Goal: Browse casually: Explore the website without a specific task or goal

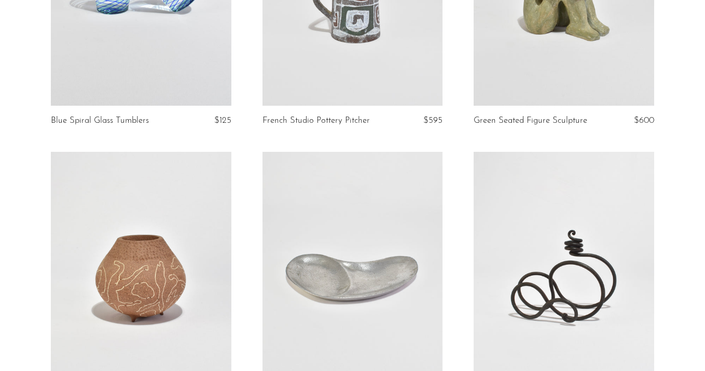
scroll to position [238, 0]
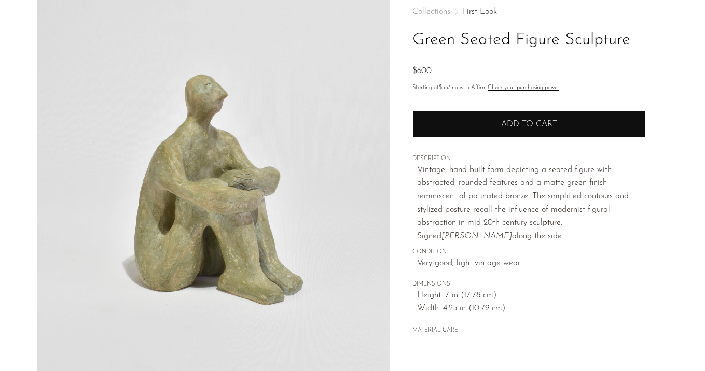
scroll to position [59, 0]
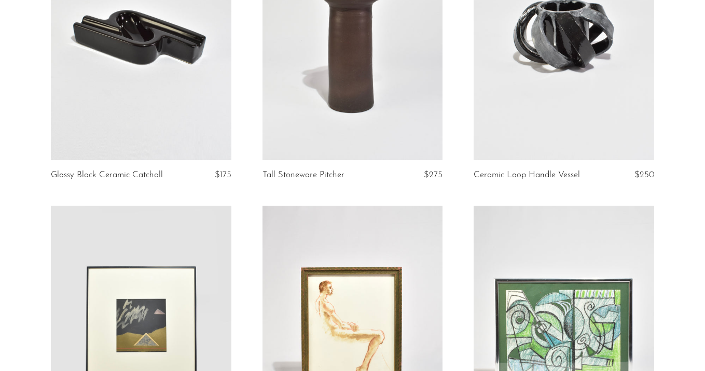
scroll to position [1396, 0]
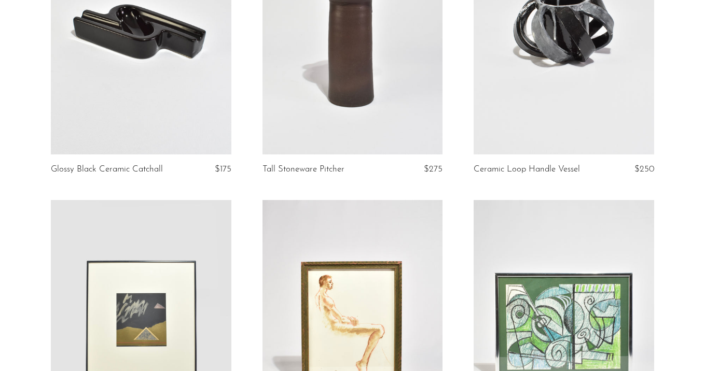
click at [497, 134] on link at bounding box center [564, 28] width 181 height 253
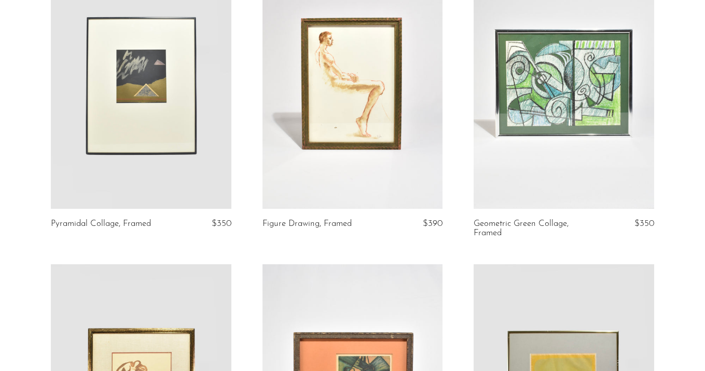
click at [177, 154] on link at bounding box center [141, 82] width 181 height 253
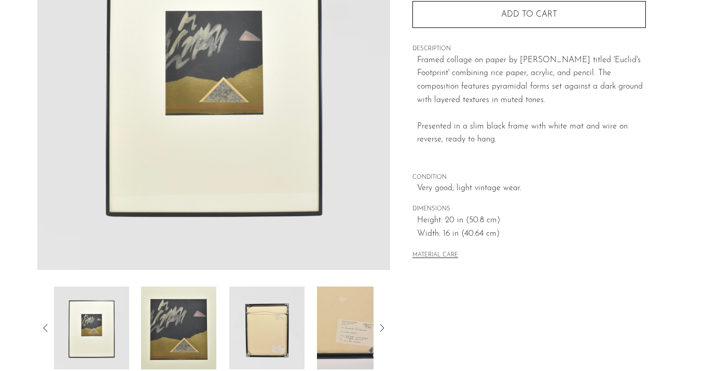
scroll to position [169, 0]
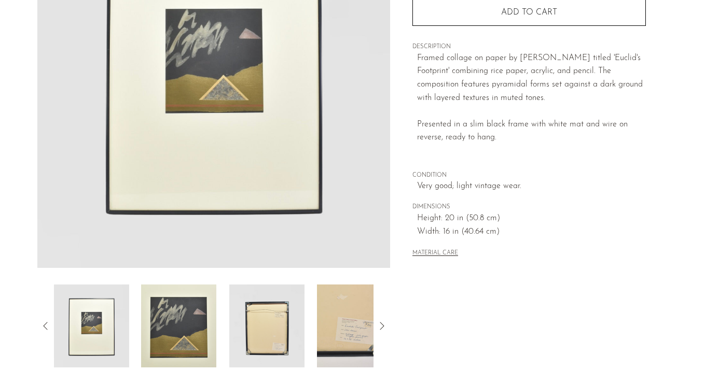
click at [283, 339] on img at bounding box center [266, 326] width 75 height 83
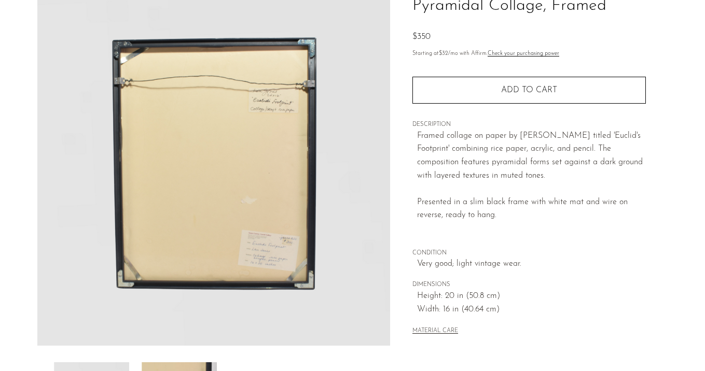
scroll to position [80, 0]
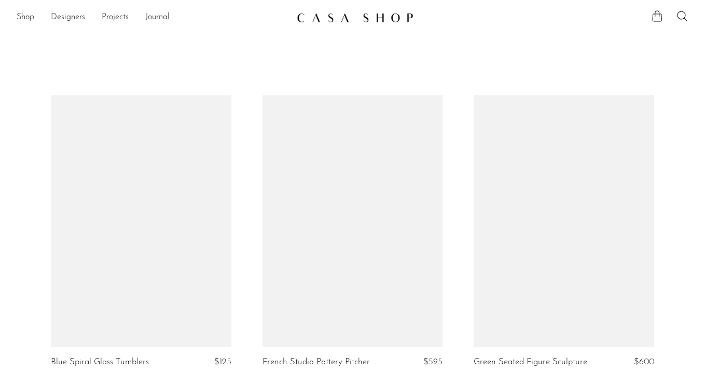
scroll to position [1640, 0]
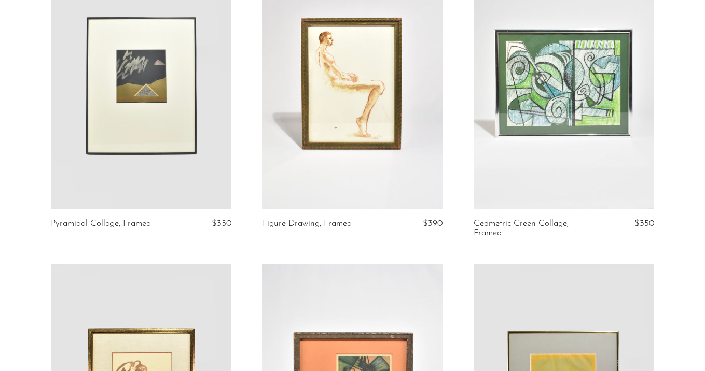
click at [188, 111] on link at bounding box center [141, 82] width 181 height 253
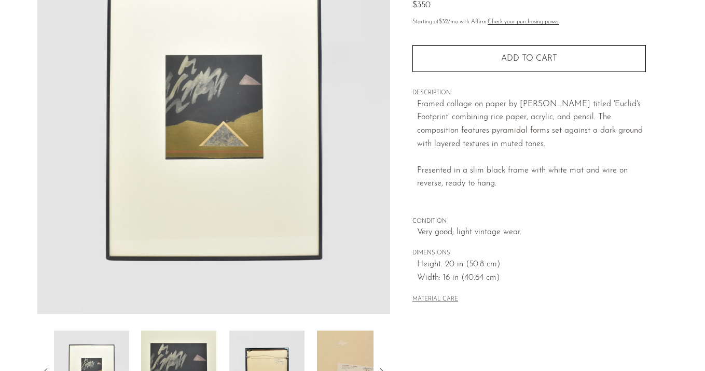
scroll to position [223, 0]
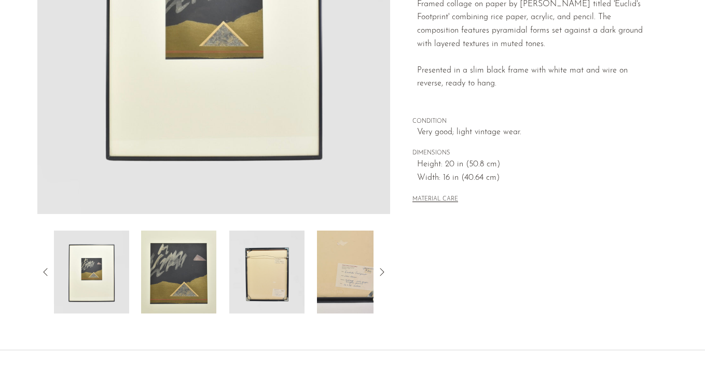
click at [176, 283] on img at bounding box center [178, 272] width 75 height 83
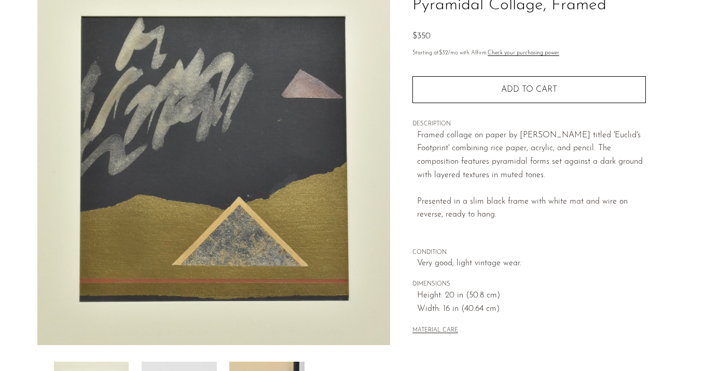
scroll to position [94, 0]
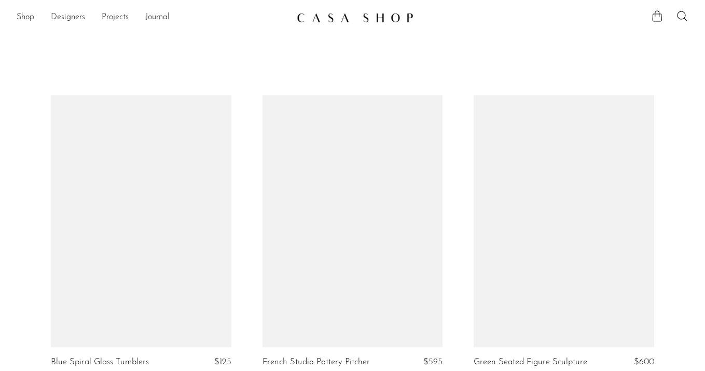
scroll to position [1640, 0]
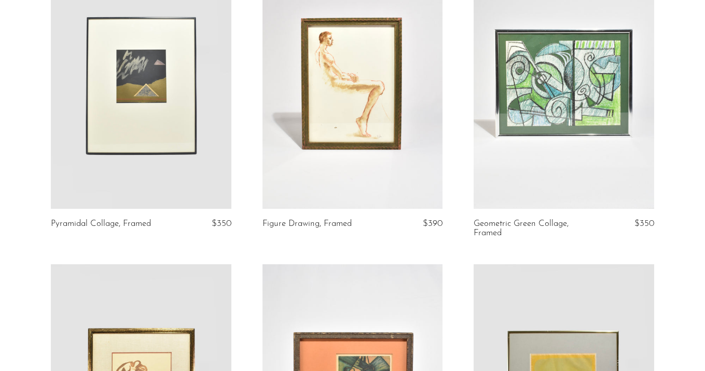
click at [321, 101] on link at bounding box center [352, 82] width 181 height 253
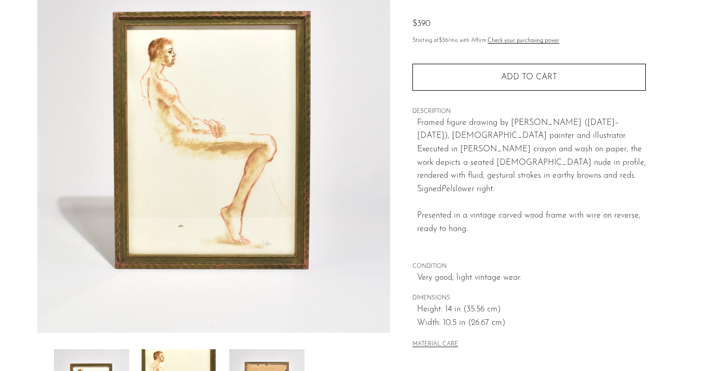
scroll to position [133, 0]
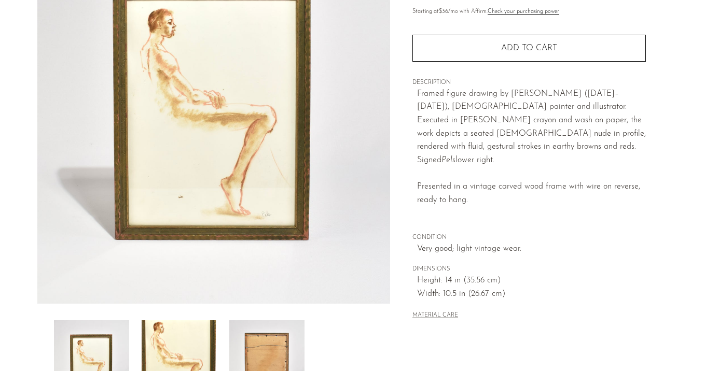
click at [199, 346] on img at bounding box center [179, 362] width 75 height 83
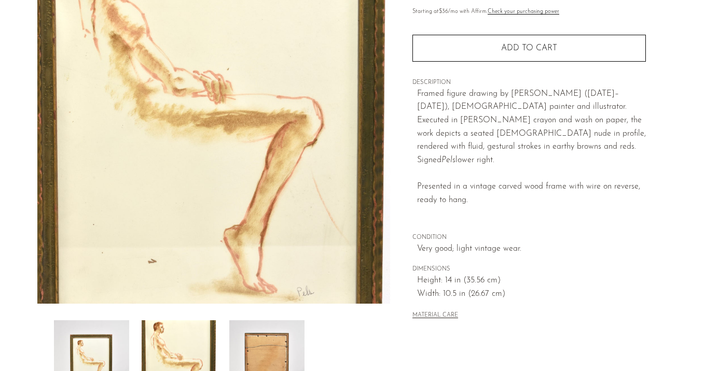
click at [260, 337] on img at bounding box center [266, 362] width 75 height 83
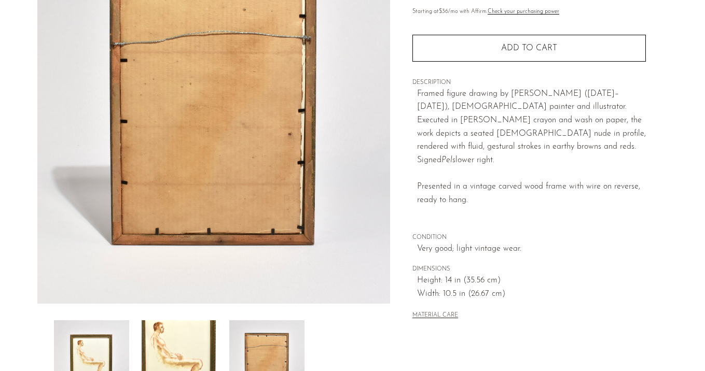
click at [176, 333] on img at bounding box center [179, 362] width 75 height 83
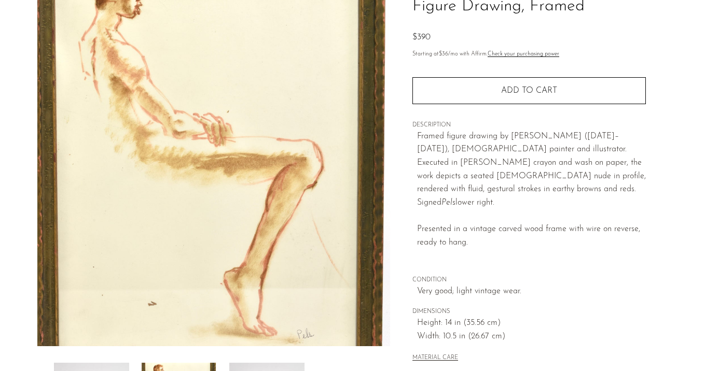
scroll to position [92, 0]
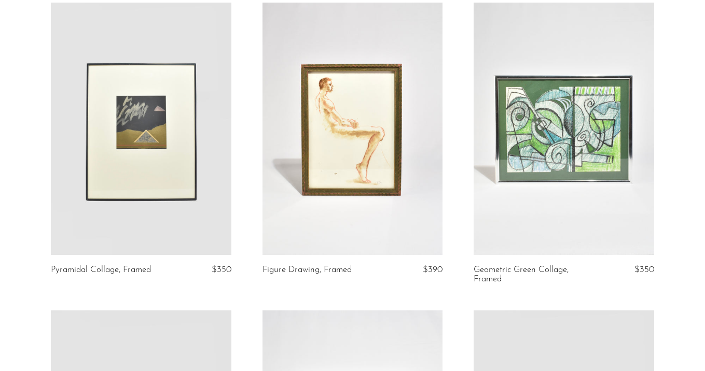
scroll to position [1594, 0]
click at [403, 136] on link at bounding box center [352, 129] width 181 height 253
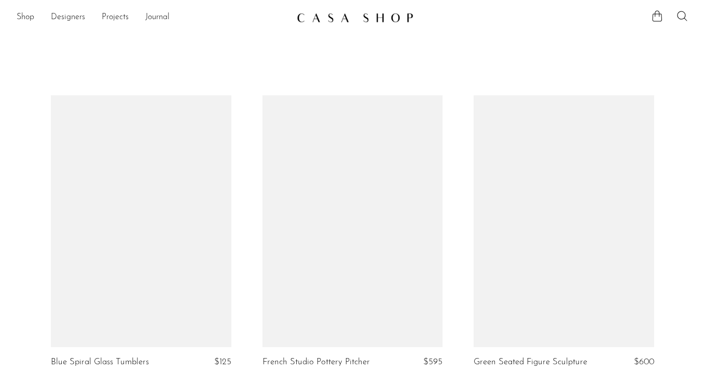
scroll to position [1594, 0]
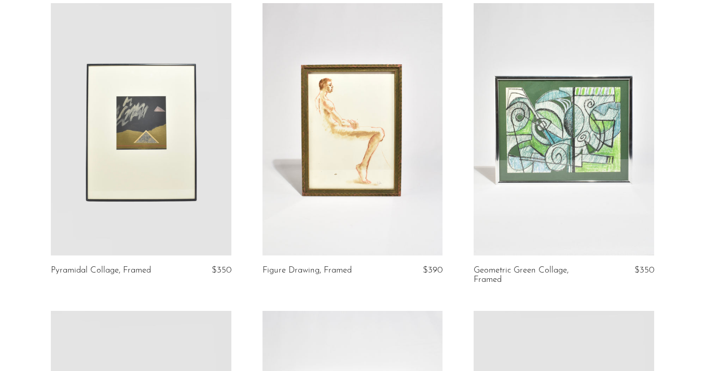
click at [214, 164] on link at bounding box center [141, 129] width 181 height 253
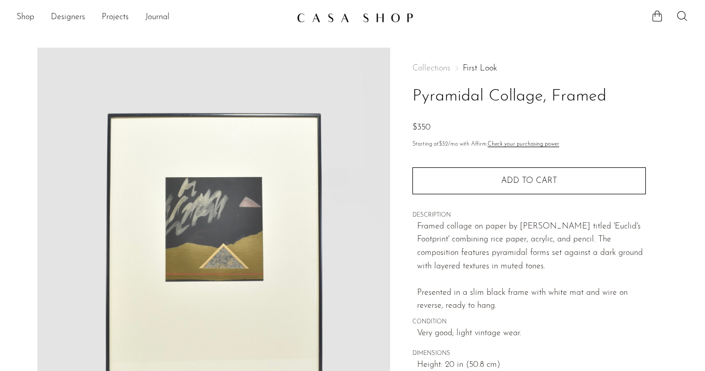
scroll to position [160, 0]
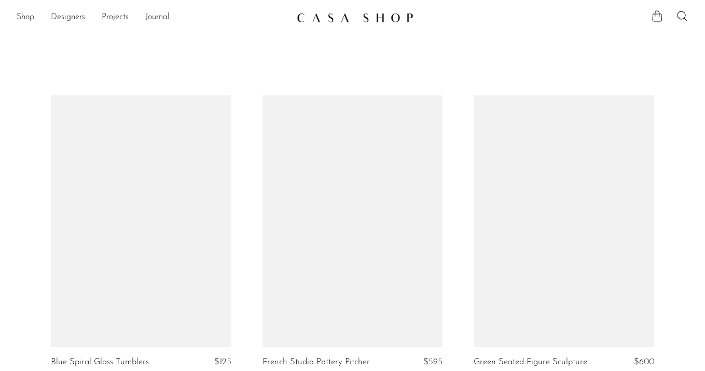
scroll to position [1594, 0]
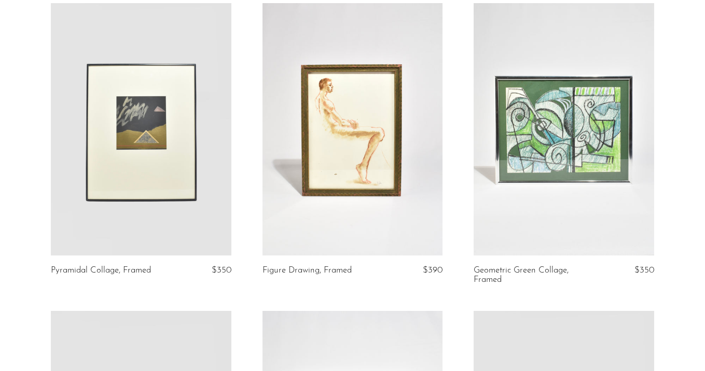
click at [565, 132] on link at bounding box center [564, 129] width 181 height 253
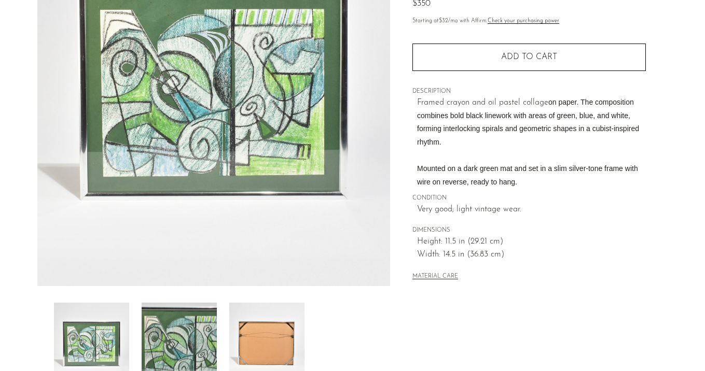
scroll to position [157, 0]
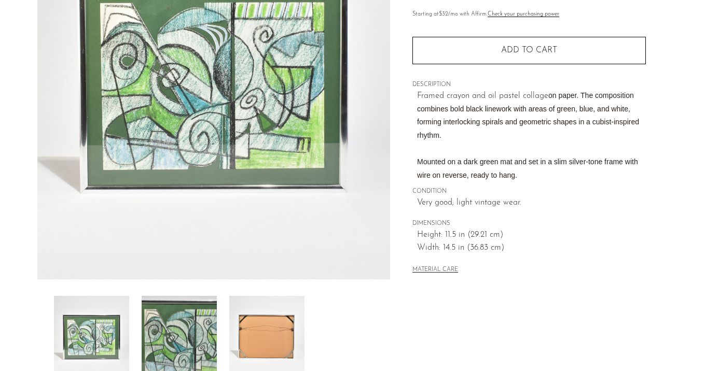
click at [189, 342] on img at bounding box center [179, 337] width 75 height 83
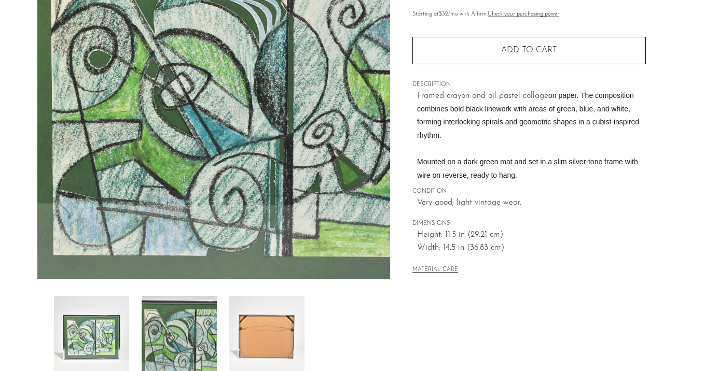
click at [259, 324] on img at bounding box center [266, 337] width 75 height 83
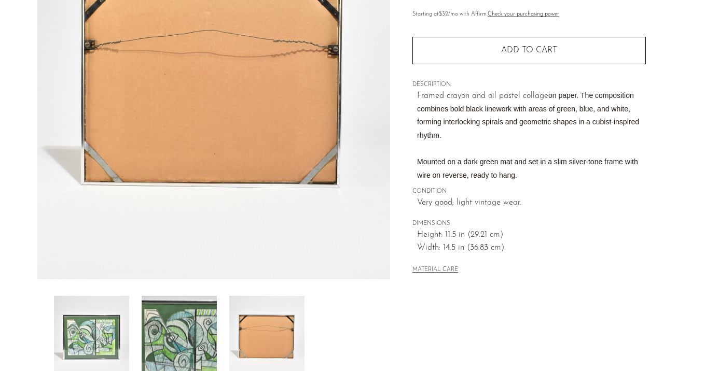
click at [186, 324] on img at bounding box center [179, 337] width 75 height 83
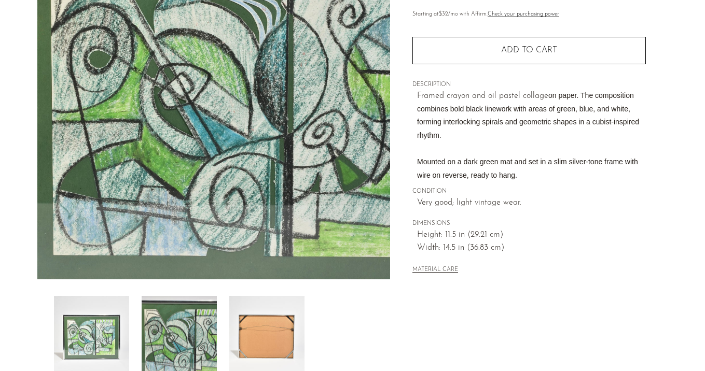
click at [100, 330] on img at bounding box center [91, 337] width 75 height 83
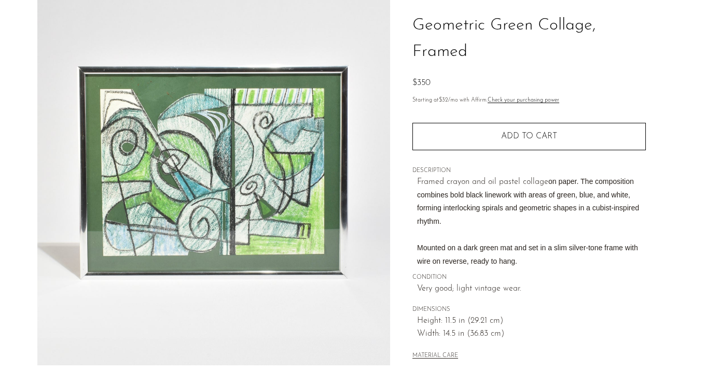
scroll to position [72, 0]
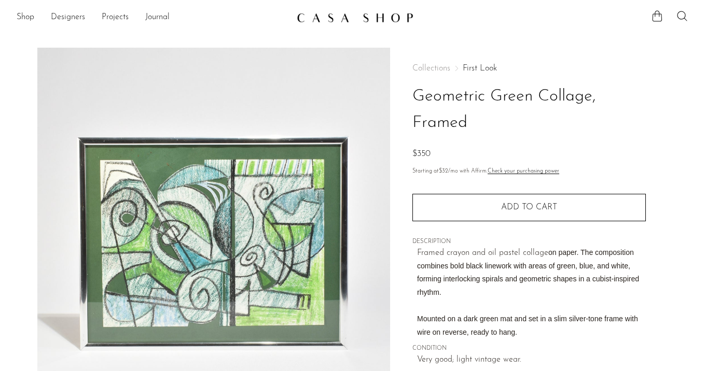
click at [491, 65] on link "First Look" at bounding box center [480, 68] width 34 height 8
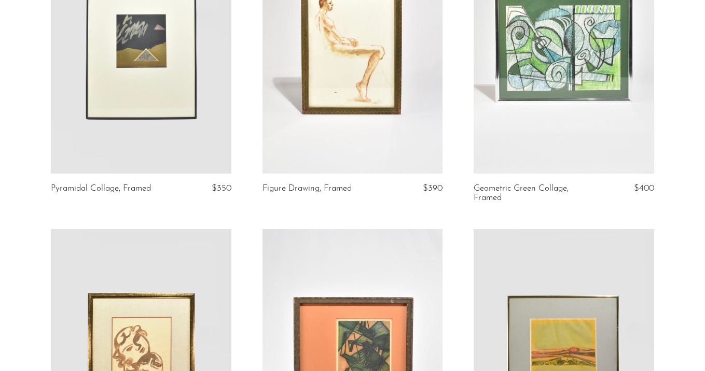
scroll to position [1679, 0]
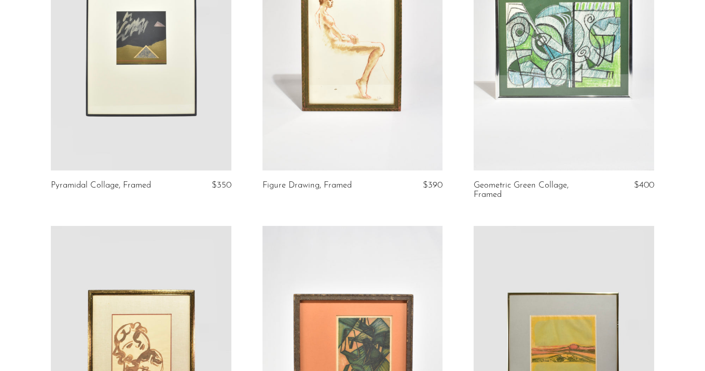
click at [545, 89] on link at bounding box center [564, 44] width 181 height 253
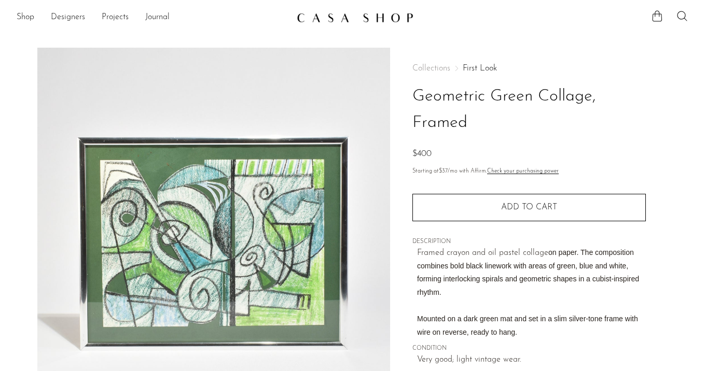
scroll to position [30, 0]
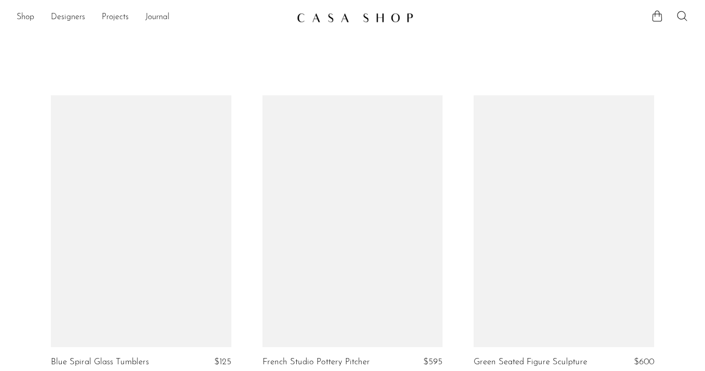
scroll to position [1679, 0]
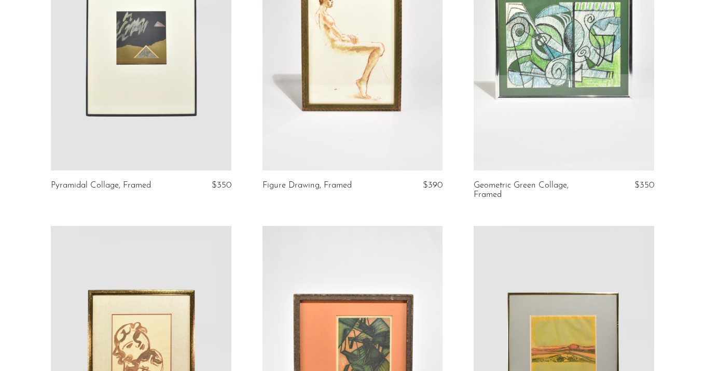
click at [302, 159] on link at bounding box center [352, 44] width 181 height 253
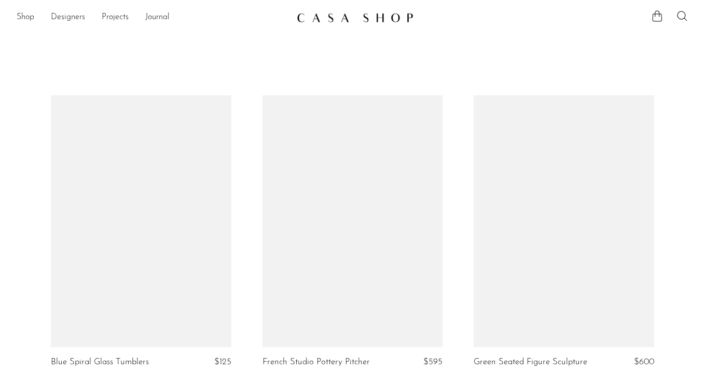
scroll to position [1695, 0]
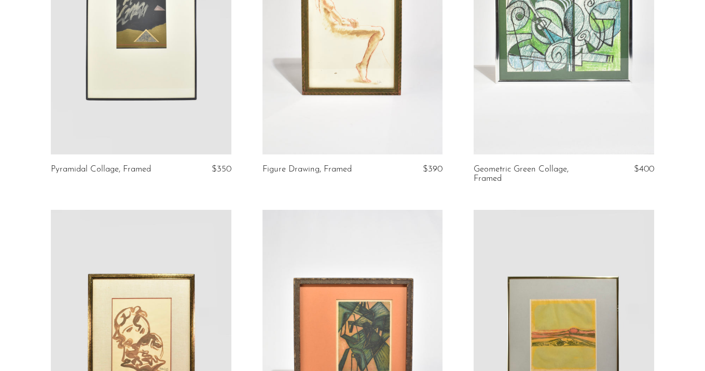
click at [508, 90] on link at bounding box center [564, 28] width 181 height 253
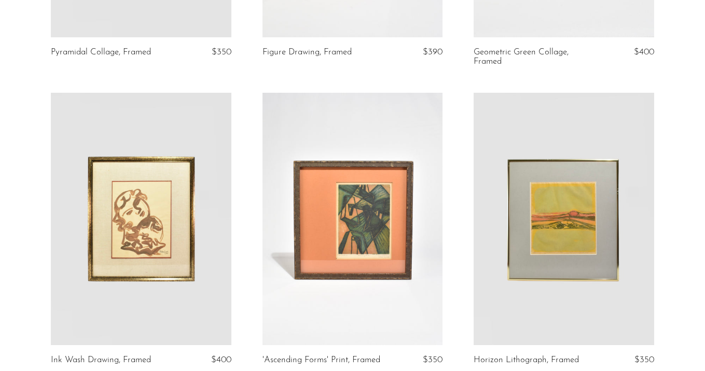
scroll to position [1830, 0]
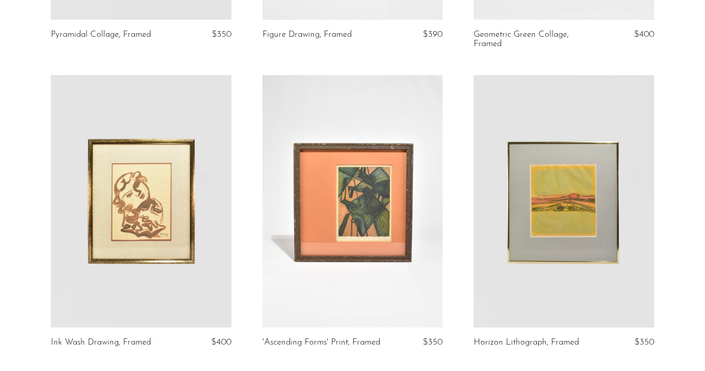
click at [150, 209] on link at bounding box center [141, 201] width 181 height 253
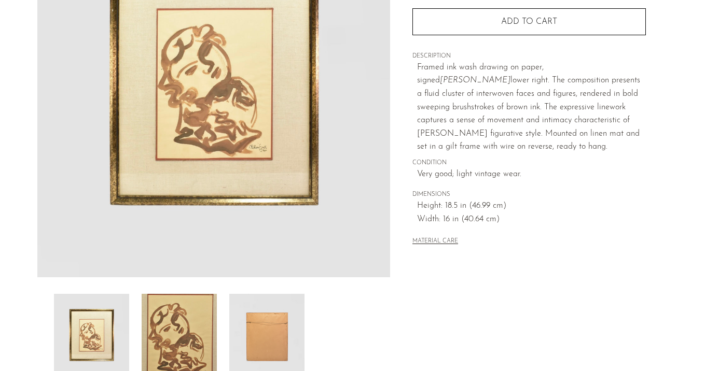
scroll to position [160, 0]
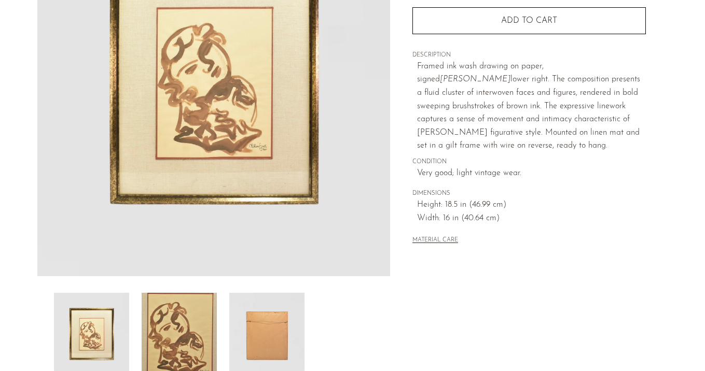
click at [174, 325] on img at bounding box center [179, 334] width 75 height 83
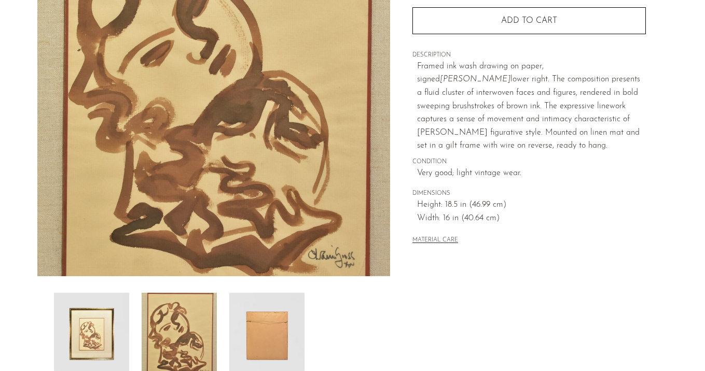
click at [89, 330] on img at bounding box center [91, 334] width 75 height 83
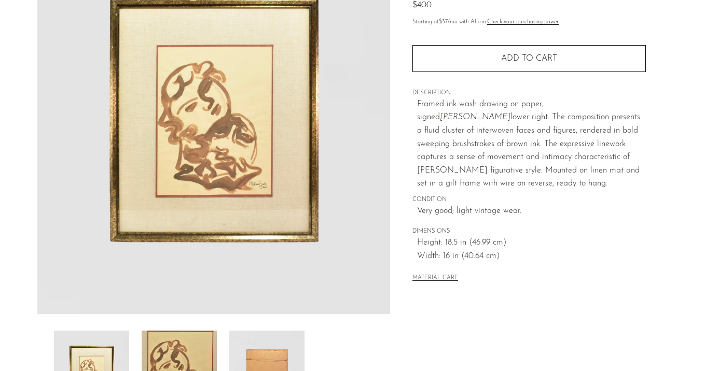
scroll to position [0, 0]
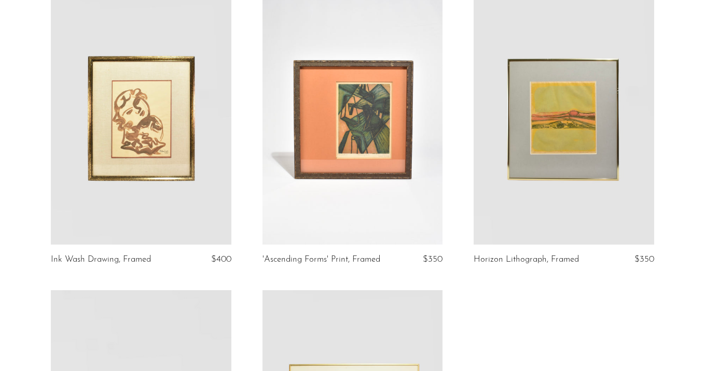
scroll to position [1914, 0]
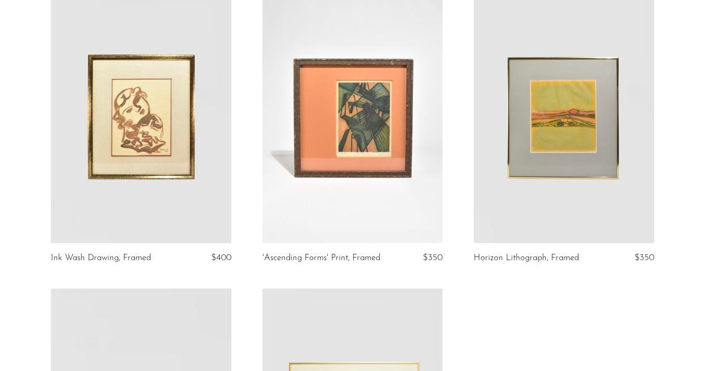
click at [110, 126] on link at bounding box center [141, 117] width 181 height 253
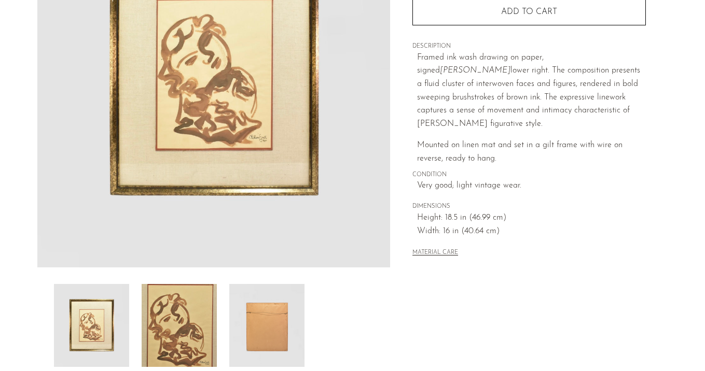
scroll to position [168, 0]
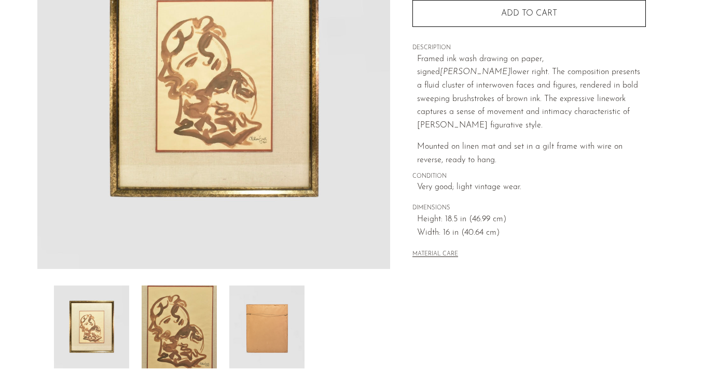
click at [188, 351] on img at bounding box center [179, 327] width 75 height 83
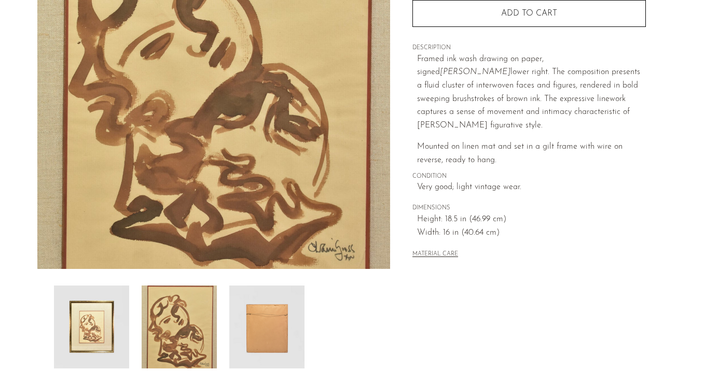
click at [112, 329] on img at bounding box center [91, 327] width 75 height 83
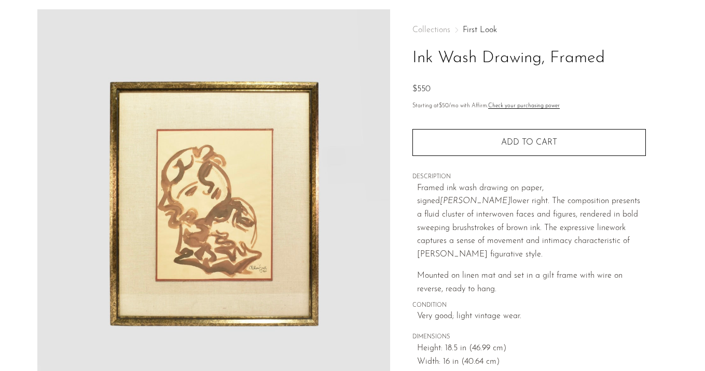
scroll to position [0, 0]
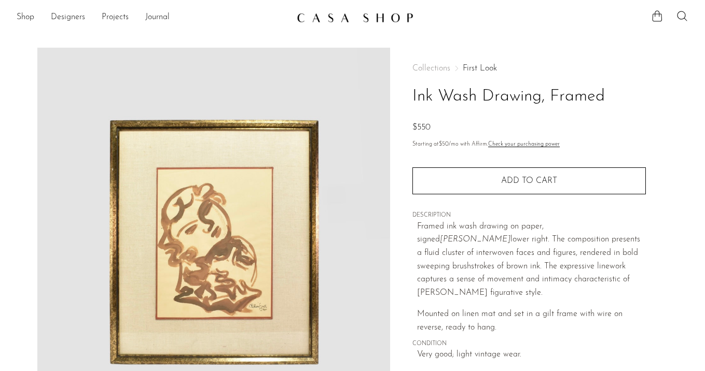
click at [474, 67] on link "First Look" at bounding box center [480, 68] width 34 height 8
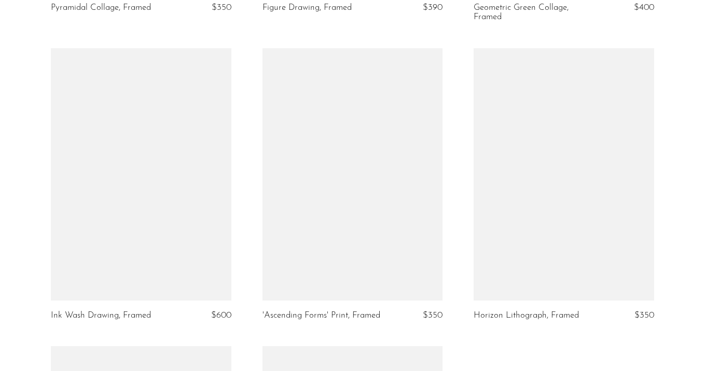
scroll to position [1860, 0]
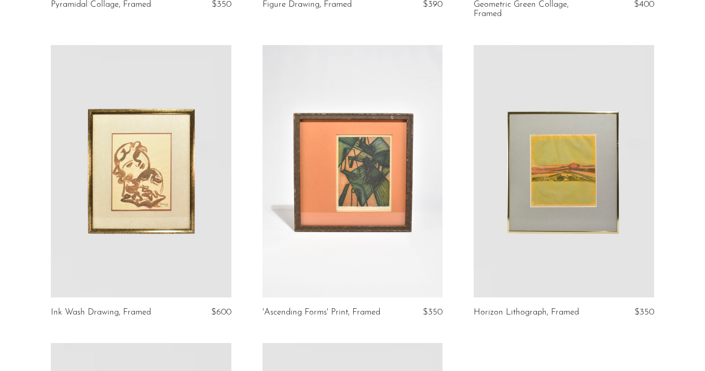
click at [396, 173] on link at bounding box center [352, 171] width 181 height 253
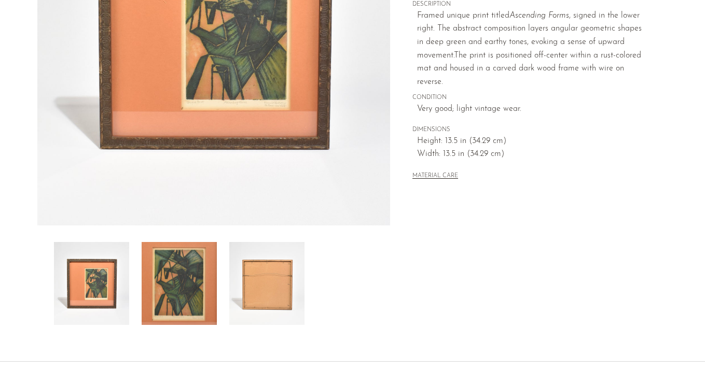
scroll to position [214, 0]
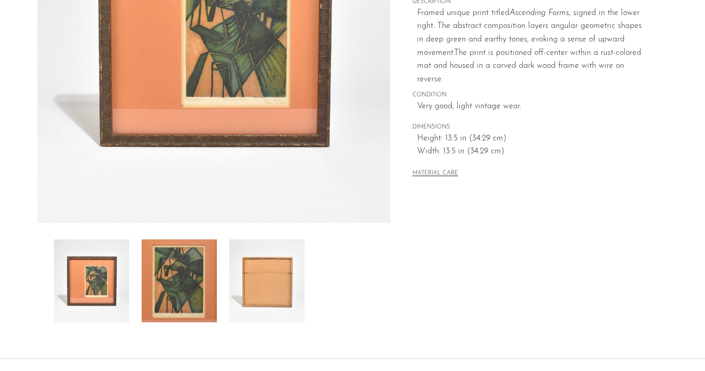
click at [177, 281] on img at bounding box center [179, 281] width 75 height 83
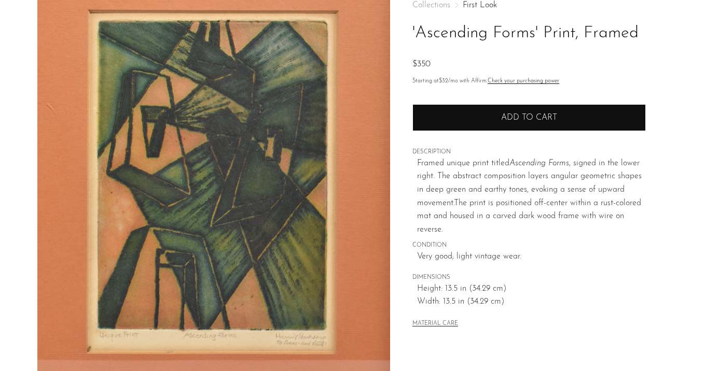
scroll to position [80, 0]
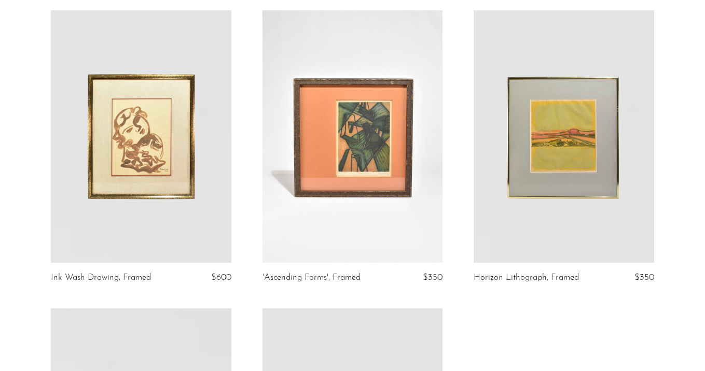
scroll to position [1924, 0]
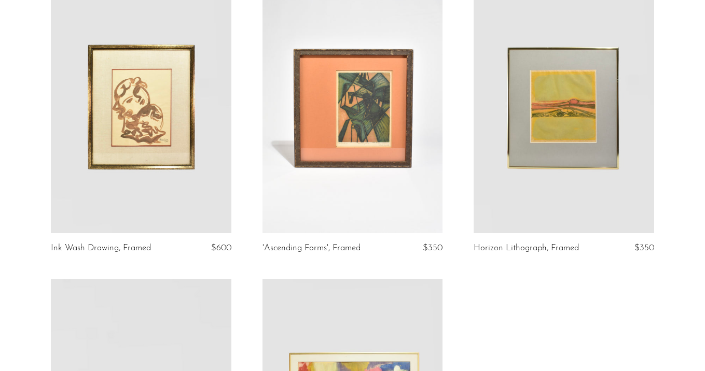
click at [586, 139] on link at bounding box center [564, 107] width 181 height 253
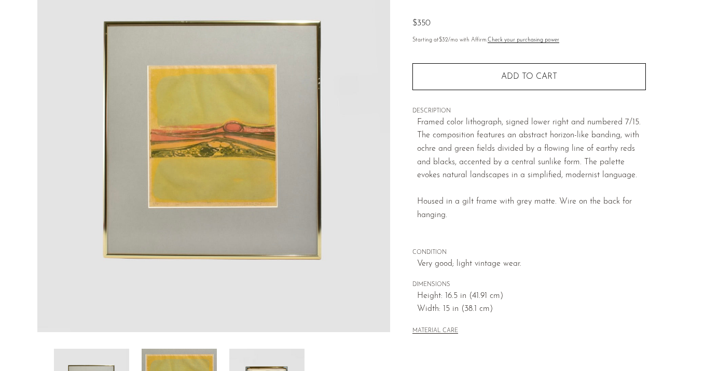
scroll to position [106, 0]
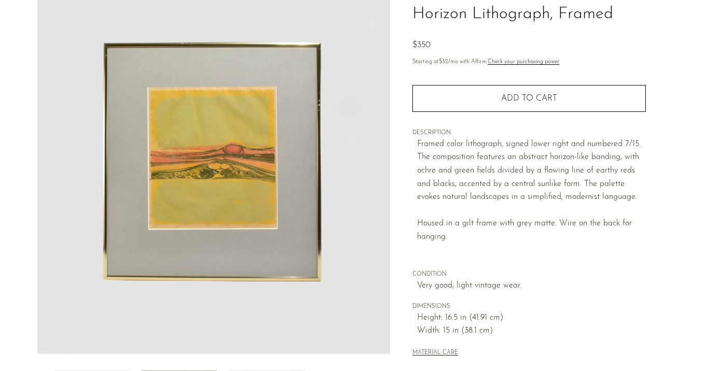
scroll to position [82, 0]
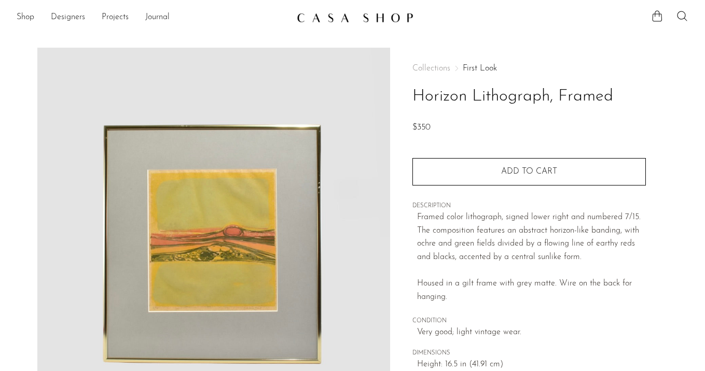
scroll to position [35, 0]
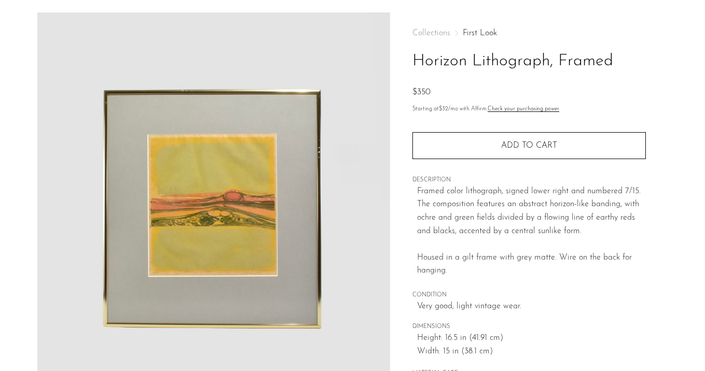
click at [486, 32] on link "First Look" at bounding box center [480, 33] width 34 height 8
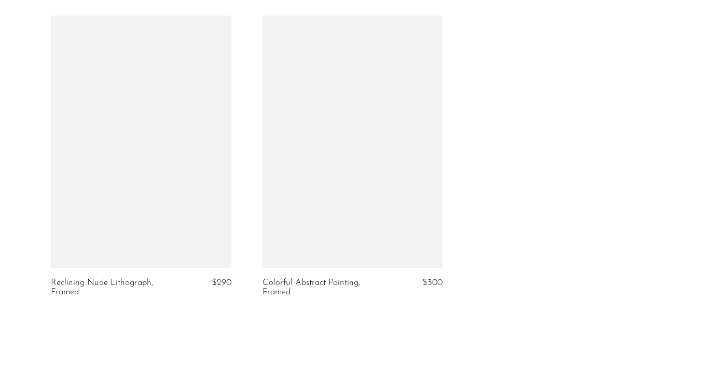
scroll to position [2191, 0]
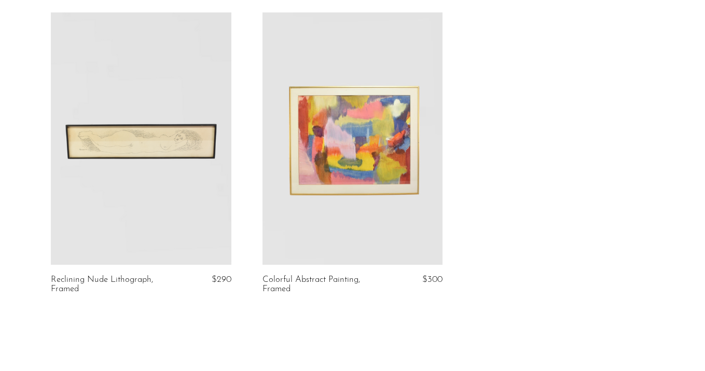
click at [156, 171] on link at bounding box center [141, 138] width 181 height 253
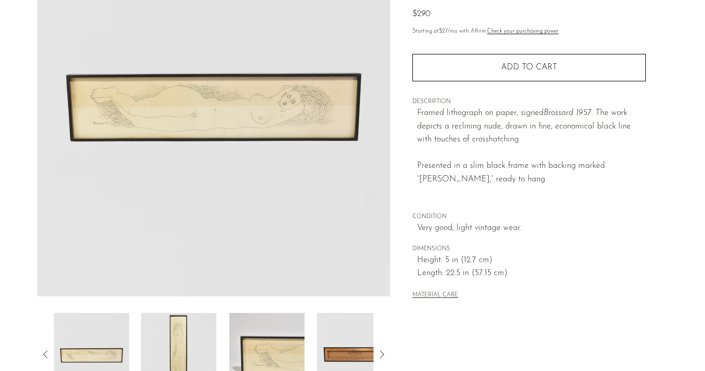
scroll to position [175, 0]
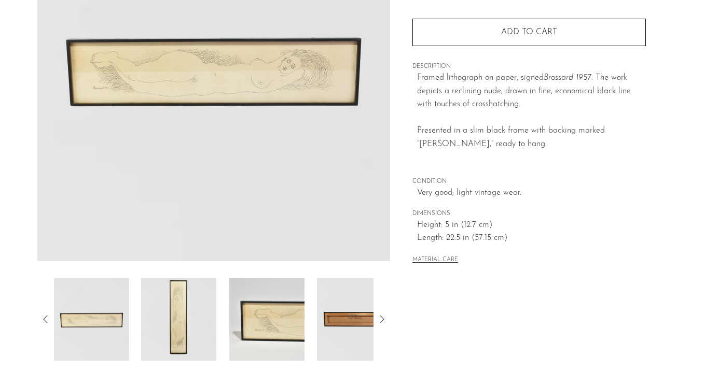
click at [151, 341] on img at bounding box center [178, 319] width 75 height 83
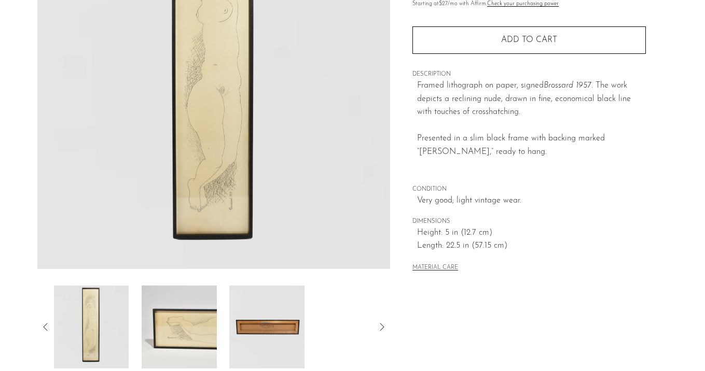
scroll to position [171, 0]
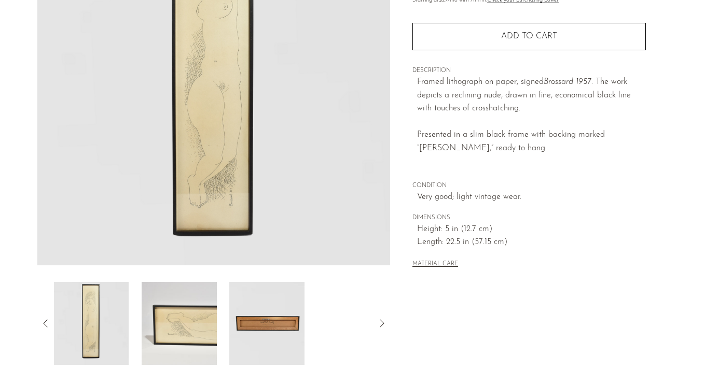
click at [182, 308] on img at bounding box center [179, 323] width 75 height 83
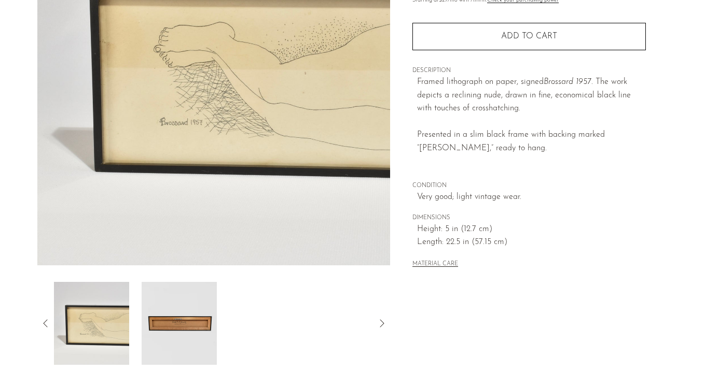
click at [182, 308] on img at bounding box center [178, 323] width 75 height 83
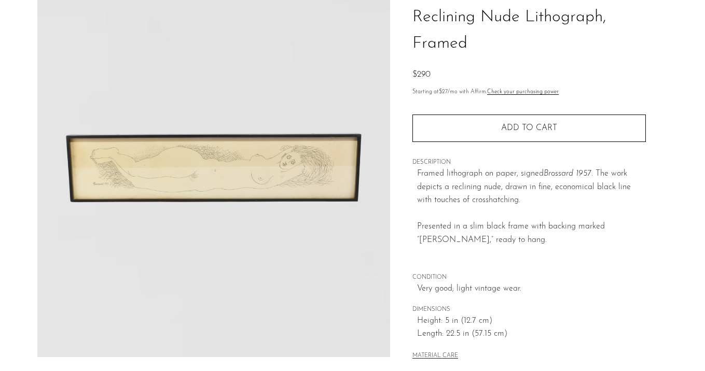
scroll to position [77, 0]
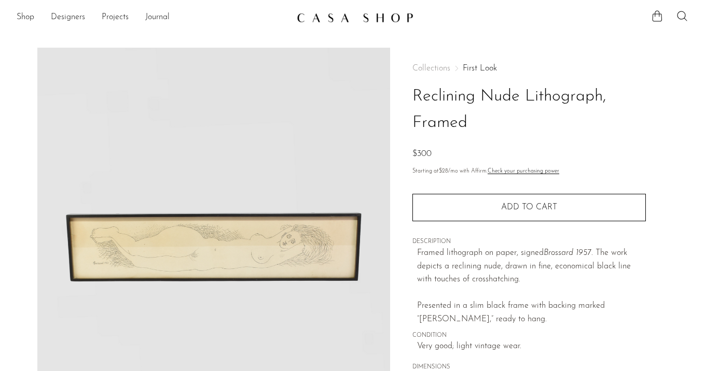
scroll to position [24, 0]
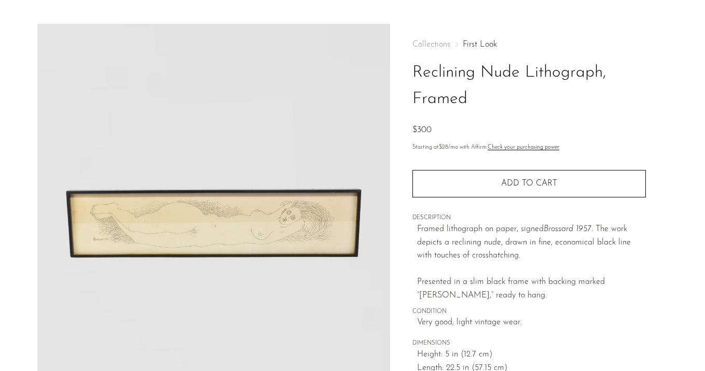
click at [482, 47] on link "First Look" at bounding box center [480, 44] width 34 height 8
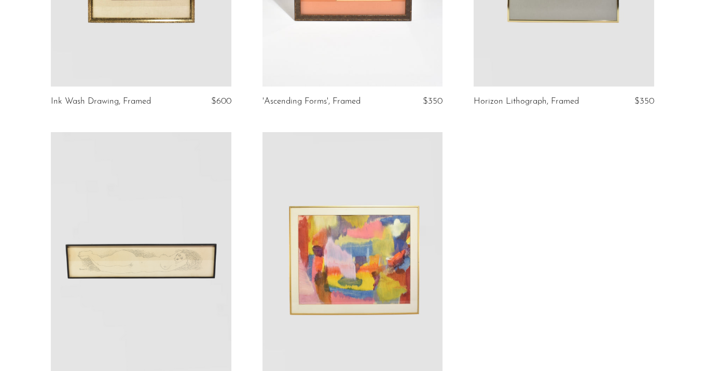
scroll to position [2072, 0]
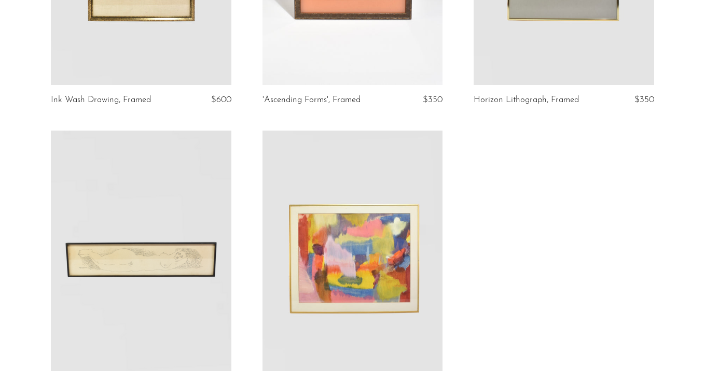
click at [388, 236] on link at bounding box center [352, 257] width 181 height 253
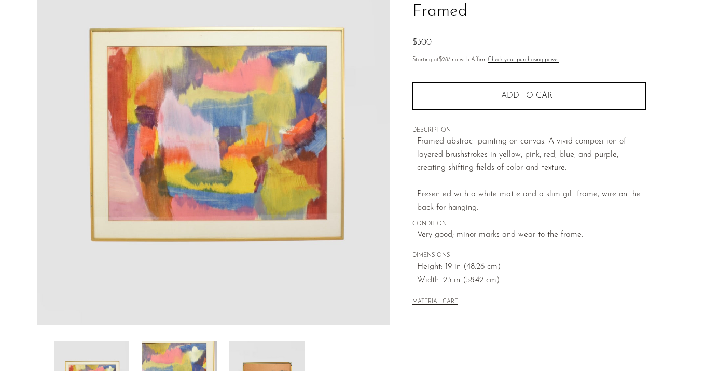
scroll to position [117, 0]
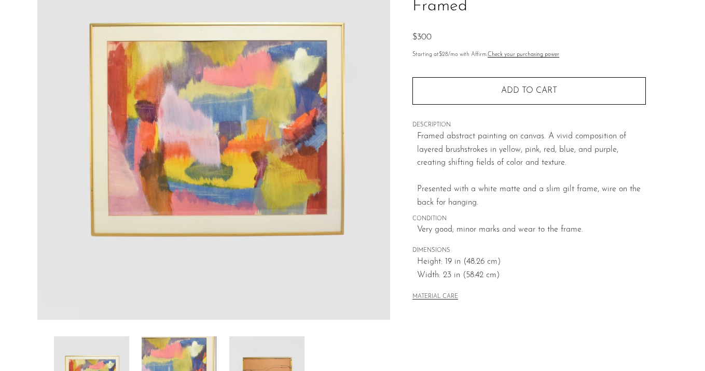
click at [179, 358] on img at bounding box center [179, 378] width 75 height 83
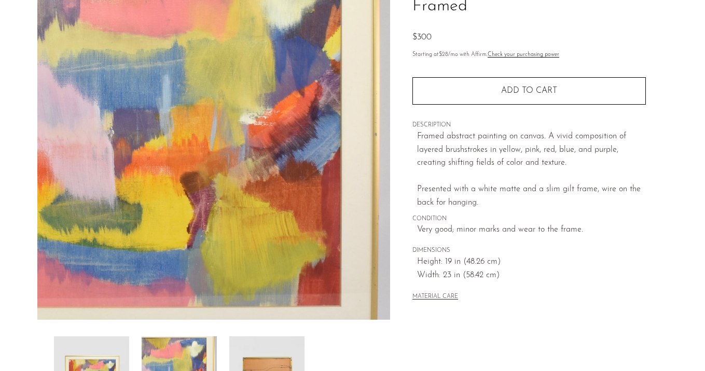
click at [266, 355] on img at bounding box center [266, 378] width 75 height 83
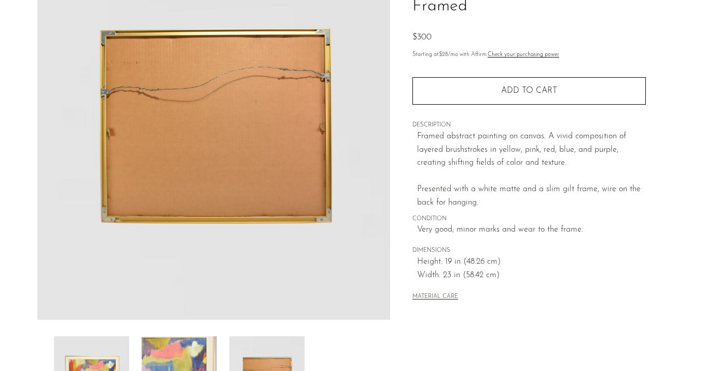
click at [201, 359] on img at bounding box center [179, 378] width 75 height 83
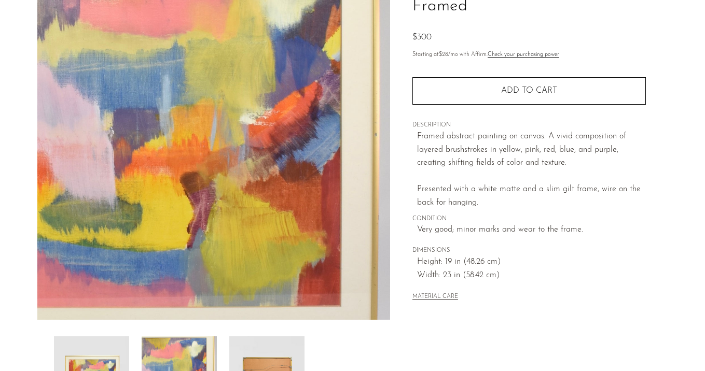
click at [120, 362] on img at bounding box center [91, 378] width 75 height 83
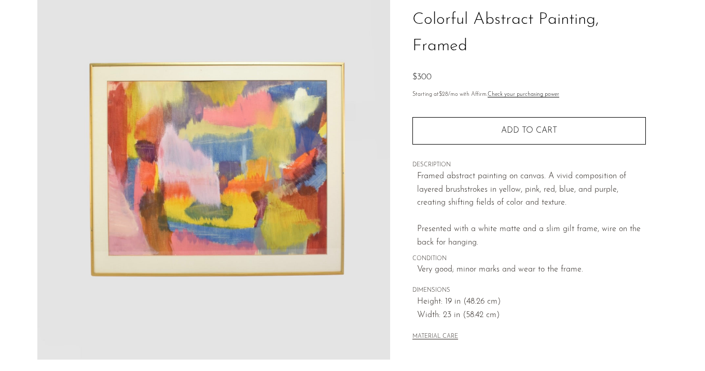
scroll to position [46, 0]
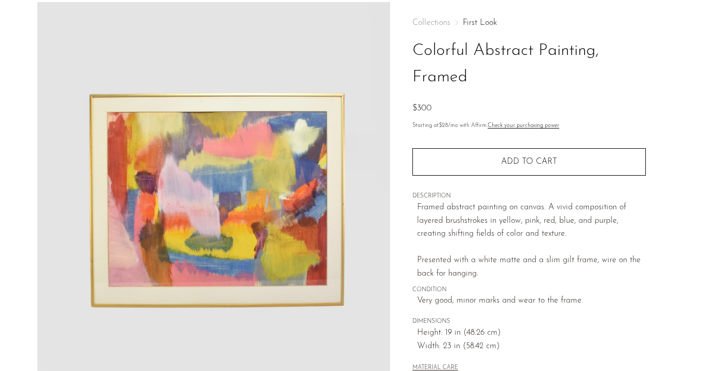
click at [476, 21] on link "First Look" at bounding box center [480, 23] width 34 height 8
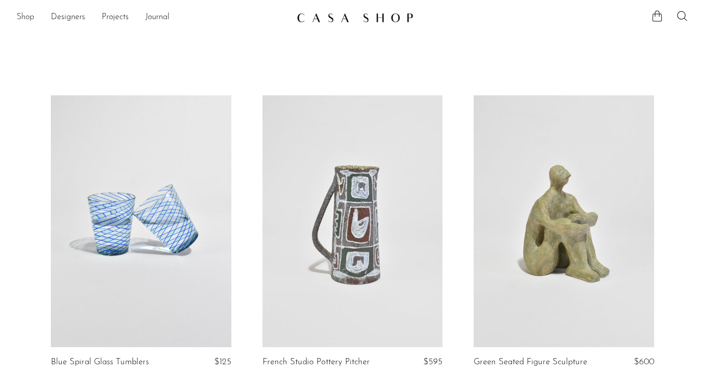
click at [24, 16] on link "Shop" at bounding box center [26, 17] width 18 height 13
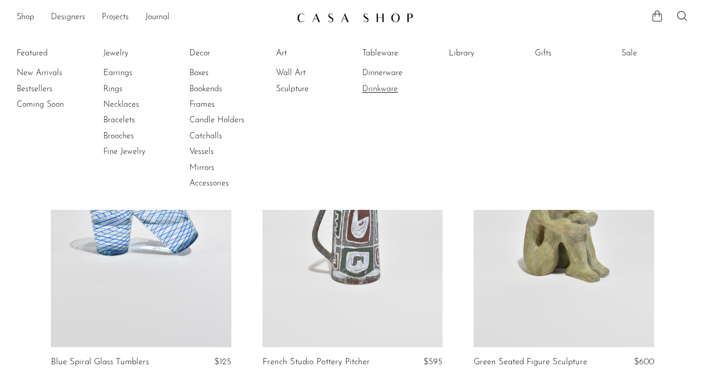
click at [376, 88] on link "Drinkware" at bounding box center [401, 89] width 78 height 11
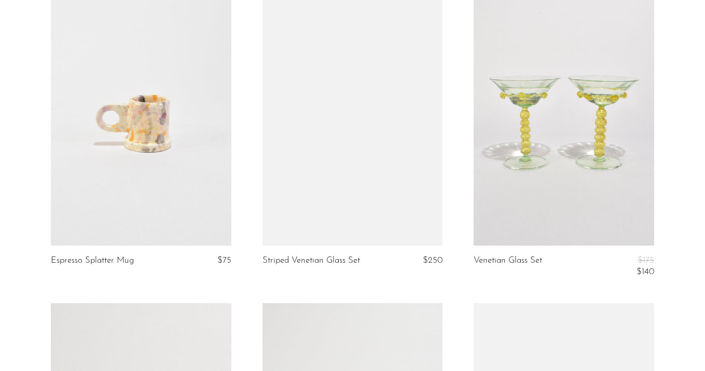
scroll to position [338, 0]
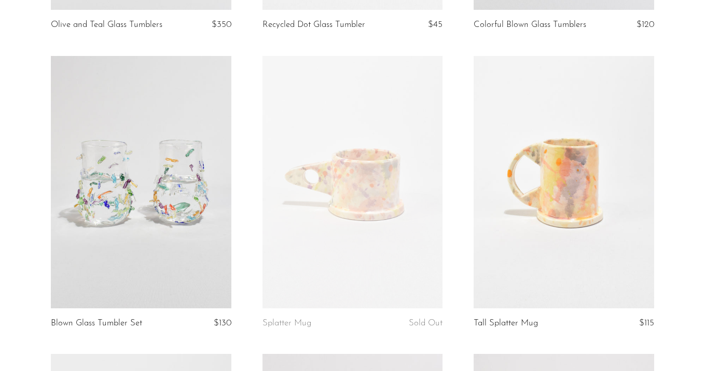
click at [391, 163] on link at bounding box center [352, 182] width 181 height 253
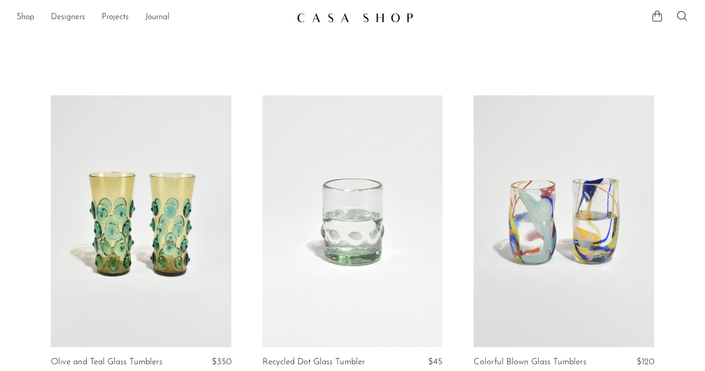
click at [12, 21] on div "Shop Featured New Arrivals Bestsellers Coming Soon Jewelry Jewelry All Earrings…" at bounding box center [352, 17] width 705 height 19
click at [23, 19] on link "Shop" at bounding box center [26, 17] width 18 height 13
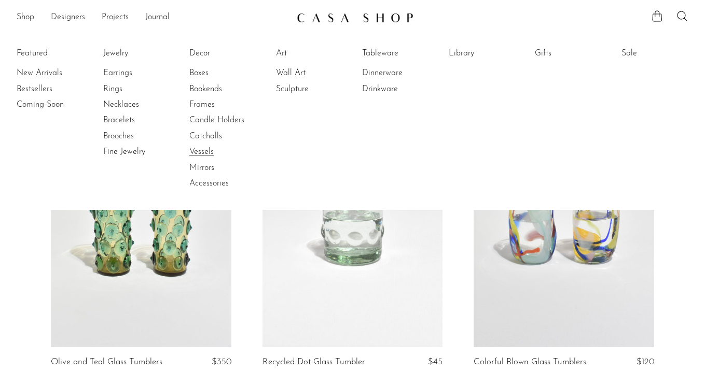
click at [204, 152] on link "Vessels" at bounding box center [228, 151] width 78 height 11
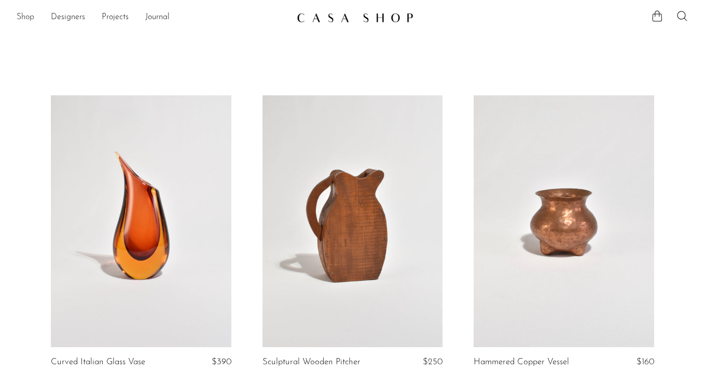
click at [25, 18] on link "Shop" at bounding box center [26, 17] width 18 height 13
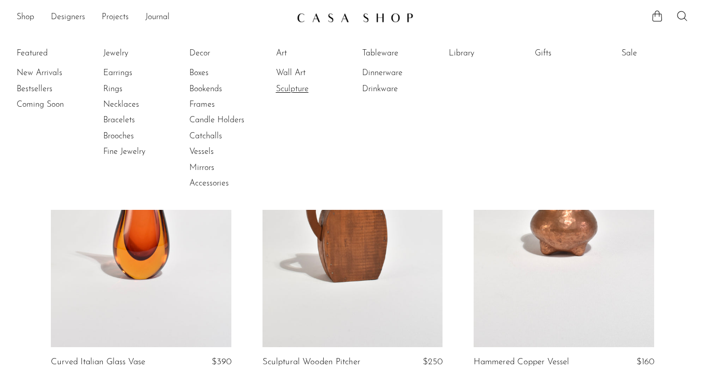
click at [295, 87] on link "Sculpture" at bounding box center [315, 89] width 78 height 11
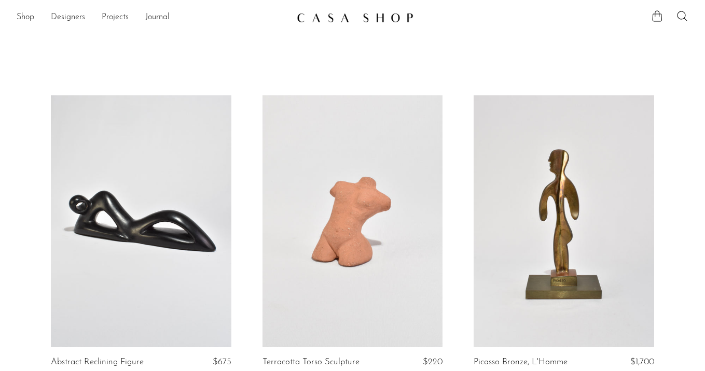
click at [12, 16] on div "Shop Featured New Arrivals Bestsellers Coming Soon Jewelry Jewelry All Earrings…" at bounding box center [352, 17] width 705 height 19
click at [20, 16] on link "Shop" at bounding box center [26, 17] width 18 height 13
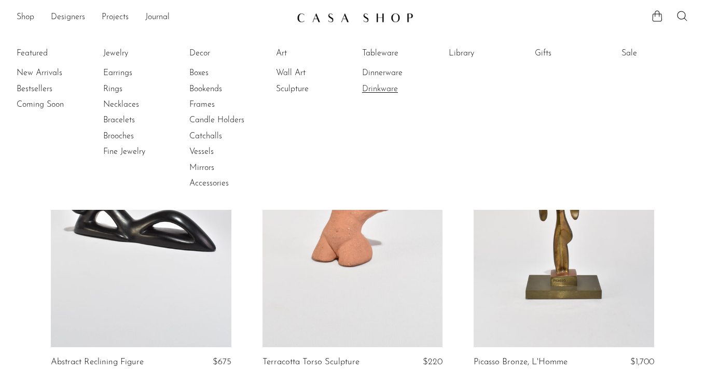
click at [387, 85] on link "Drinkware" at bounding box center [401, 89] width 78 height 11
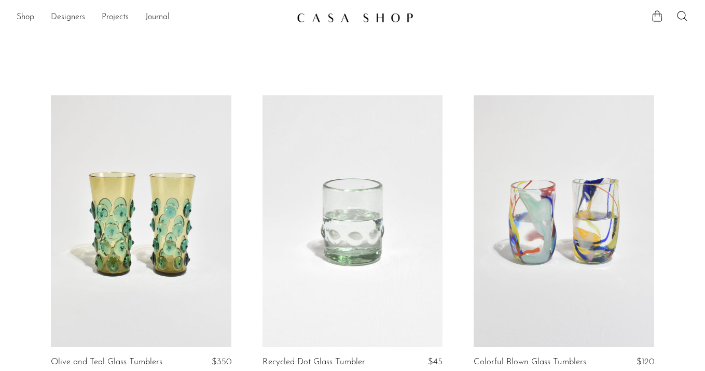
click at [148, 220] on link at bounding box center [141, 221] width 181 height 253
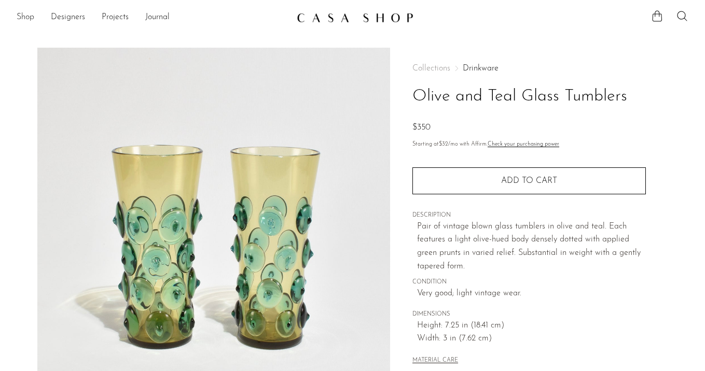
click at [27, 16] on link "Shop" at bounding box center [26, 17] width 18 height 13
click at [14, 11] on div "Shop Featured New Arrivals Bestsellers Coming Soon Jewelry Jewelry All Earrings…" at bounding box center [352, 17] width 705 height 19
click at [21, 17] on link "Shop" at bounding box center [26, 17] width 18 height 13
click at [24, 13] on link "Shop" at bounding box center [26, 17] width 18 height 13
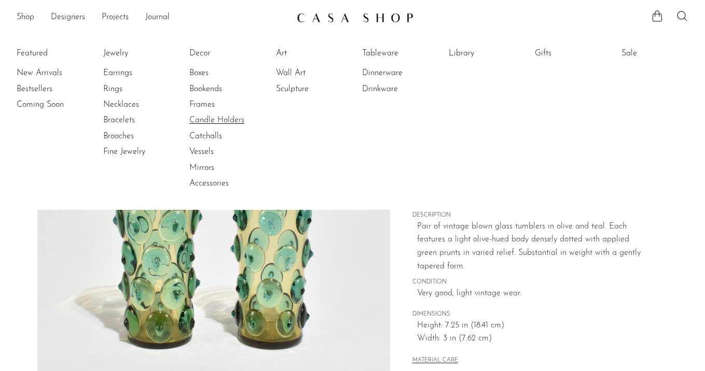
click at [203, 116] on link "Candle Holders" at bounding box center [228, 120] width 78 height 11
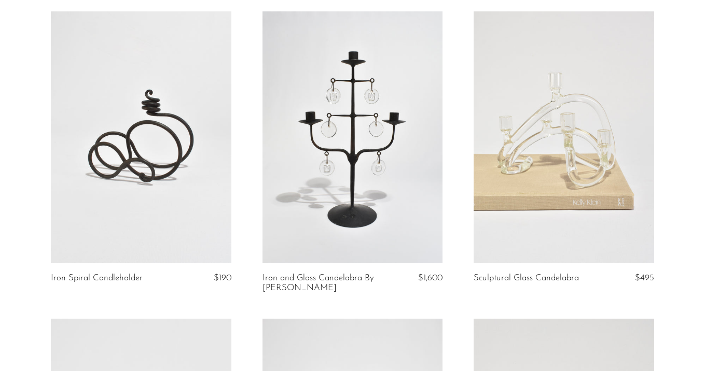
scroll to position [89, 0]
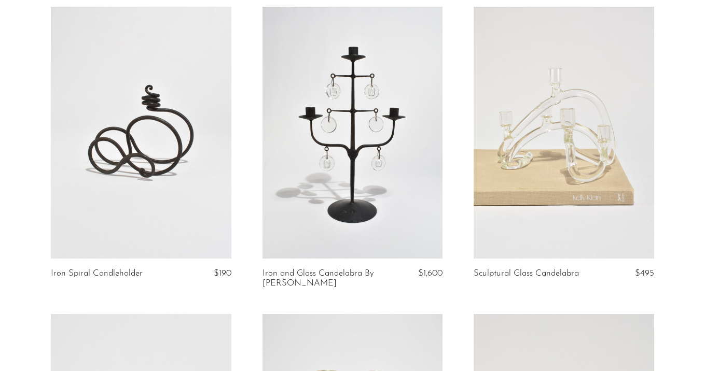
click at [146, 209] on link at bounding box center [141, 133] width 181 height 253
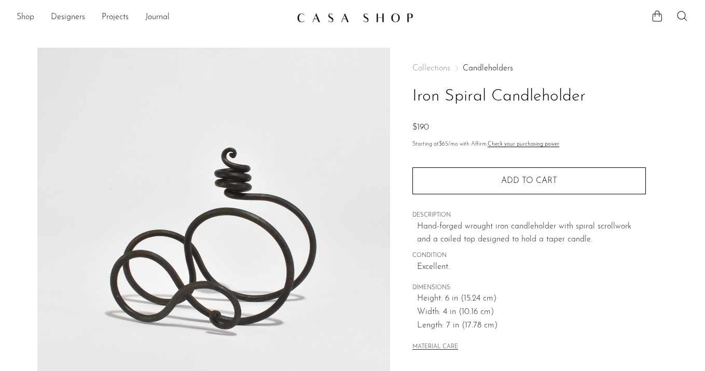
click at [28, 17] on link "Shop" at bounding box center [26, 17] width 18 height 13
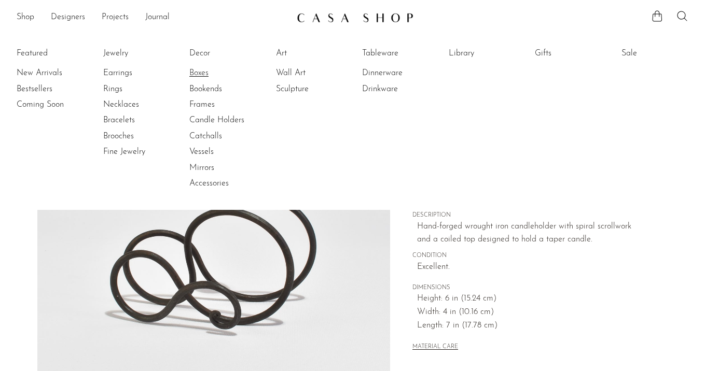
click at [202, 71] on link "Boxes" at bounding box center [228, 72] width 78 height 11
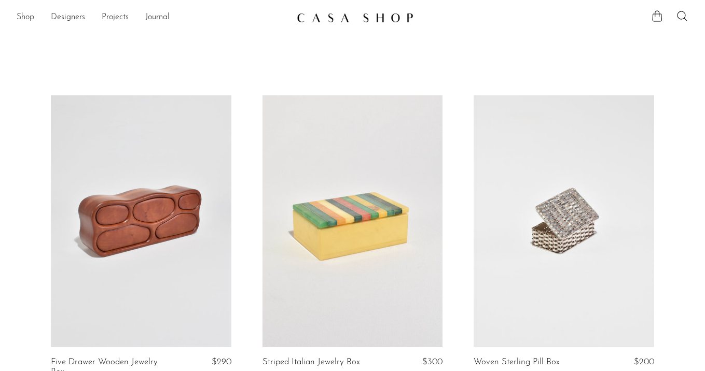
click at [21, 11] on link "Shop" at bounding box center [26, 17] width 18 height 13
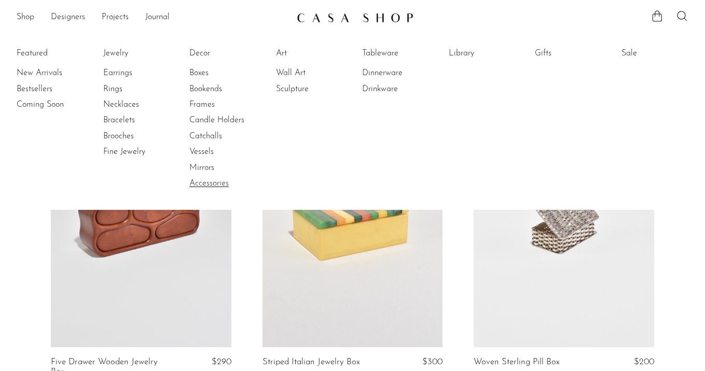
click at [197, 183] on link "Accessories" at bounding box center [228, 183] width 78 height 11
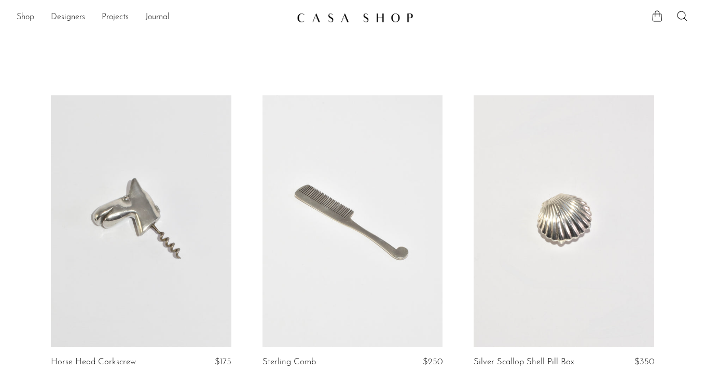
click at [19, 15] on link "Shop" at bounding box center [26, 17] width 18 height 13
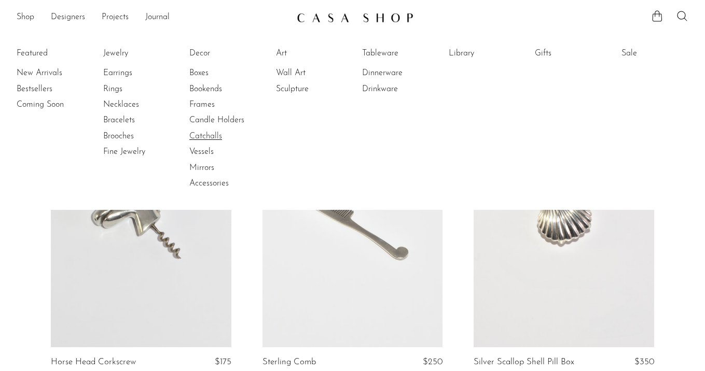
click at [214, 131] on link "Catchalls" at bounding box center [228, 136] width 78 height 11
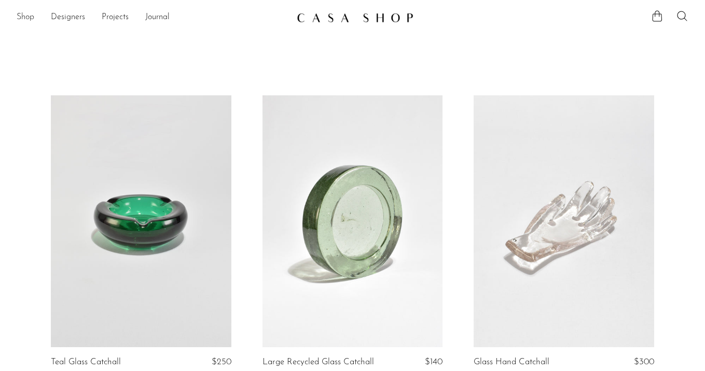
click at [20, 16] on link "Shop" at bounding box center [26, 17] width 18 height 13
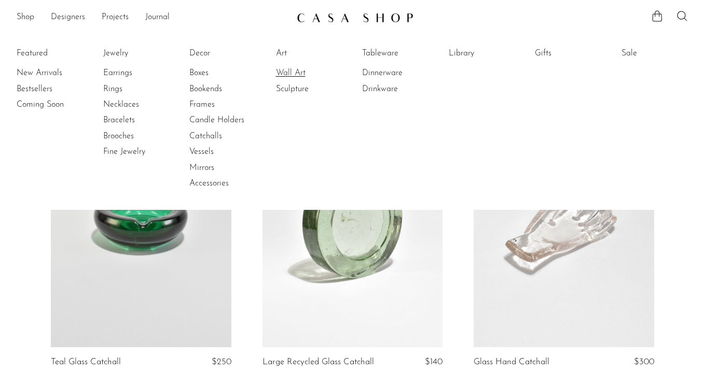
click at [287, 71] on link "Wall Art" at bounding box center [315, 72] width 78 height 11
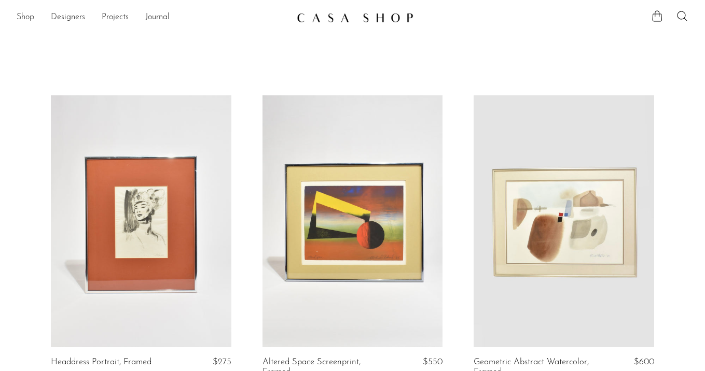
click at [20, 13] on link "Shop" at bounding box center [26, 17] width 18 height 13
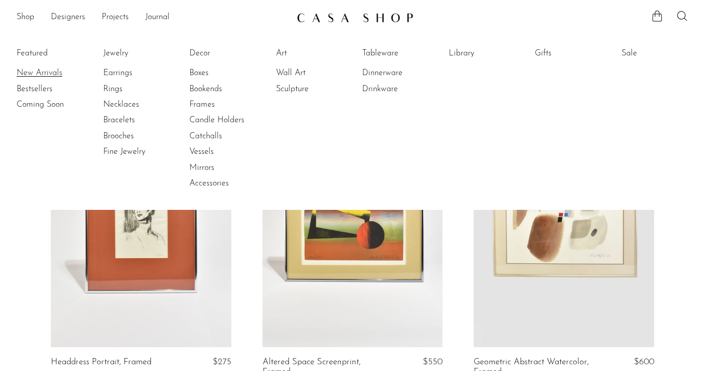
click at [48, 75] on link "New Arrivals" at bounding box center [56, 72] width 78 height 11
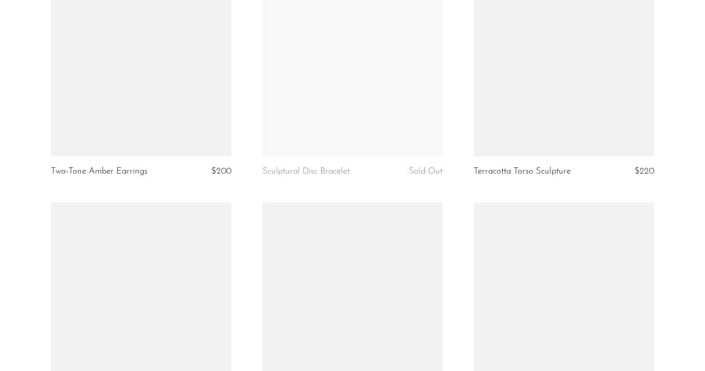
scroll to position [3603, 0]
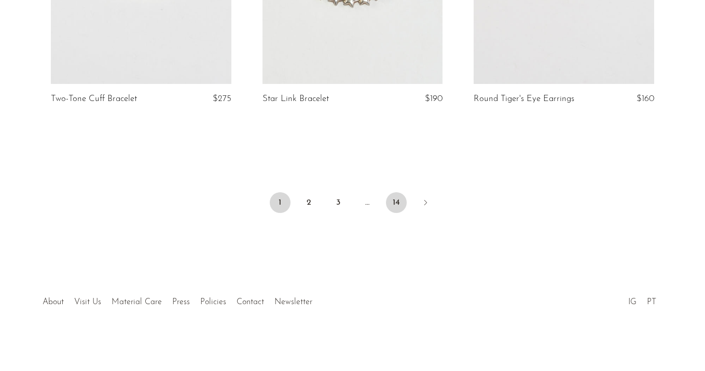
click at [403, 206] on link "14" at bounding box center [396, 202] width 21 height 21
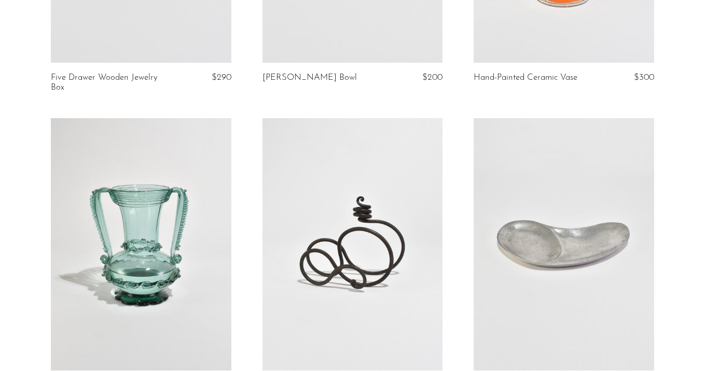
scroll to position [1734, 0]
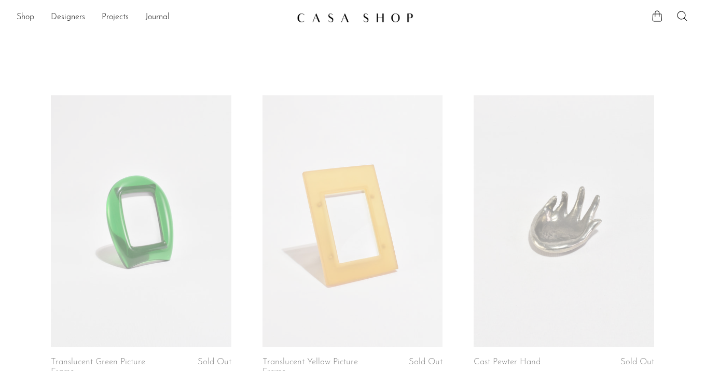
click at [23, 17] on link "Shop" at bounding box center [26, 17] width 18 height 13
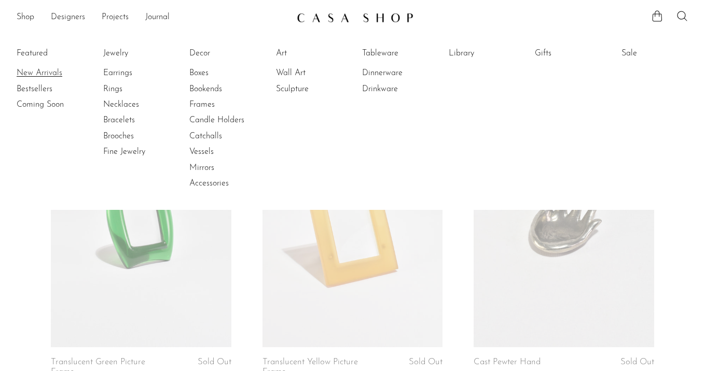
click at [36, 72] on link "New Arrivals" at bounding box center [56, 72] width 78 height 11
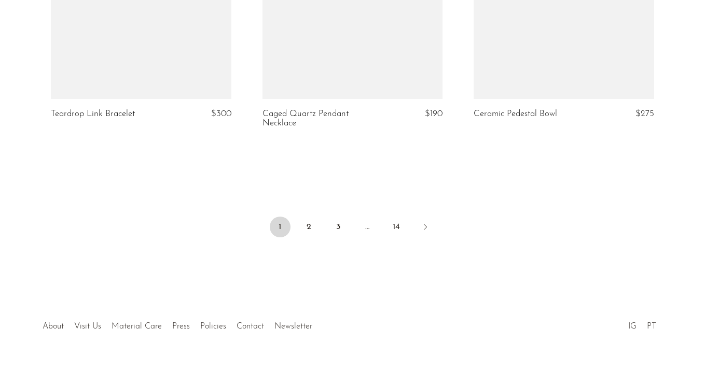
scroll to position [3603, 0]
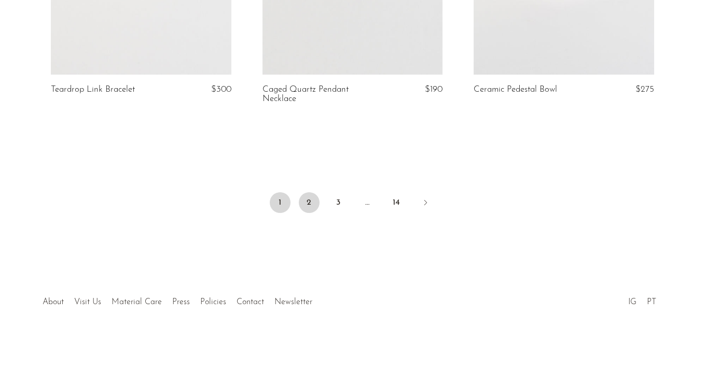
click at [308, 205] on link "2" at bounding box center [309, 202] width 21 height 21
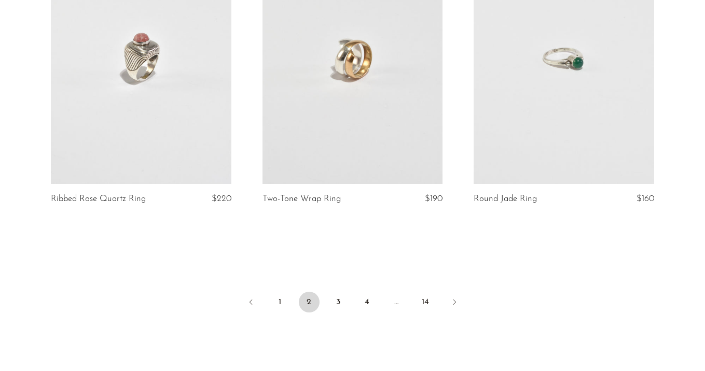
scroll to position [3575, 0]
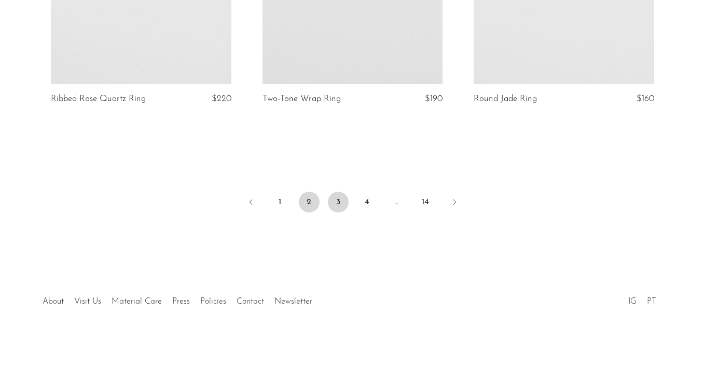
click at [347, 201] on link "3" at bounding box center [338, 202] width 21 height 21
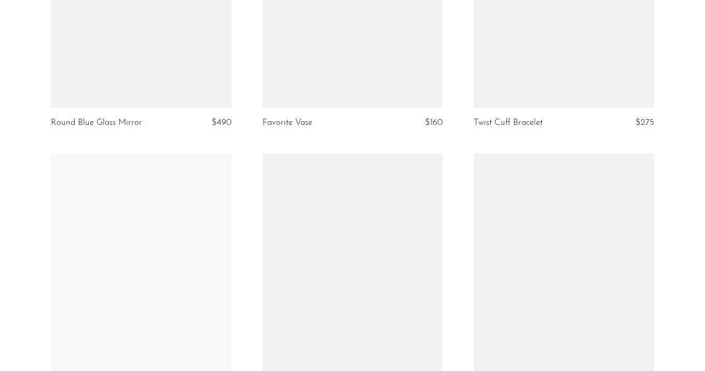
scroll to position [3454, 0]
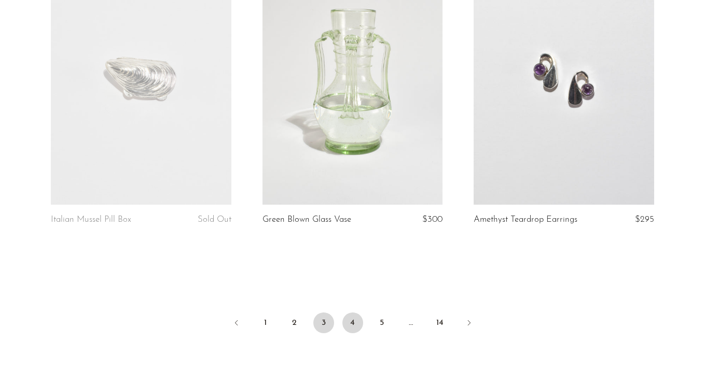
click at [344, 323] on link "4" at bounding box center [352, 323] width 21 height 21
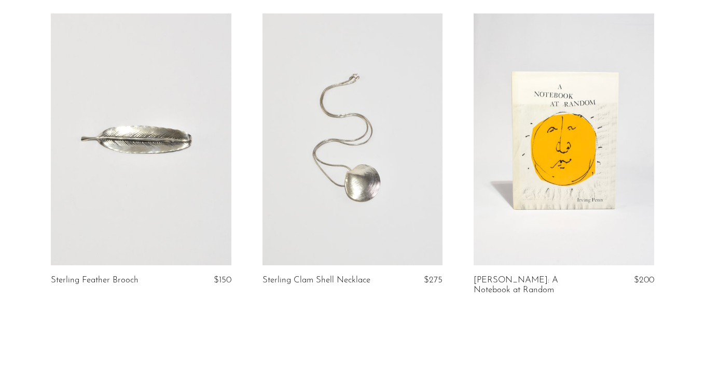
scroll to position [3491, 0]
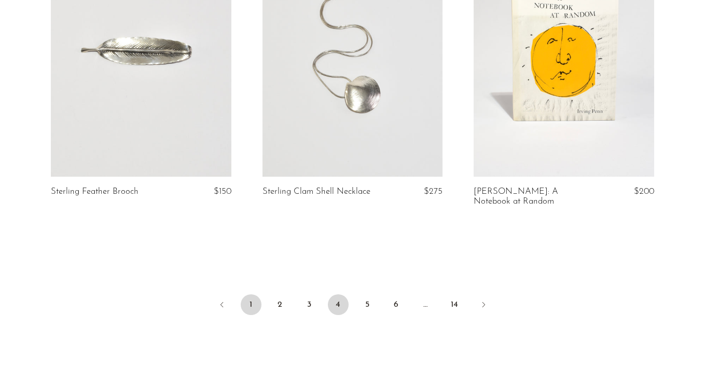
click at [256, 295] on link "1" at bounding box center [251, 305] width 21 height 21
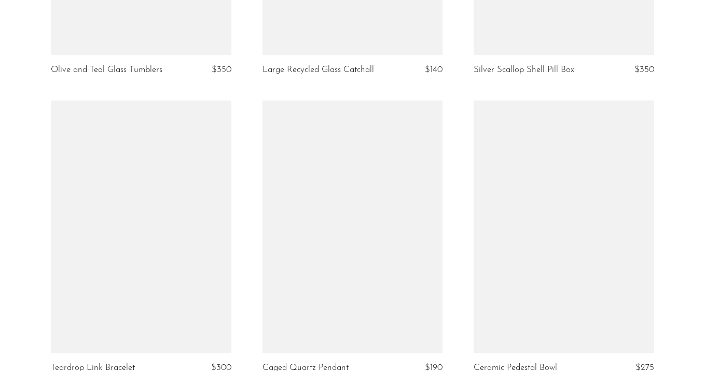
scroll to position [3326, 0]
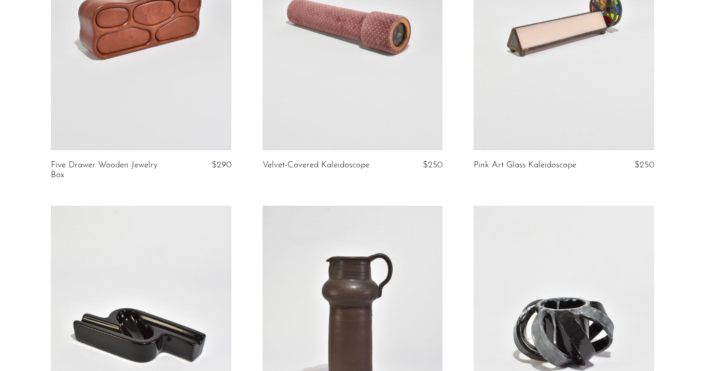
scroll to position [1296, 0]
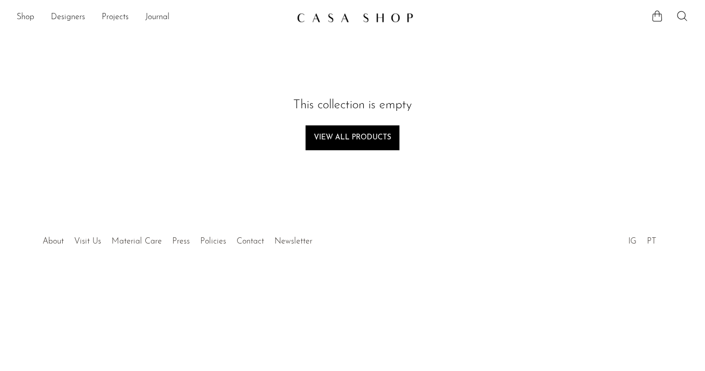
click at [149, 199] on body "Shop Featured New Arrivals Bestsellers" at bounding box center [352, 185] width 705 height 371
click at [20, 11] on link "Shop" at bounding box center [26, 17] width 18 height 13
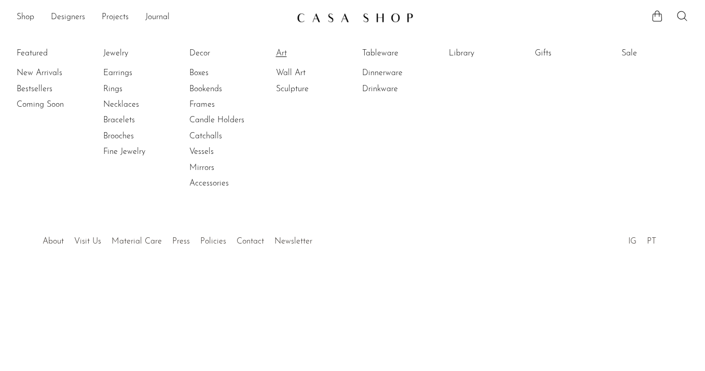
click at [283, 54] on link "Art" at bounding box center [315, 53] width 78 height 11
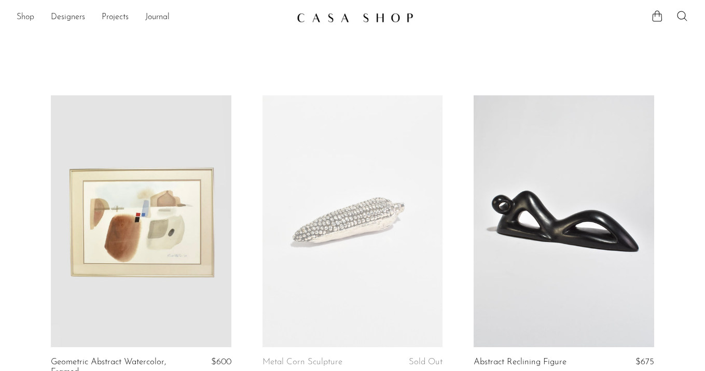
click at [23, 16] on link "Shop" at bounding box center [26, 17] width 18 height 13
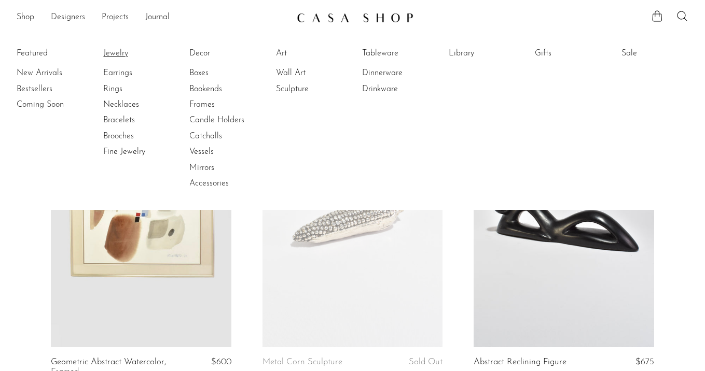
click at [108, 51] on link "Jewelry" at bounding box center [142, 53] width 78 height 11
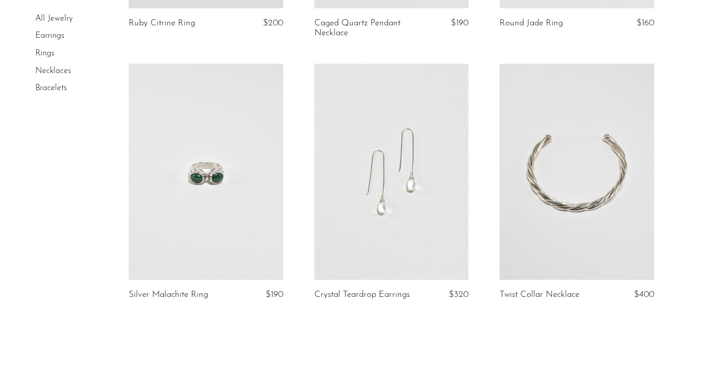
scroll to position [3168, 0]
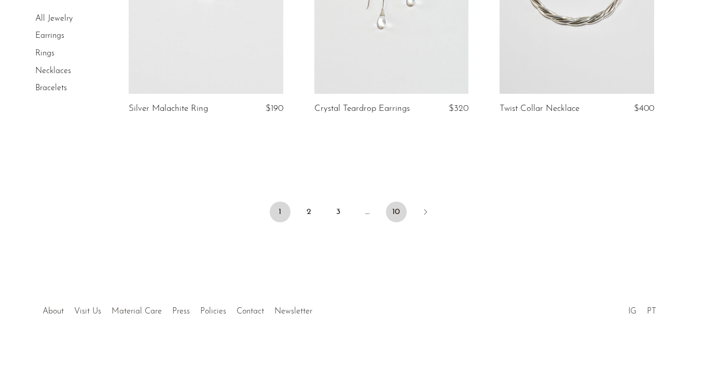
click at [402, 202] on link "10" at bounding box center [396, 212] width 21 height 21
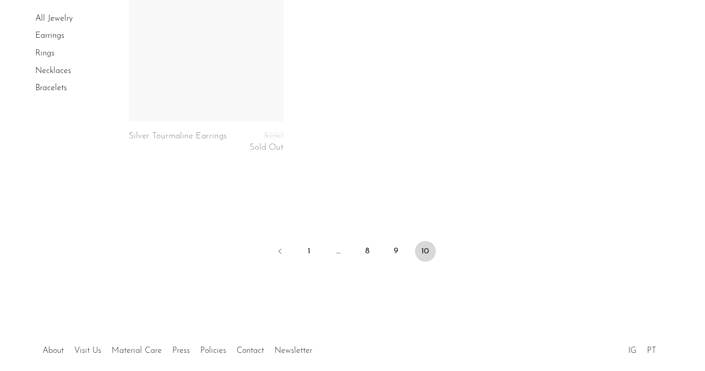
scroll to position [2912, 0]
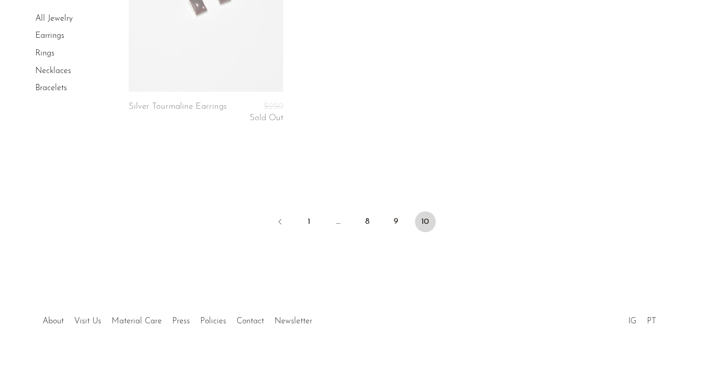
click at [298, 208] on ul "1 … 8 9 10" at bounding box center [353, 223] width 664 height 31
click at [308, 212] on link "1" at bounding box center [309, 222] width 21 height 21
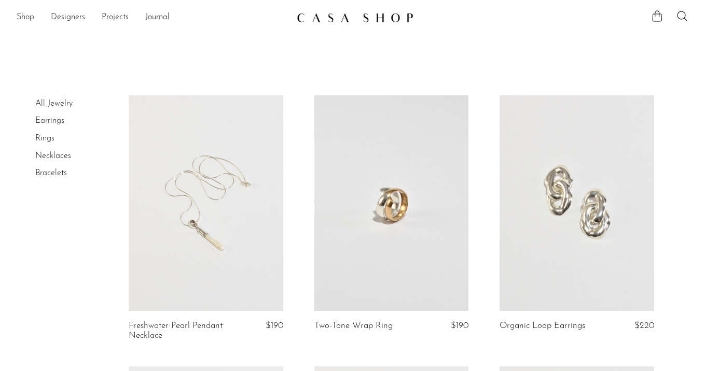
click at [23, 12] on link "Shop" at bounding box center [26, 17] width 18 height 13
click at [19, 16] on link "Shop" at bounding box center [26, 17] width 18 height 13
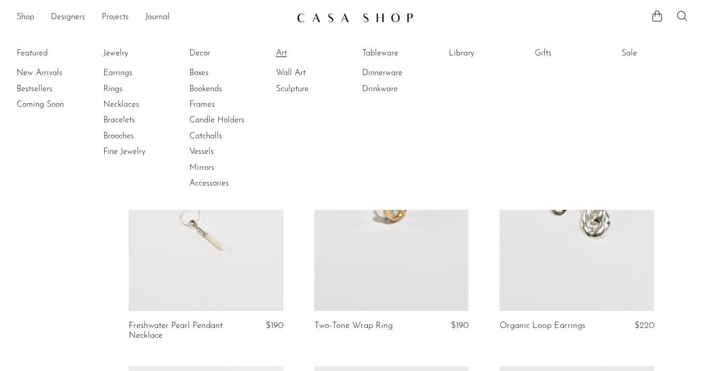
click at [281, 54] on link "Art" at bounding box center [315, 53] width 78 height 11
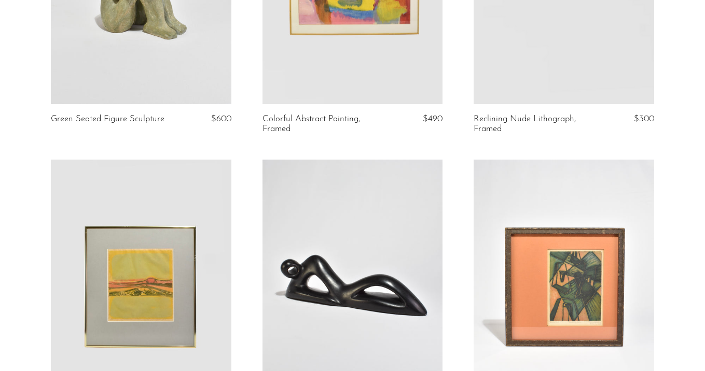
scroll to position [8, 0]
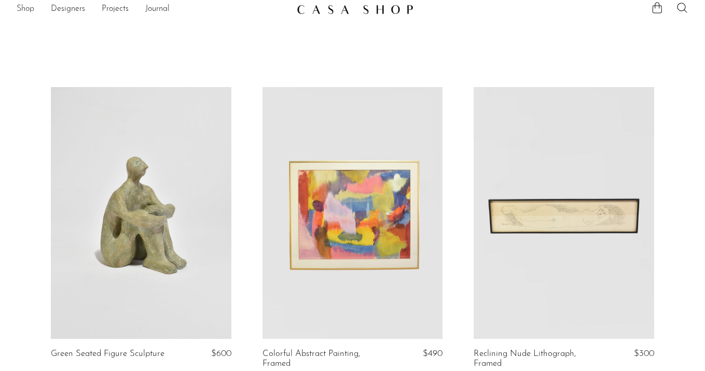
click at [26, 5] on link "Shop" at bounding box center [26, 9] width 18 height 13
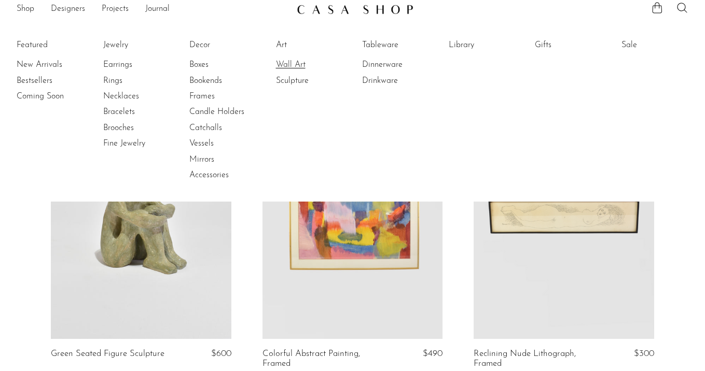
click at [287, 63] on link "Wall Art" at bounding box center [315, 64] width 78 height 11
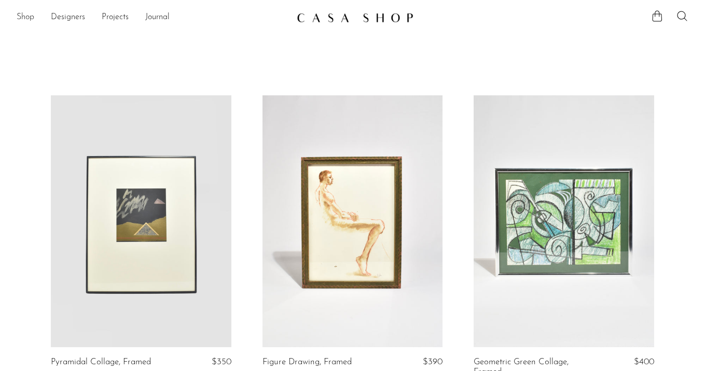
click at [31, 18] on link "Shop" at bounding box center [26, 17] width 18 height 13
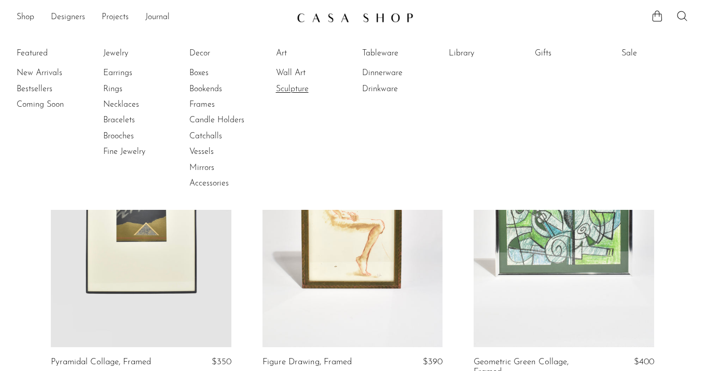
click at [296, 87] on link "Sculpture" at bounding box center [315, 89] width 78 height 11
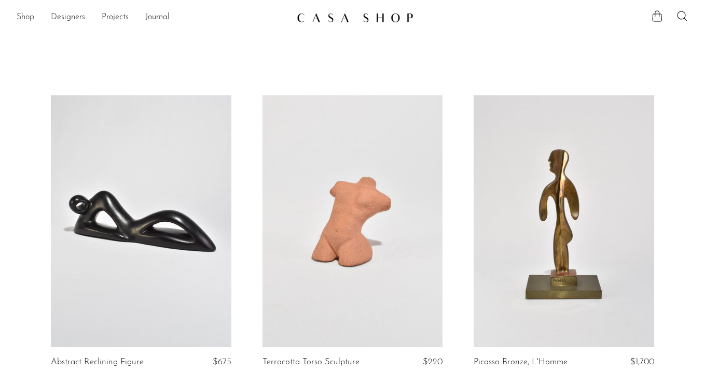
click at [25, 17] on link "Shop" at bounding box center [26, 17] width 18 height 13
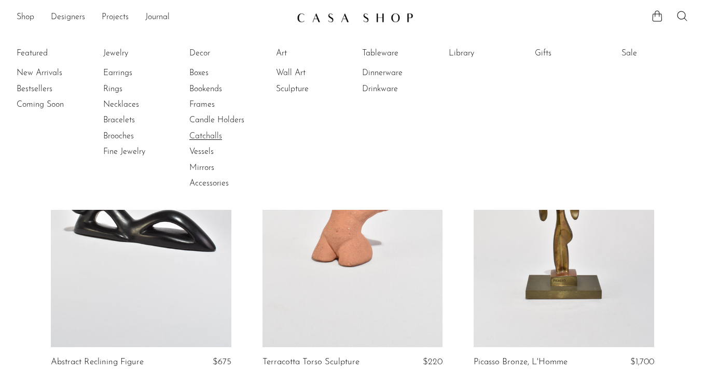
click at [199, 136] on link "Catchalls" at bounding box center [228, 136] width 78 height 11
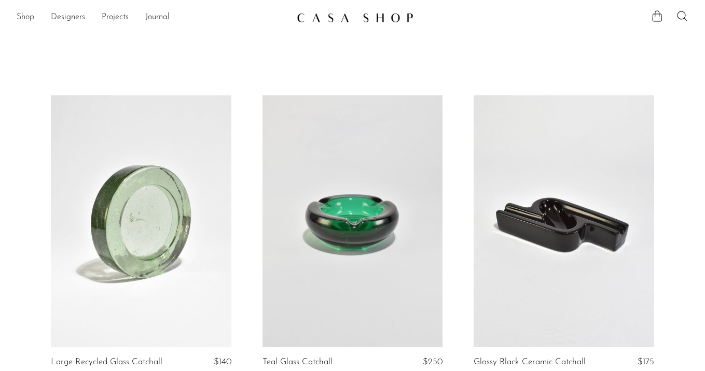
click at [24, 17] on link "Shop" at bounding box center [26, 17] width 18 height 13
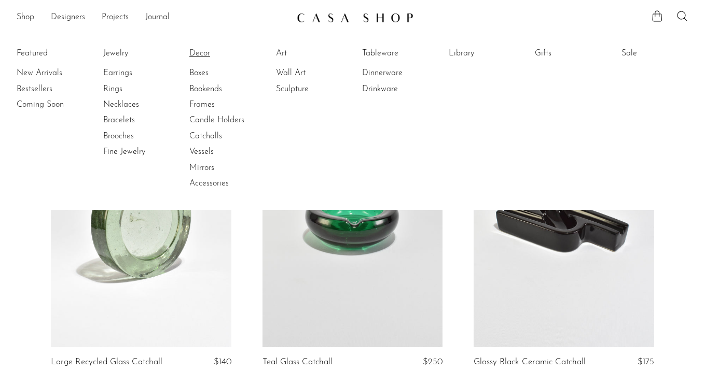
click at [204, 52] on link "Decor" at bounding box center [228, 53] width 78 height 11
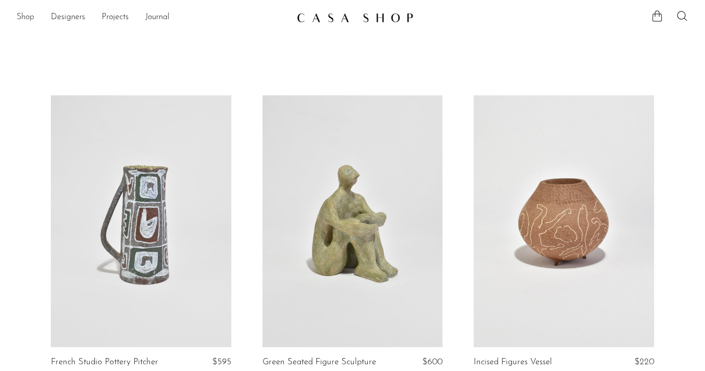
click at [21, 14] on link "Shop" at bounding box center [26, 17] width 18 height 13
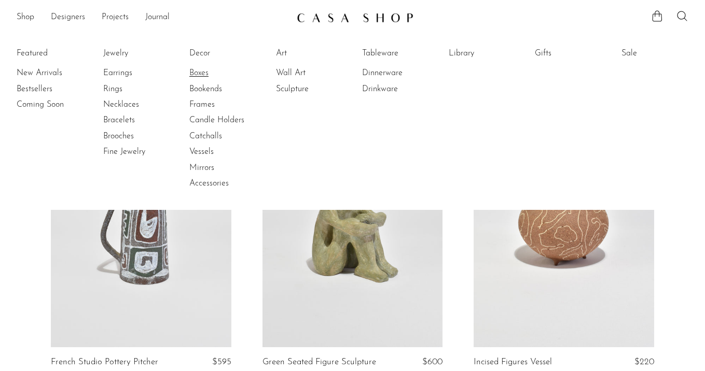
click at [201, 74] on link "Boxes" at bounding box center [228, 72] width 78 height 11
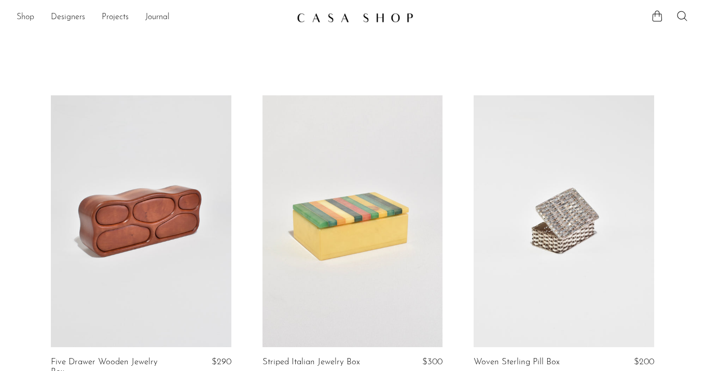
click at [24, 16] on link "Shop" at bounding box center [26, 17] width 18 height 13
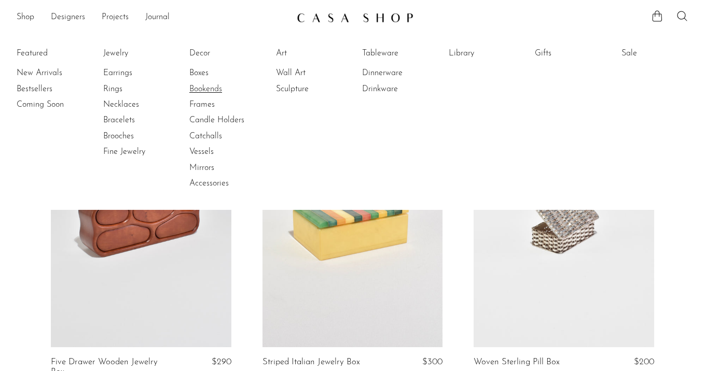
click at [202, 87] on link "Bookends" at bounding box center [228, 89] width 78 height 11
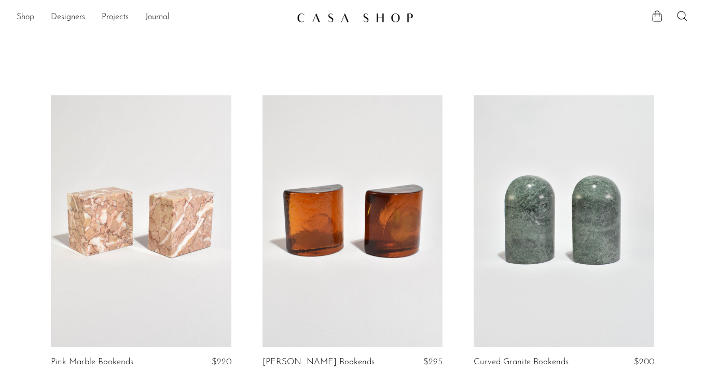
click at [28, 17] on link "Shop" at bounding box center [26, 17] width 18 height 13
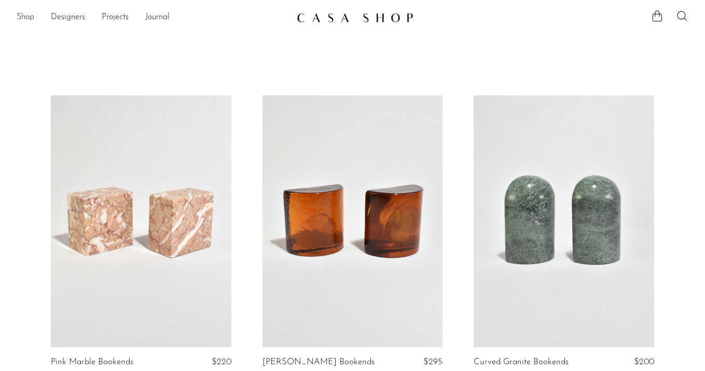
click at [24, 17] on link "Shop" at bounding box center [26, 17] width 18 height 13
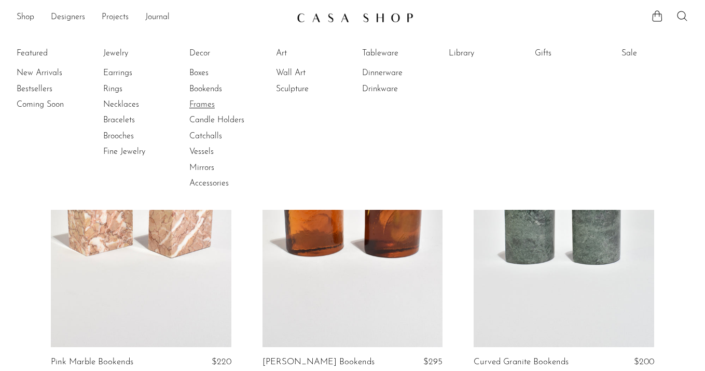
click at [208, 105] on link "Frames" at bounding box center [228, 104] width 78 height 11
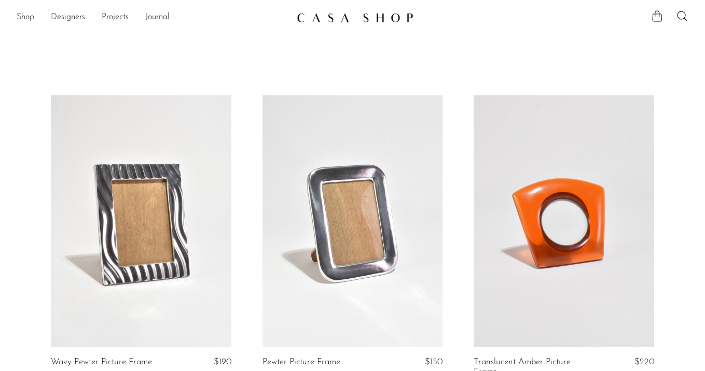
click at [25, 16] on link "Shop" at bounding box center [26, 17] width 18 height 13
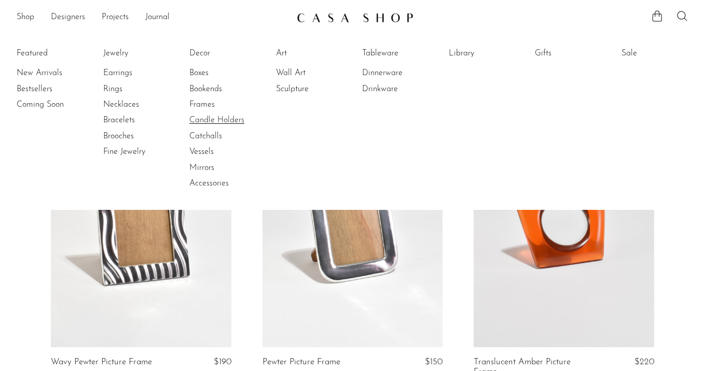
click at [199, 119] on link "Candle Holders" at bounding box center [228, 120] width 78 height 11
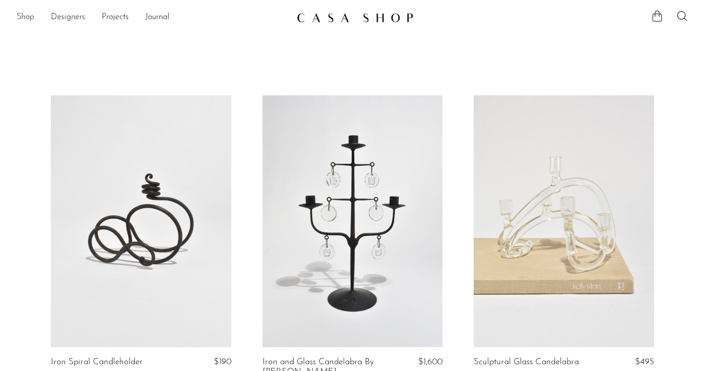
click at [19, 12] on link "Shop" at bounding box center [26, 17] width 18 height 13
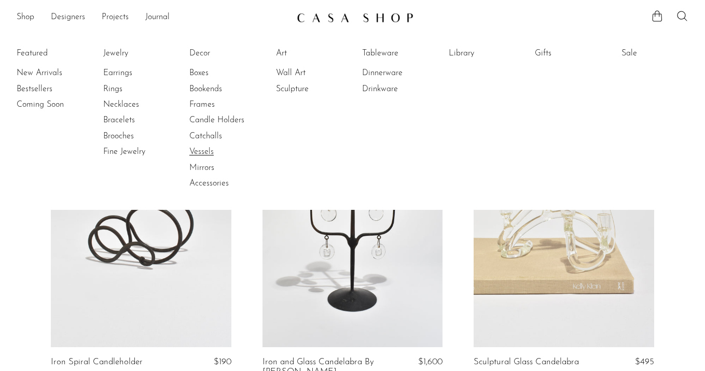
click at [209, 149] on link "Vessels" at bounding box center [228, 151] width 78 height 11
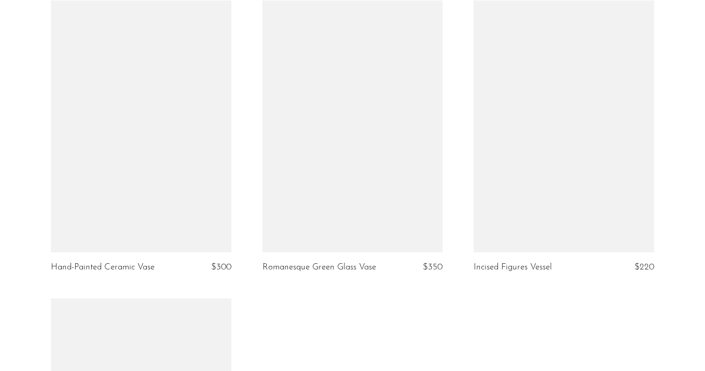
scroll to position [2868, 0]
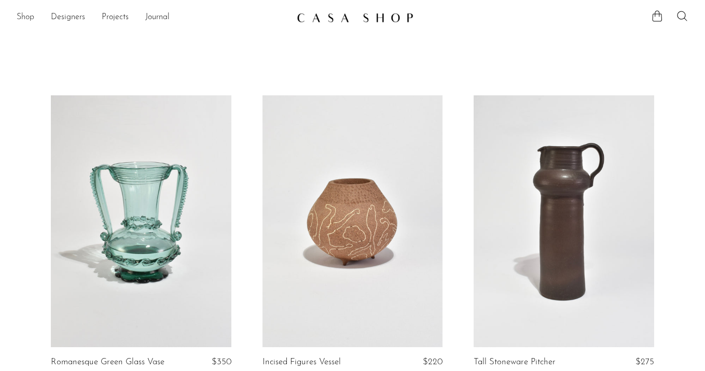
click at [27, 16] on link "Shop" at bounding box center [26, 17] width 18 height 13
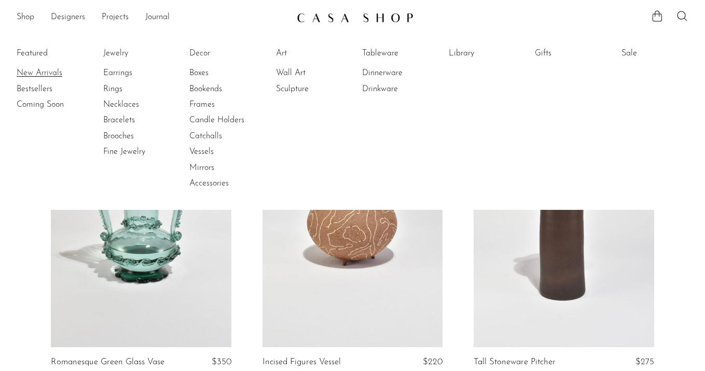
click at [43, 78] on link "New Arrivals" at bounding box center [56, 72] width 78 height 11
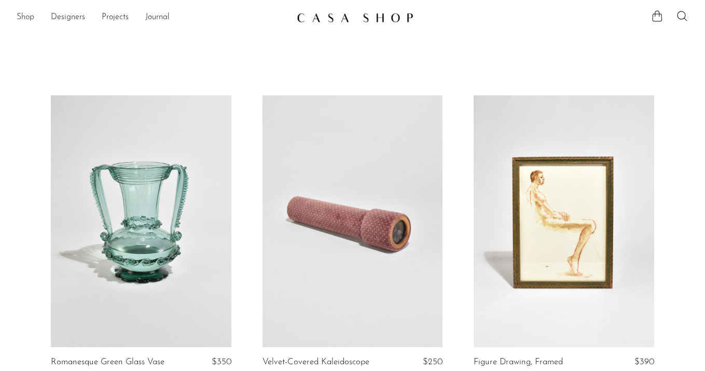
click at [33, 12] on link "Shop" at bounding box center [26, 17] width 18 height 13
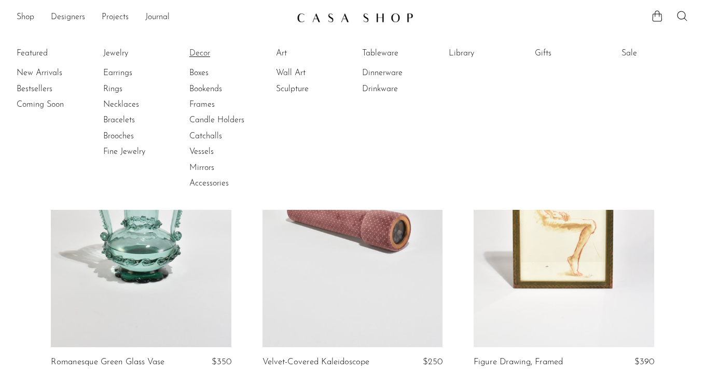
click at [200, 50] on link "Decor" at bounding box center [228, 53] width 78 height 11
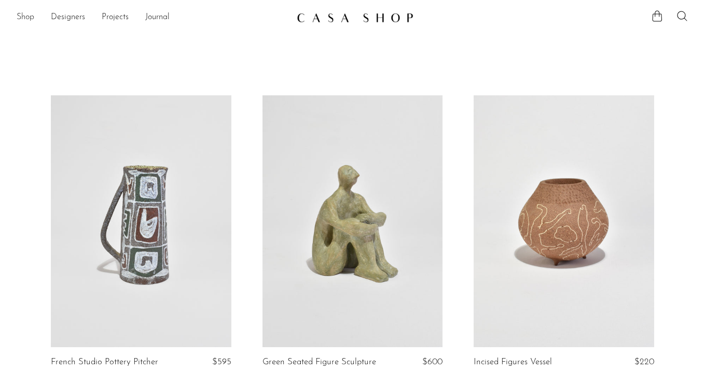
click at [27, 15] on link "Shop" at bounding box center [26, 17] width 18 height 13
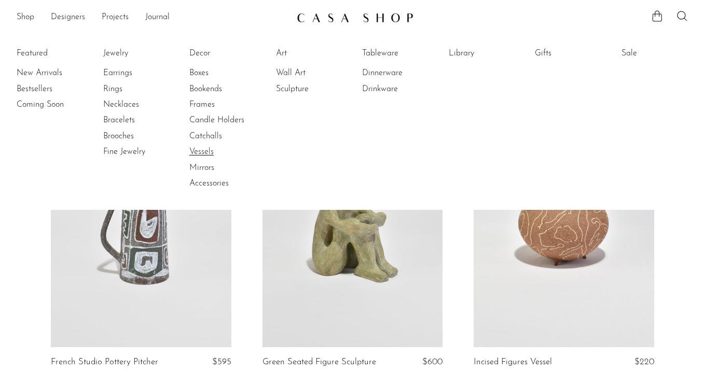
click at [202, 147] on link "Vessels" at bounding box center [228, 151] width 78 height 11
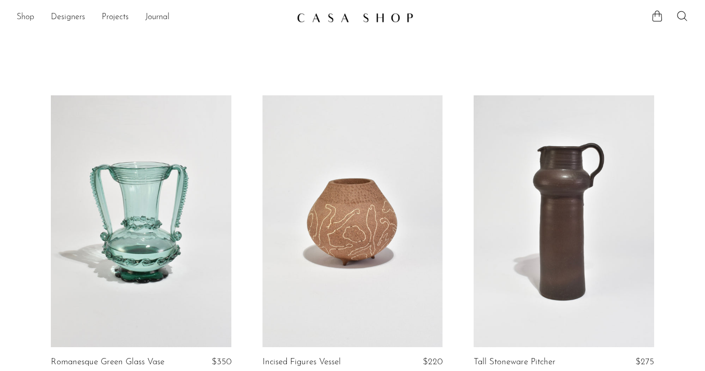
click at [32, 20] on link "Shop" at bounding box center [26, 17] width 18 height 13
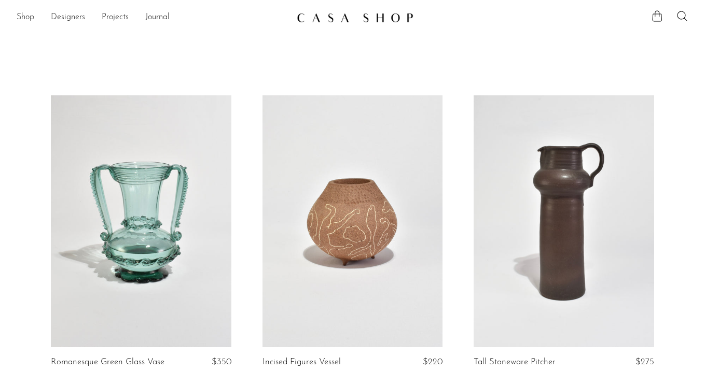
click at [27, 16] on link "Shop" at bounding box center [26, 17] width 18 height 13
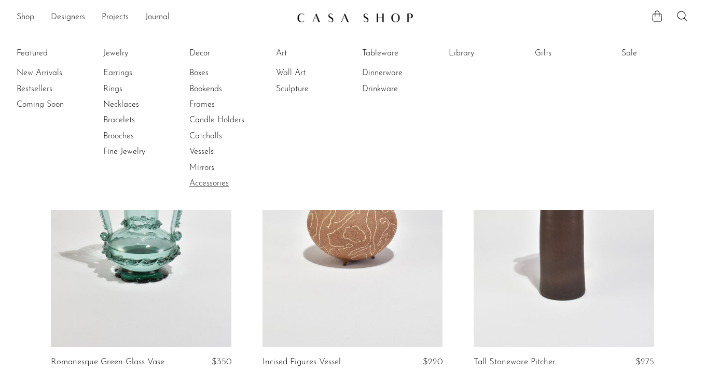
click at [206, 185] on link "Accessories" at bounding box center [228, 183] width 78 height 11
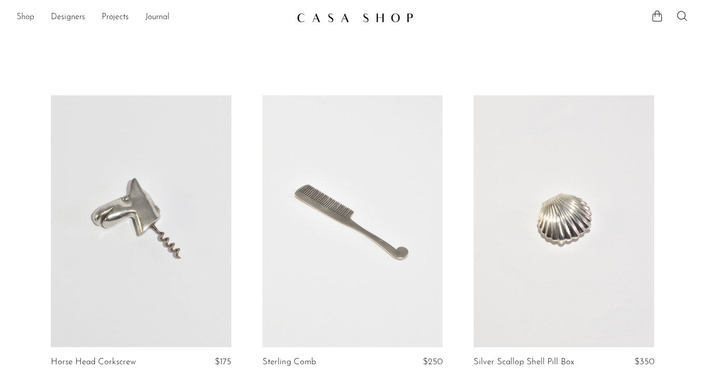
click at [32, 16] on link "Shop" at bounding box center [26, 17] width 18 height 13
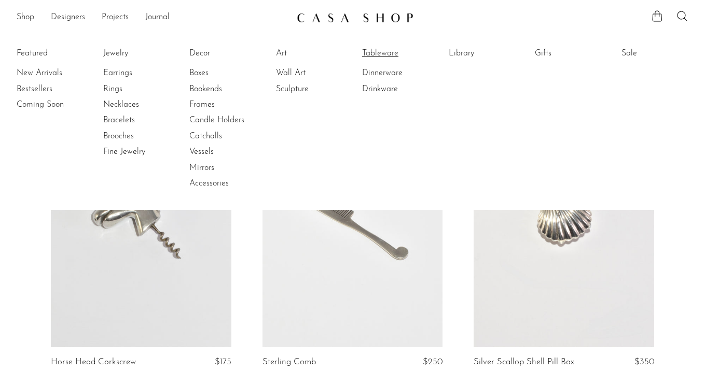
click at [387, 55] on link "Tableware" at bounding box center [401, 53] width 78 height 11
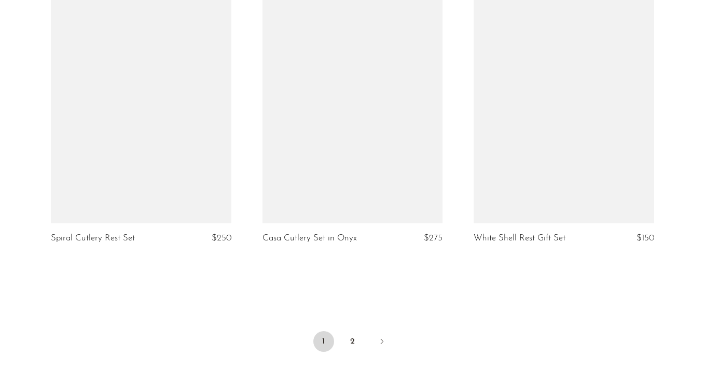
scroll to position [3594, 0]
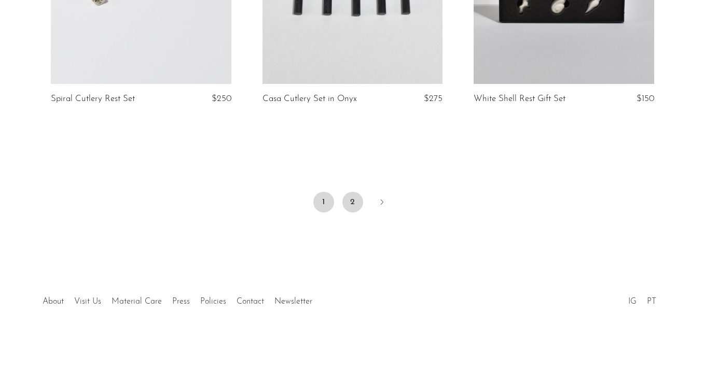
click at [351, 206] on link "2" at bounding box center [352, 202] width 21 height 21
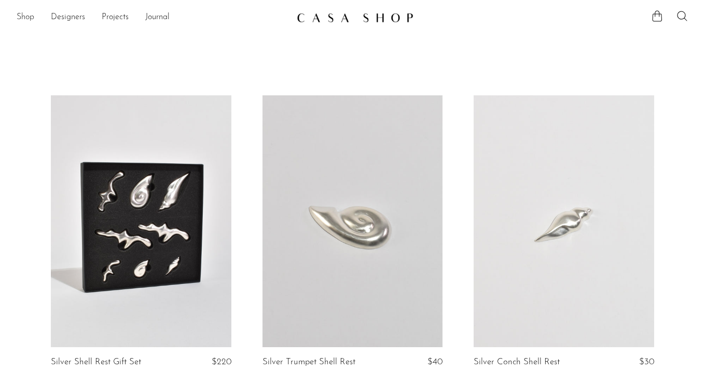
click at [19, 12] on link "Shop" at bounding box center [26, 17] width 18 height 13
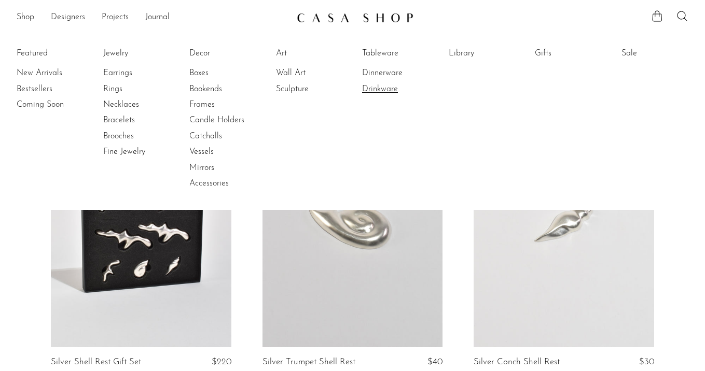
click at [391, 90] on link "Drinkware" at bounding box center [401, 89] width 78 height 11
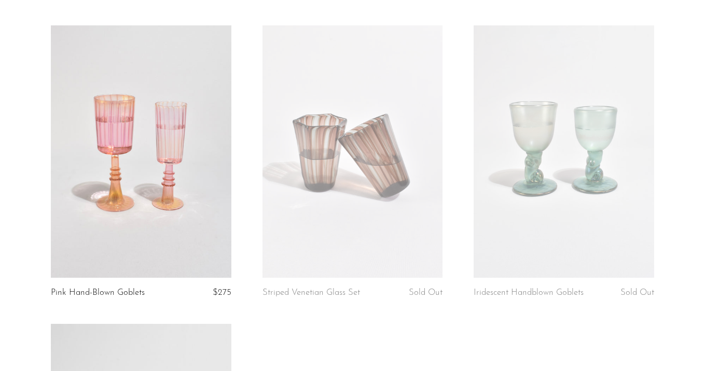
scroll to position [1041, 0]
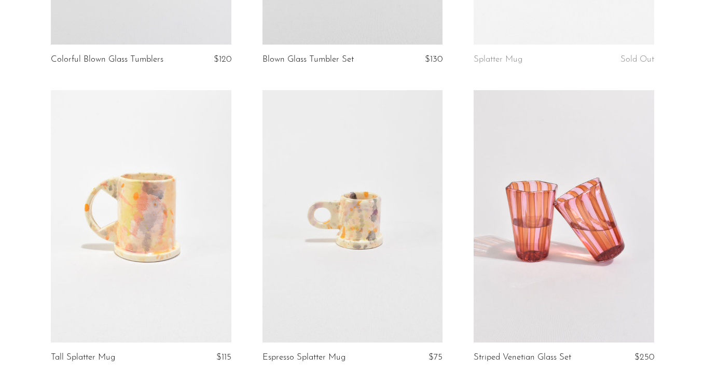
scroll to position [423, 0]
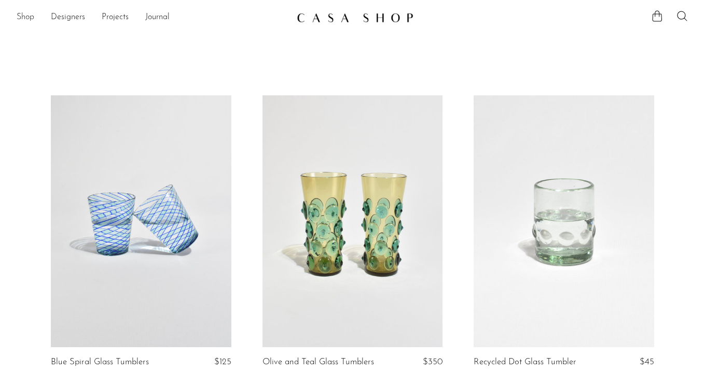
click at [25, 17] on link "Shop" at bounding box center [26, 17] width 18 height 13
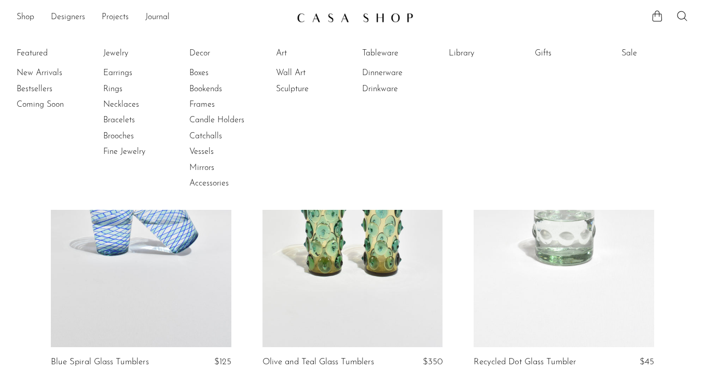
click at [44, 66] on li "New Arrivals" at bounding box center [56, 73] width 78 height 16
click at [46, 75] on link "New Arrivals" at bounding box center [56, 72] width 78 height 11
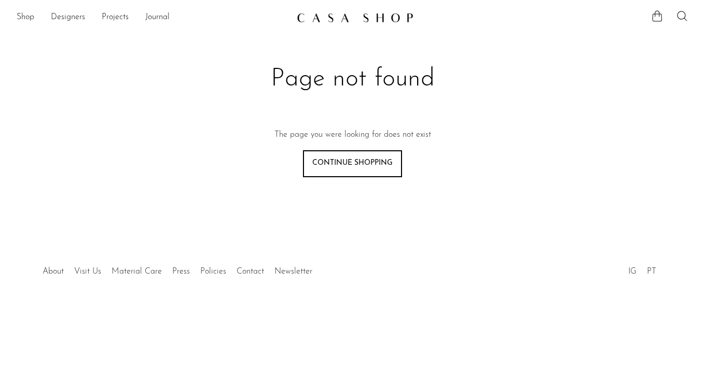
click at [23, 7] on section "Shop Featured New Arrivals Bestsellers Coming Soon Jewelry Jewelry All Earrings…" at bounding box center [352, 13] width 705 height 27
click at [23, 14] on link "Shop" at bounding box center [26, 17] width 18 height 13
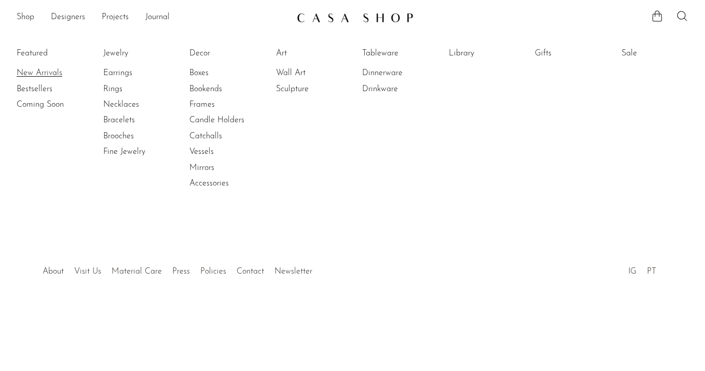
click at [36, 75] on link "New Arrivals" at bounding box center [56, 72] width 78 height 11
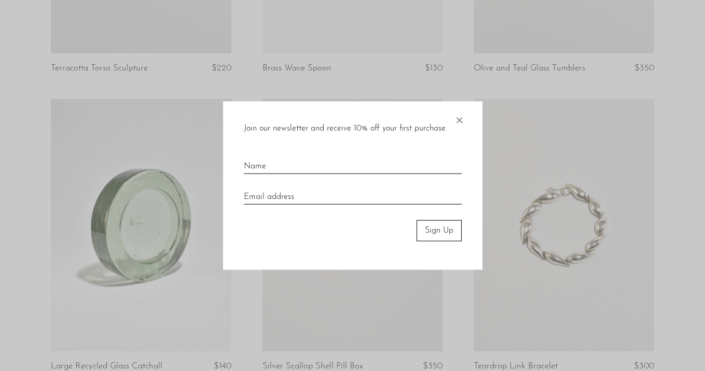
scroll to position [3212, 0]
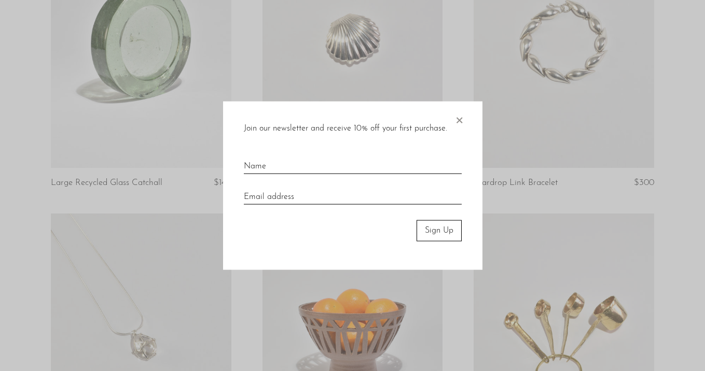
click at [463, 118] on span "×" at bounding box center [459, 118] width 10 height 33
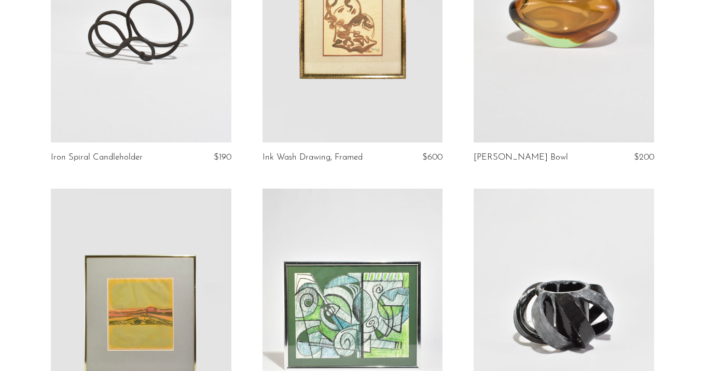
scroll to position [825, 0]
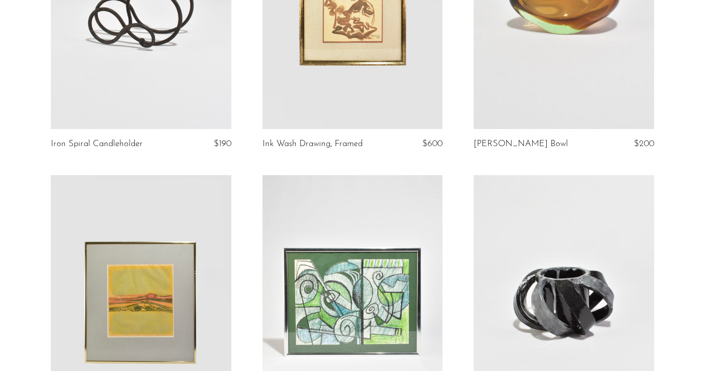
click at [154, 90] on link at bounding box center [141, 3] width 181 height 253
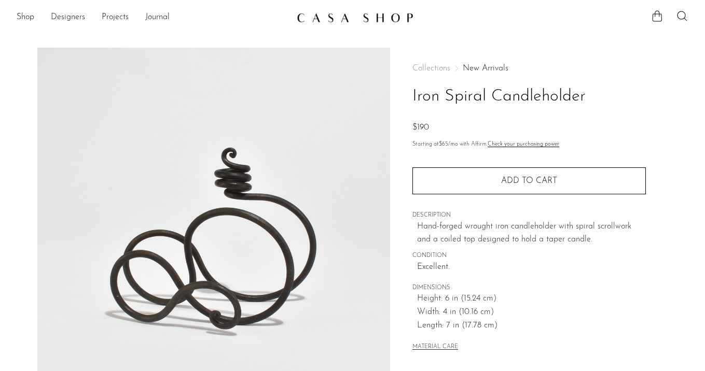
click at [488, 66] on link "New Arrivals" at bounding box center [486, 68] width 46 height 8
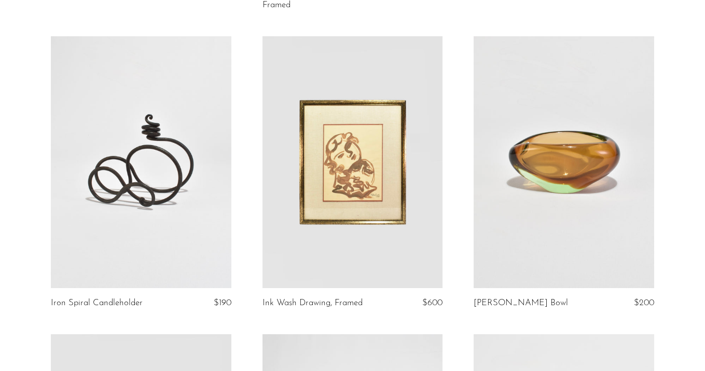
scroll to position [841, 0]
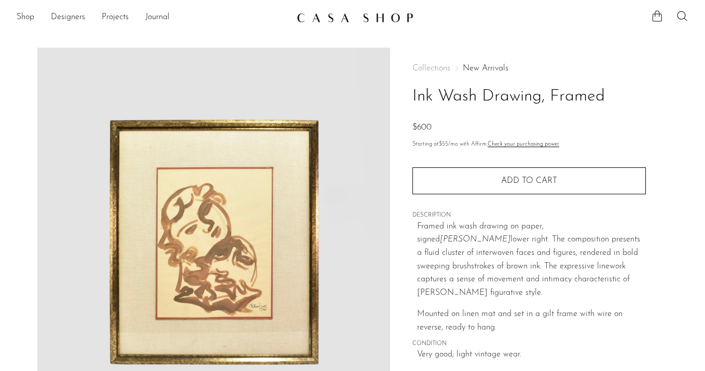
click at [490, 72] on link "New Arrivals" at bounding box center [486, 68] width 46 height 8
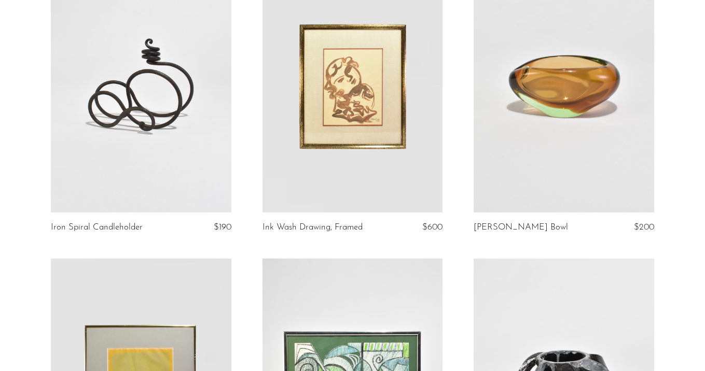
scroll to position [749, 0]
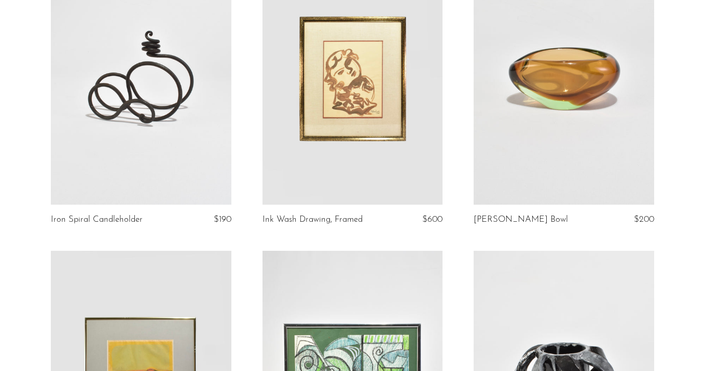
click at [500, 180] on link at bounding box center [564, 79] width 181 height 253
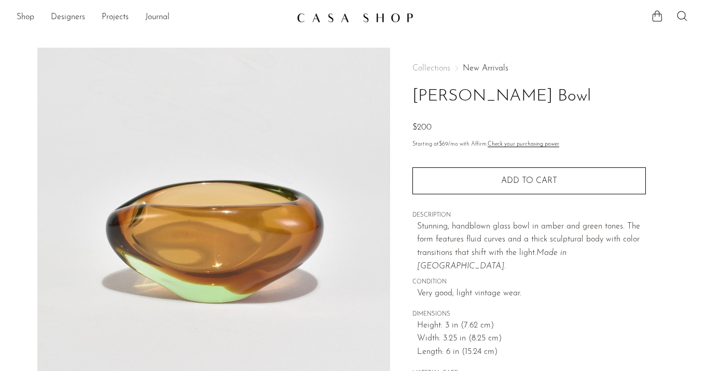
click at [481, 70] on link "New Arrivals" at bounding box center [486, 68] width 46 height 8
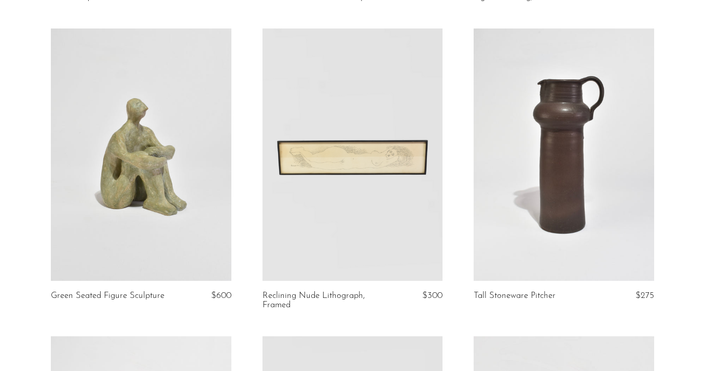
scroll to position [364, 0]
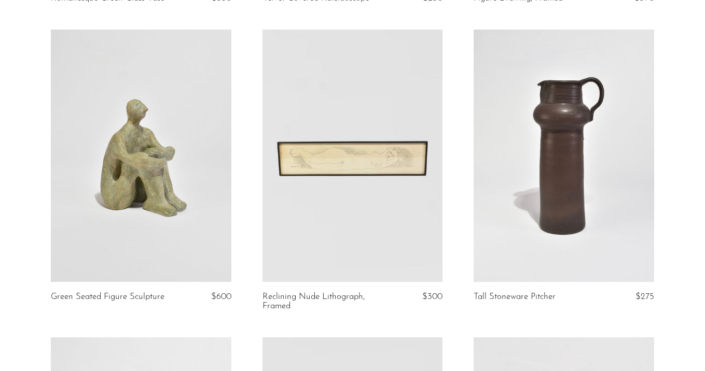
click at [150, 214] on link at bounding box center [141, 156] width 181 height 253
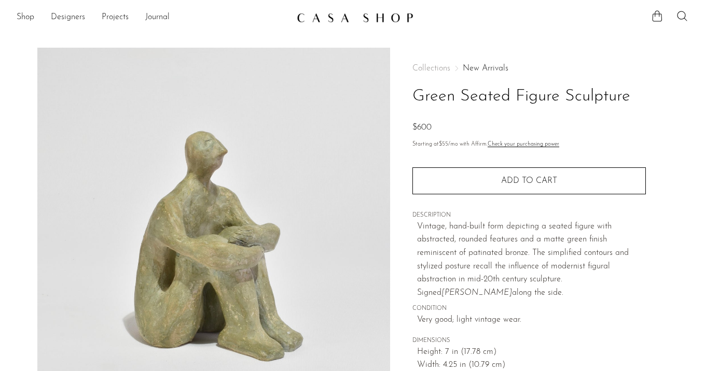
click at [481, 65] on link "New Arrivals" at bounding box center [486, 68] width 46 height 8
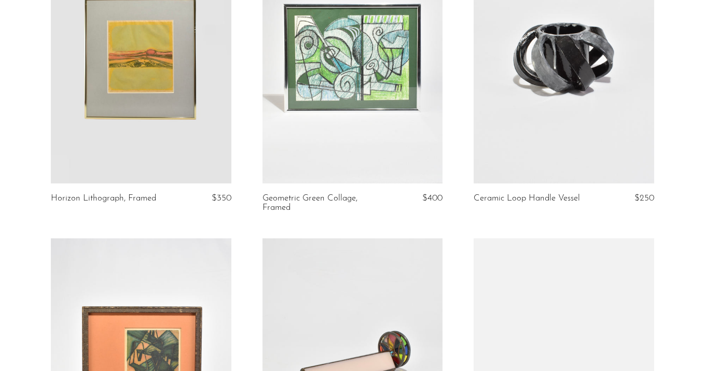
scroll to position [1071, 0]
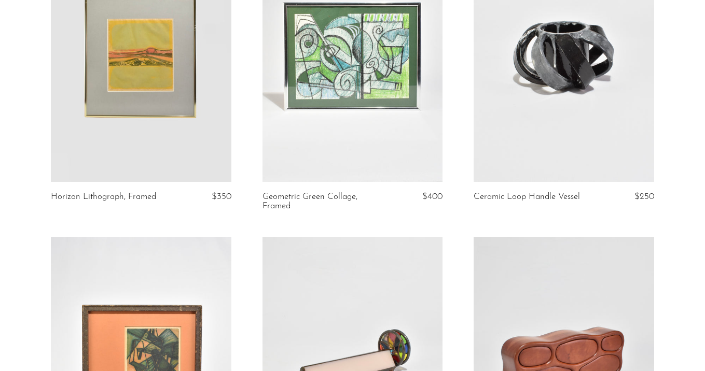
click at [356, 70] on link at bounding box center [352, 55] width 181 height 253
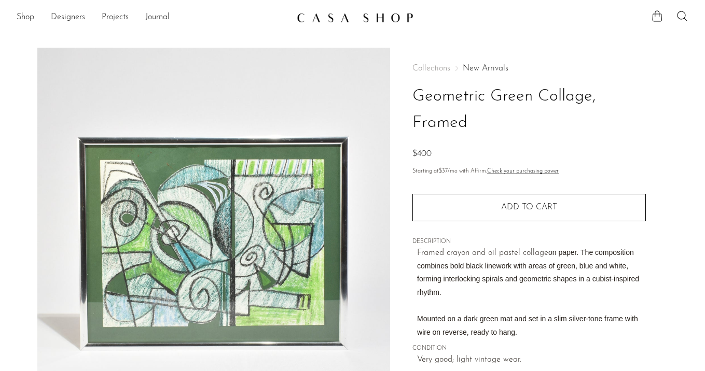
click at [485, 65] on link "New Arrivals" at bounding box center [486, 68] width 46 height 8
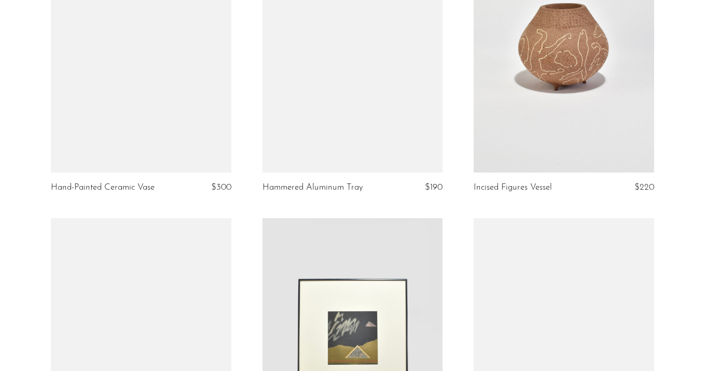
scroll to position [1747, 0]
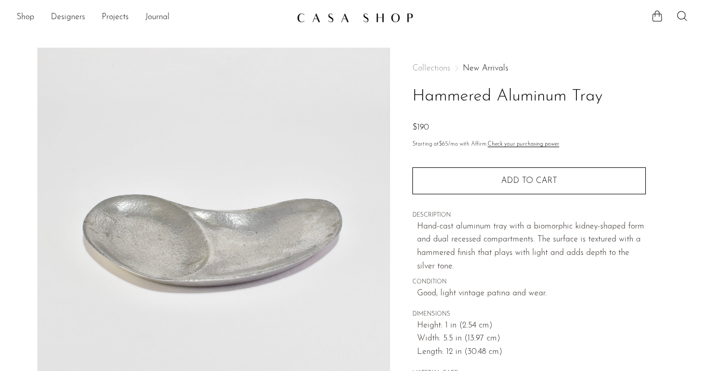
click at [490, 75] on div "Collections New Arrivals Hammered Aluminum Tray $190" at bounding box center [528, 99] width 233 height 71
click at [490, 63] on div "Collections New Arrivals Hammered Aluminum Tray $190 Starting at $65 /mo with A…" at bounding box center [528, 222] width 233 height 349
click at [490, 73] on div "Collections New Arrivals Hammered Aluminum Tray $190" at bounding box center [528, 99] width 233 height 71
click at [483, 70] on link "New Arrivals" at bounding box center [486, 68] width 46 height 8
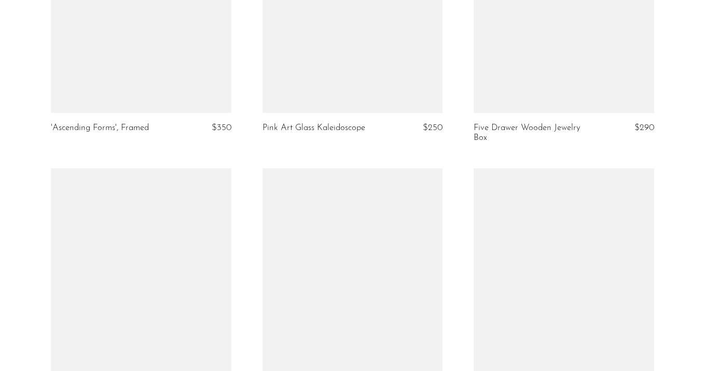
scroll to position [1477, 0]
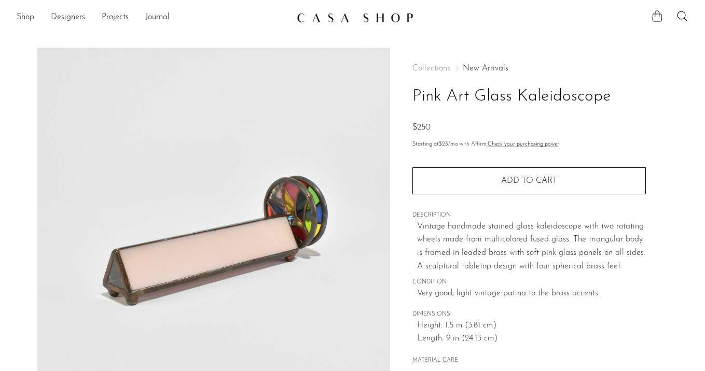
click at [485, 68] on link "New Arrivals" at bounding box center [486, 68] width 46 height 8
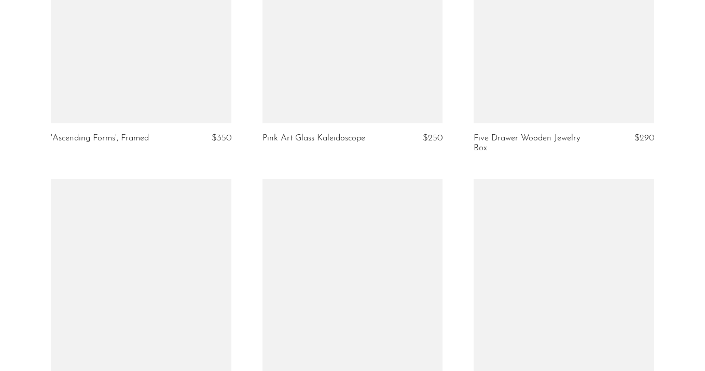
scroll to position [1554, 0]
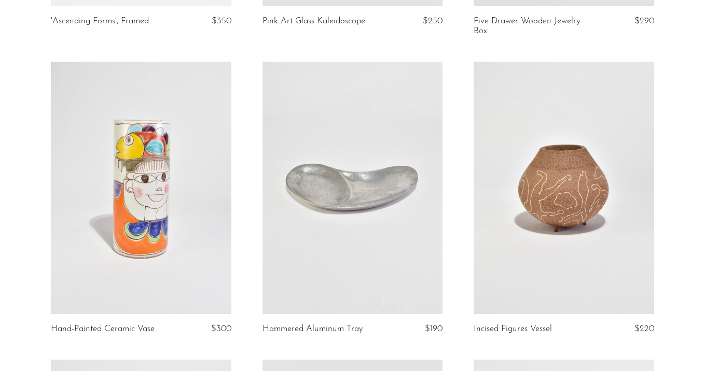
click at [162, 215] on link at bounding box center [141, 188] width 181 height 253
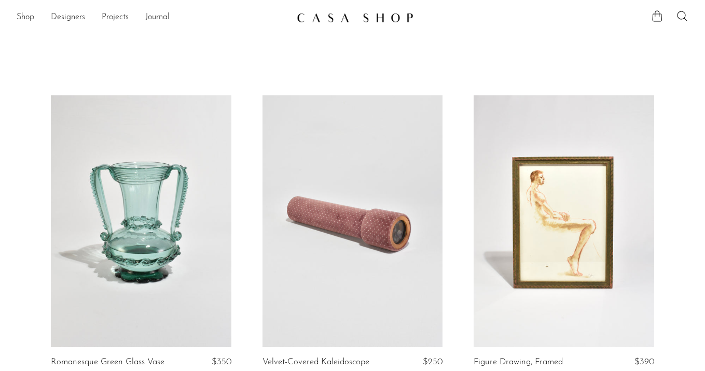
click at [612, 171] on link at bounding box center [564, 221] width 181 height 253
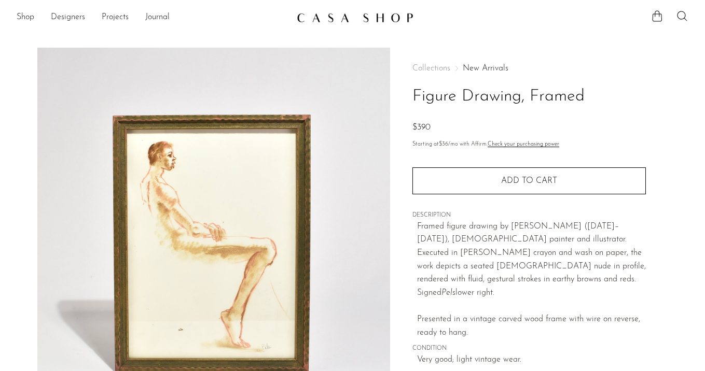
click at [486, 67] on link "New Arrivals" at bounding box center [486, 68] width 46 height 8
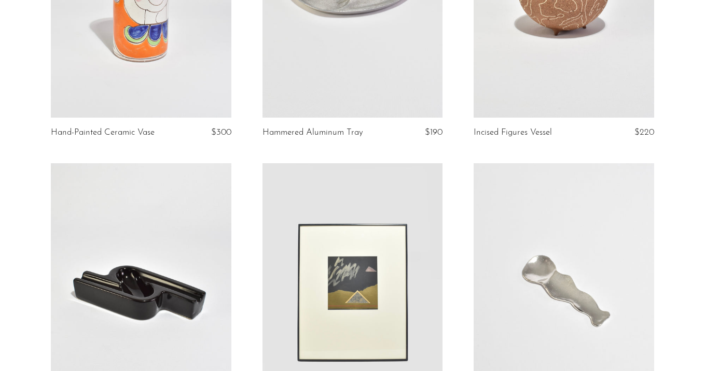
scroll to position [1589, 0]
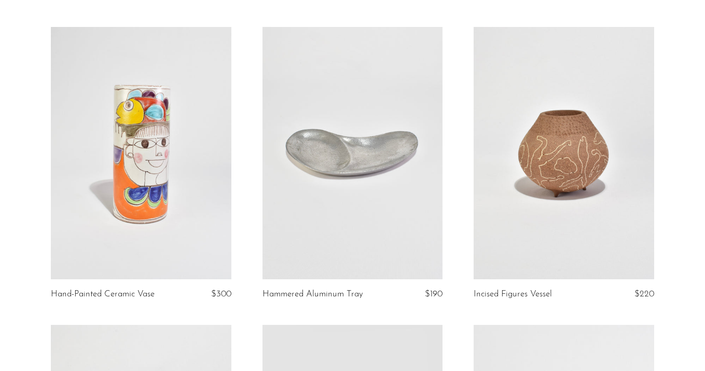
click at [573, 129] on link at bounding box center [564, 153] width 181 height 253
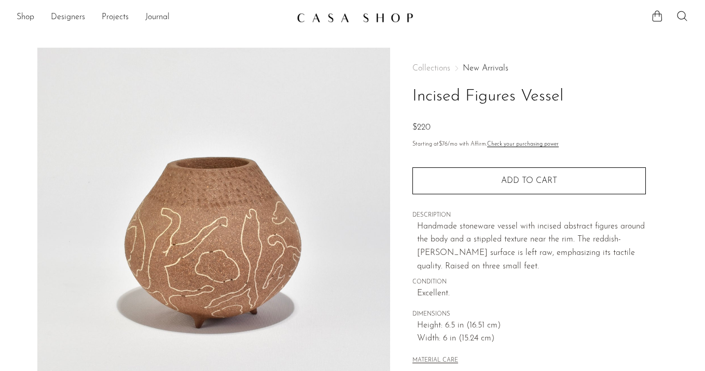
click at [483, 66] on link "New Arrivals" at bounding box center [486, 68] width 46 height 8
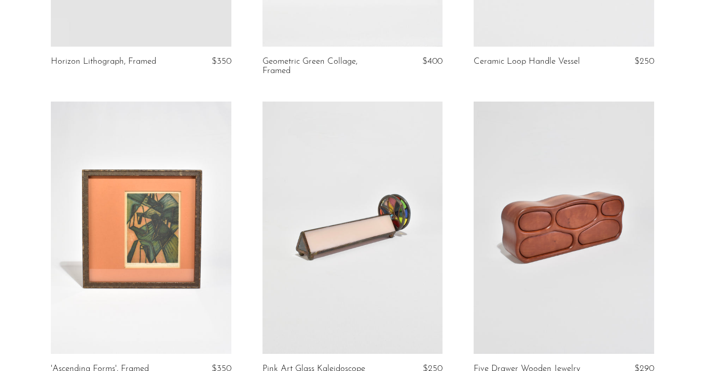
scroll to position [1398, 0]
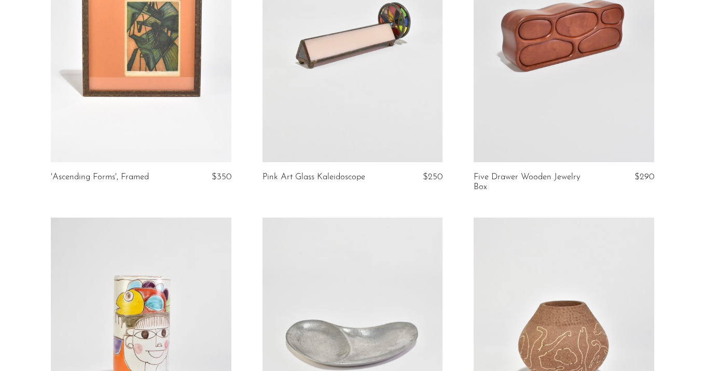
click at [134, 108] on link at bounding box center [141, 36] width 181 height 253
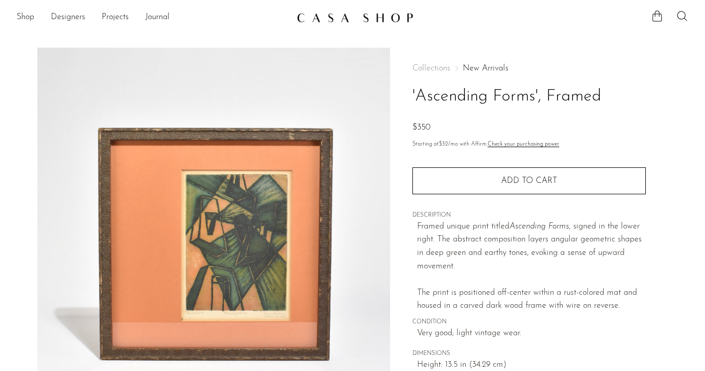
click at [469, 66] on link "New Arrivals" at bounding box center [486, 68] width 46 height 8
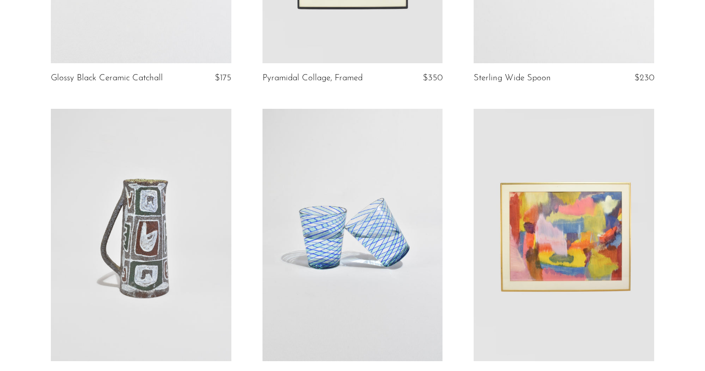
scroll to position [2109, 0]
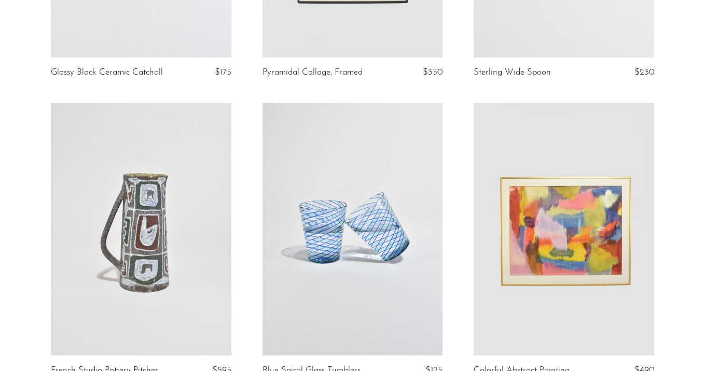
click at [394, 241] on link at bounding box center [352, 229] width 181 height 253
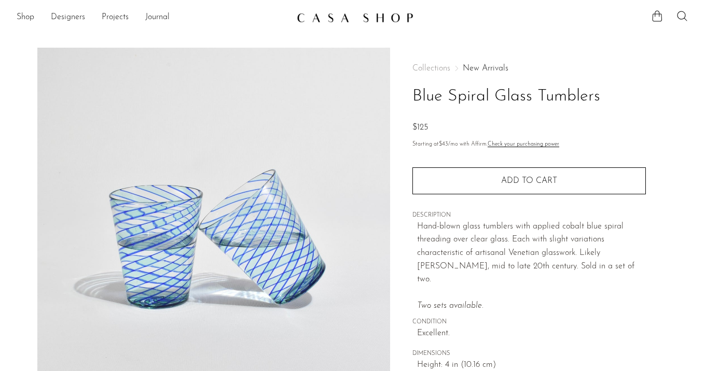
click at [481, 65] on link "New Arrivals" at bounding box center [486, 68] width 46 height 8
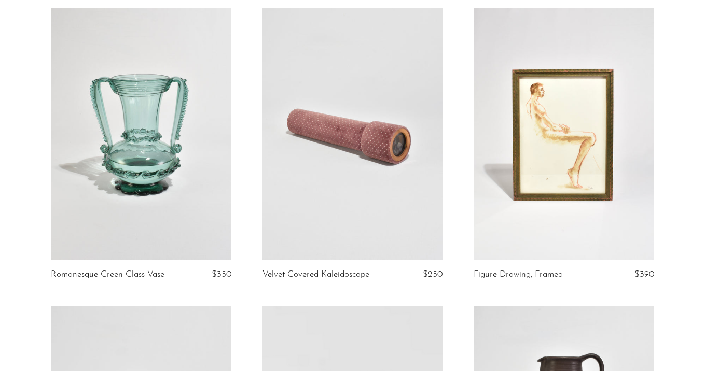
scroll to position [96, 0]
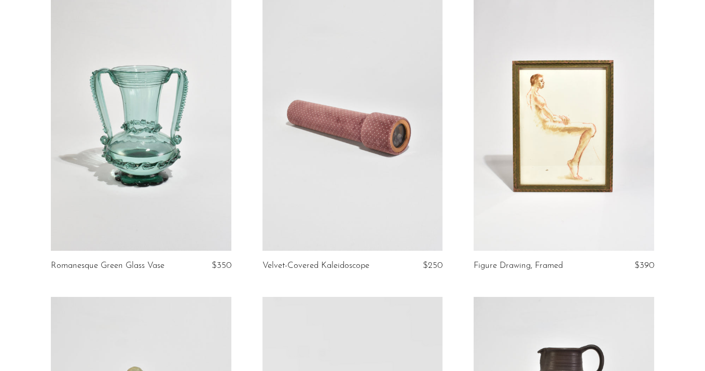
click at [402, 227] on link at bounding box center [352, 125] width 181 height 253
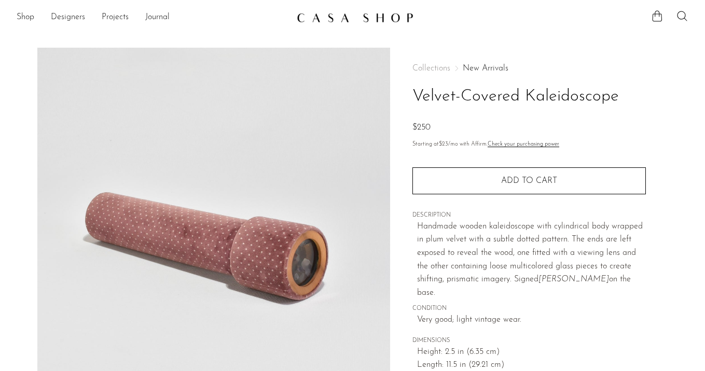
click at [481, 66] on link "New Arrivals" at bounding box center [486, 68] width 46 height 8
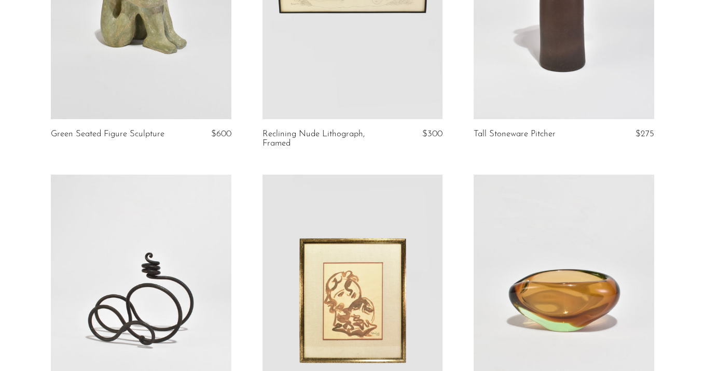
scroll to position [438, 0]
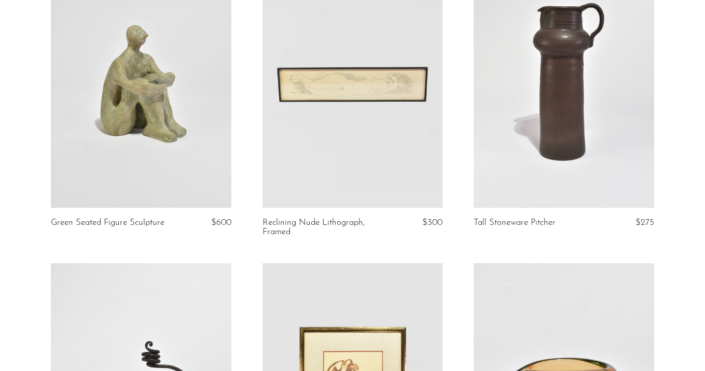
click at [518, 129] on link at bounding box center [564, 81] width 181 height 253
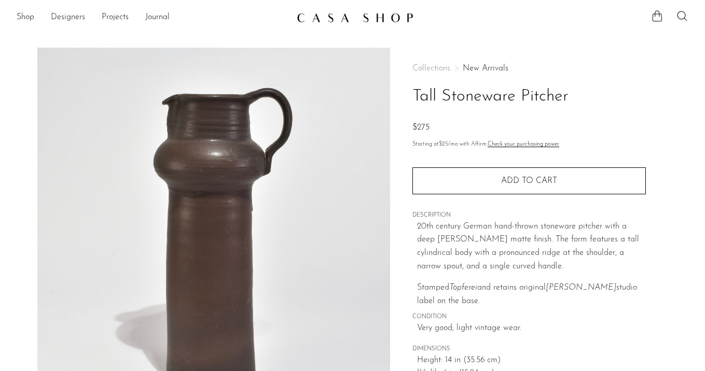
click at [487, 66] on link "New Arrivals" at bounding box center [486, 68] width 46 height 8
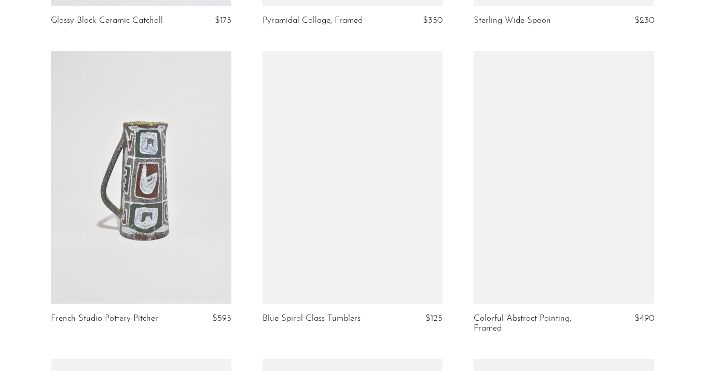
scroll to position [2157, 0]
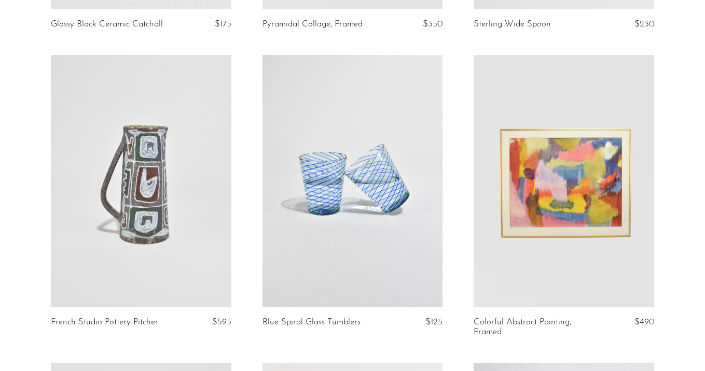
click at [158, 233] on link at bounding box center [141, 181] width 181 height 253
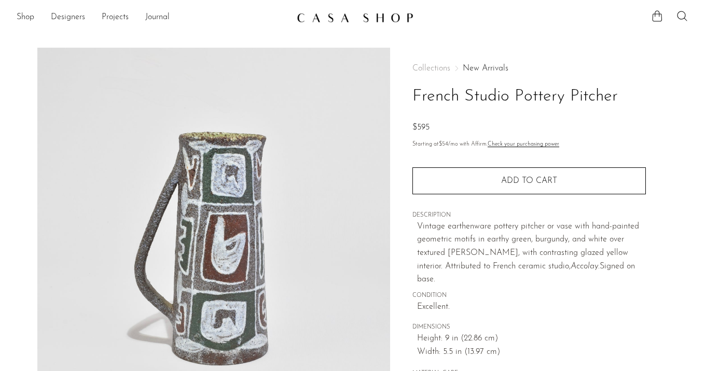
click at [474, 65] on link "New Arrivals" at bounding box center [486, 68] width 46 height 8
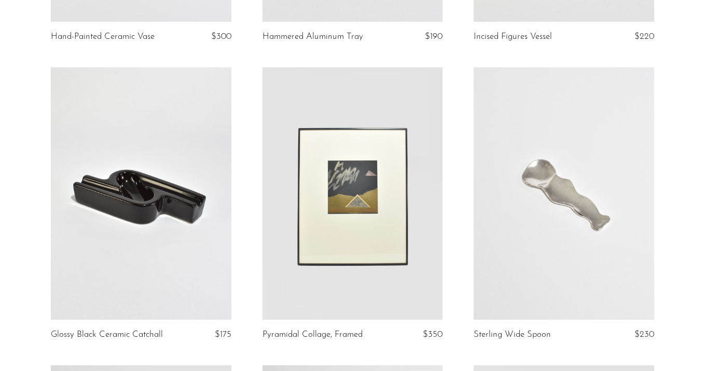
scroll to position [1940, 0]
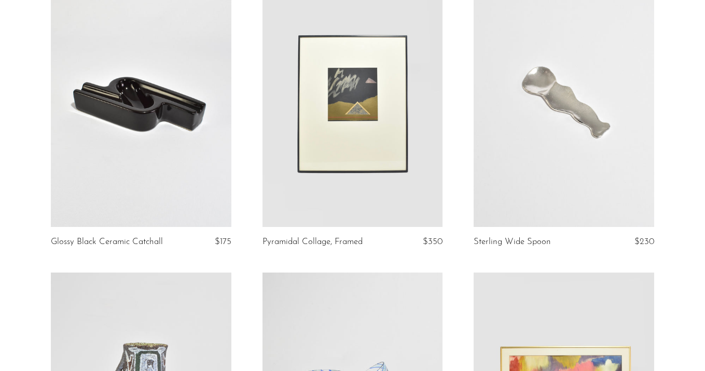
click at [387, 150] on link at bounding box center [352, 101] width 181 height 253
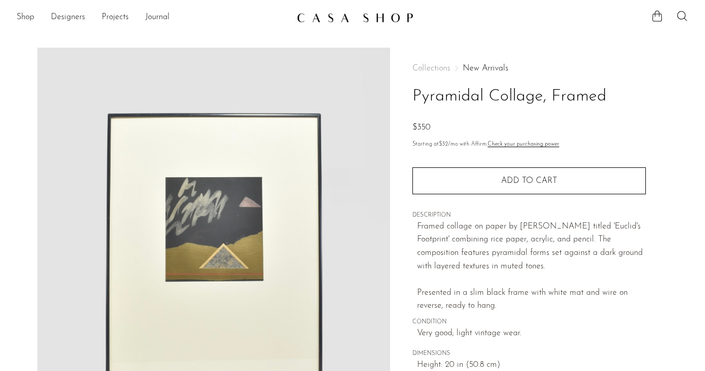
click at [477, 64] on div "Collections New Arrivals Pyramidal Collage, Framed $350 Starting at $32 /mo wit…" at bounding box center [528, 236] width 233 height 376
click at [477, 64] on link "New Arrivals" at bounding box center [486, 68] width 46 height 8
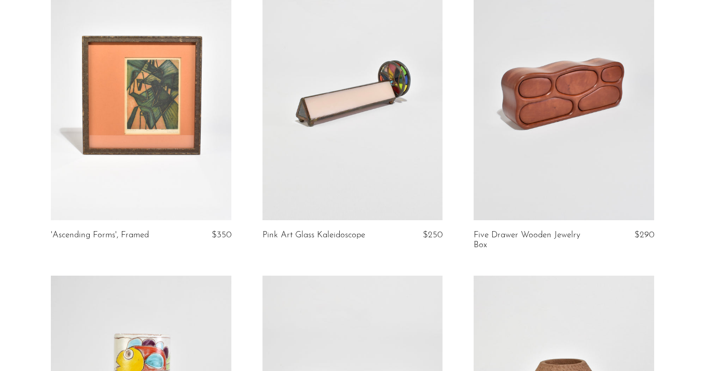
scroll to position [1363, 0]
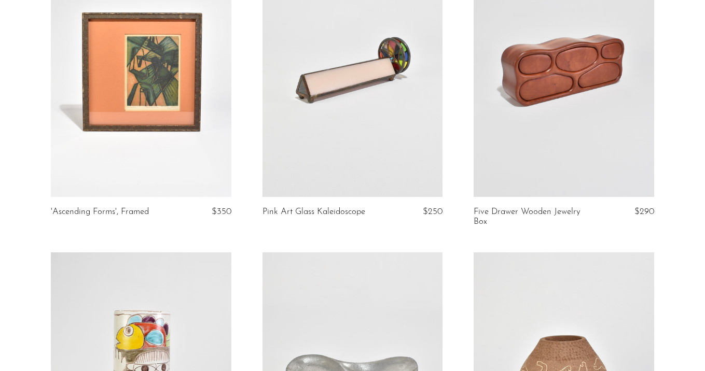
click at [541, 103] on link at bounding box center [564, 70] width 181 height 253
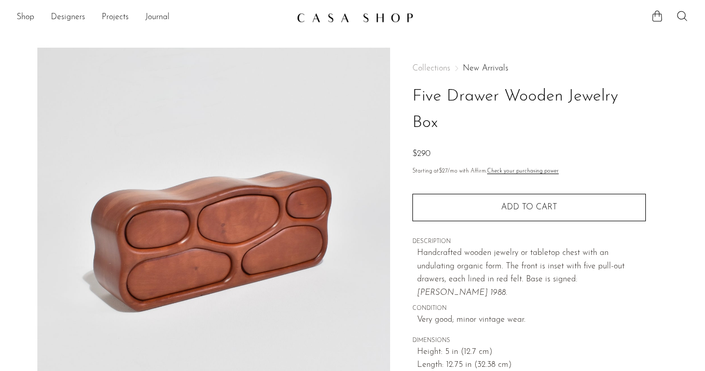
click at [472, 66] on link "New Arrivals" at bounding box center [486, 68] width 46 height 8
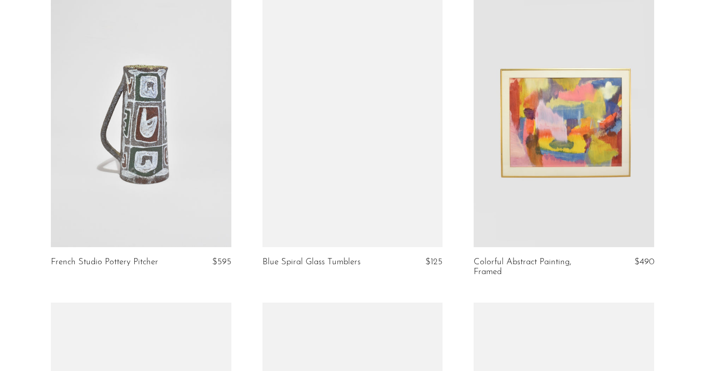
scroll to position [2275, 0]
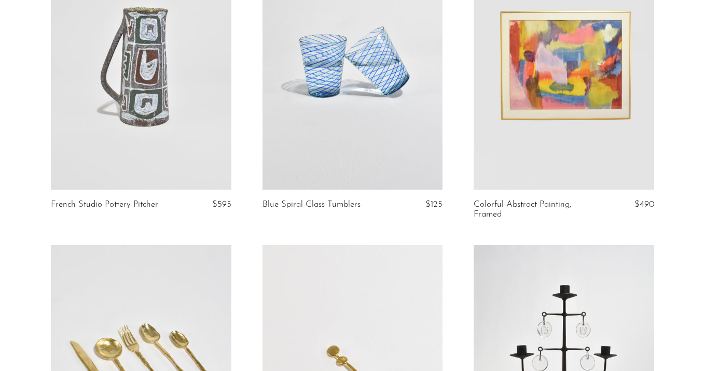
click at [539, 99] on link at bounding box center [564, 63] width 181 height 253
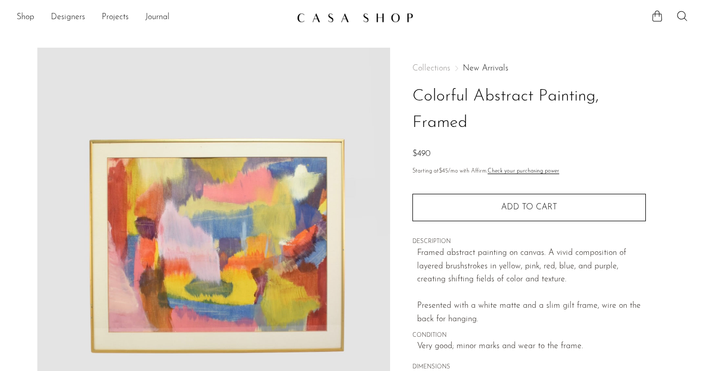
click at [479, 71] on link "New Arrivals" at bounding box center [486, 68] width 46 height 8
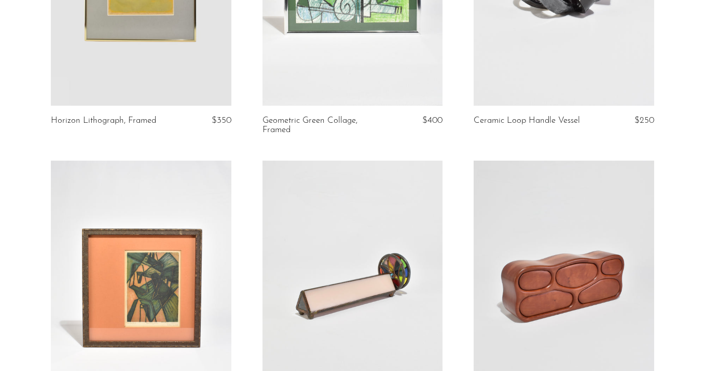
scroll to position [1147, 0]
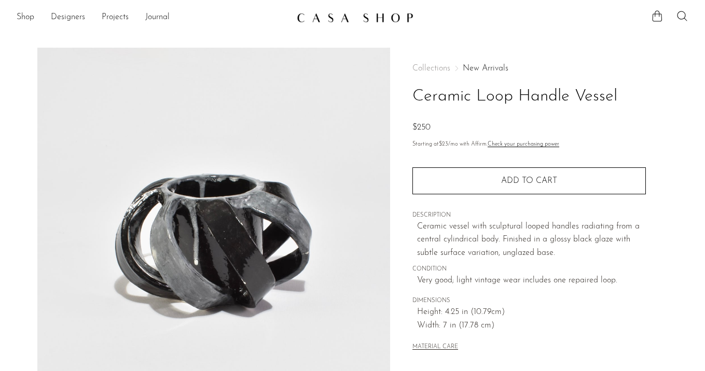
click at [474, 67] on link "New Arrivals" at bounding box center [486, 68] width 46 height 8
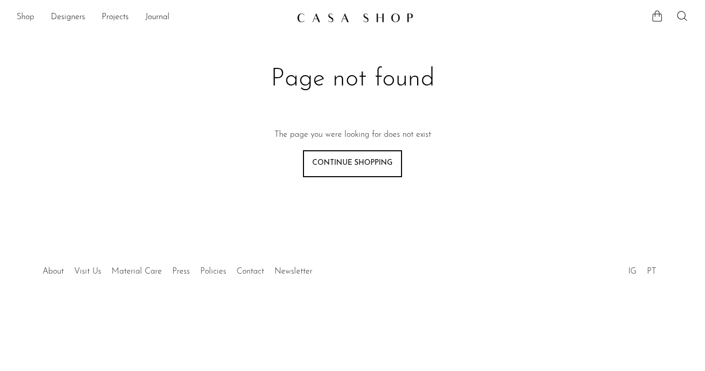
click at [31, 20] on link "Shop" at bounding box center [26, 17] width 18 height 13
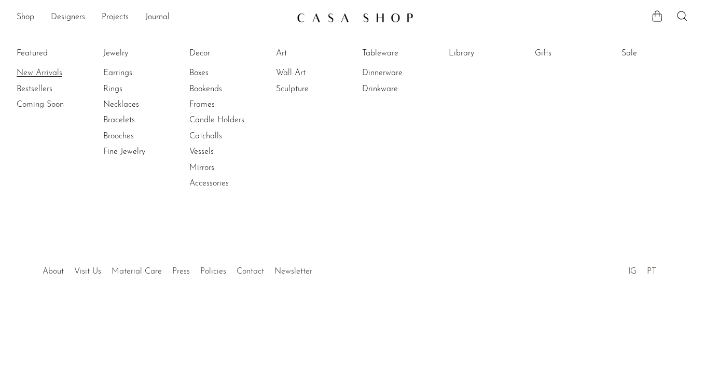
click at [39, 74] on link "New Arrivals" at bounding box center [56, 72] width 78 height 11
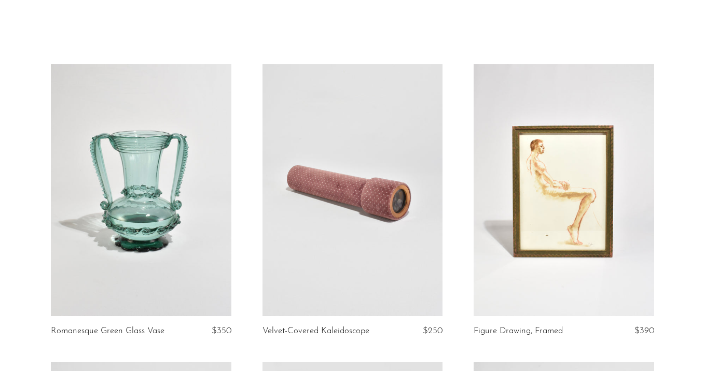
scroll to position [39, 0]
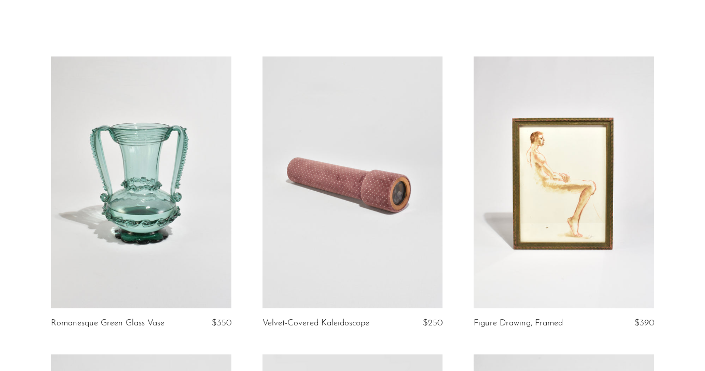
click at [334, 142] on link at bounding box center [352, 183] width 181 height 253
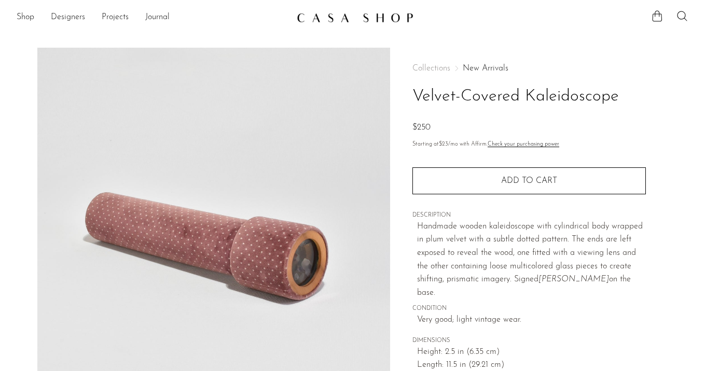
click at [478, 72] on link "New Arrivals" at bounding box center [486, 68] width 46 height 8
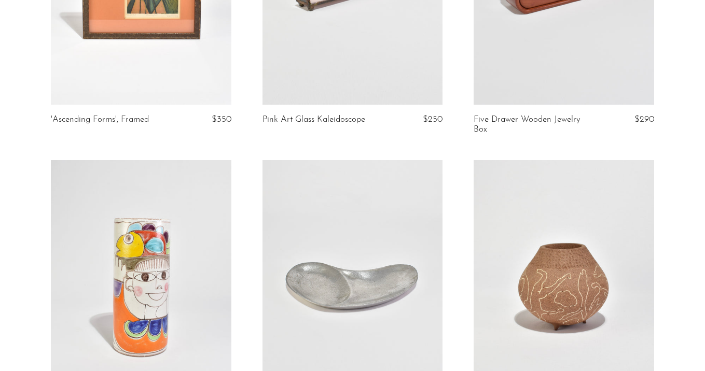
scroll to position [1259, 0]
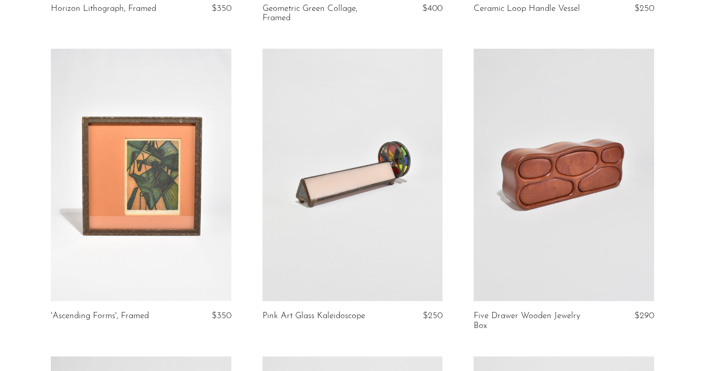
click at [527, 176] on link at bounding box center [564, 175] width 181 height 253
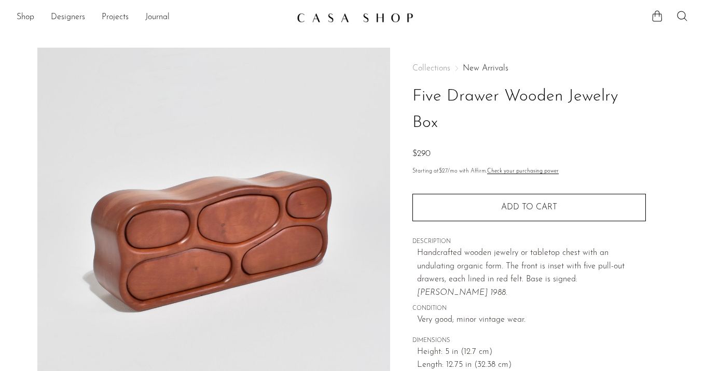
click at [480, 67] on link "New Arrivals" at bounding box center [486, 68] width 46 height 8
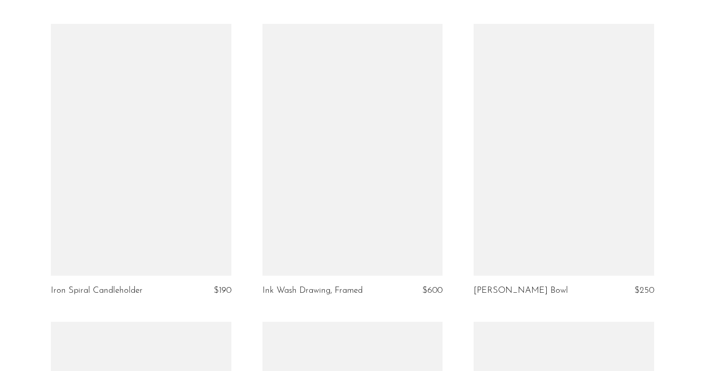
scroll to position [692, 0]
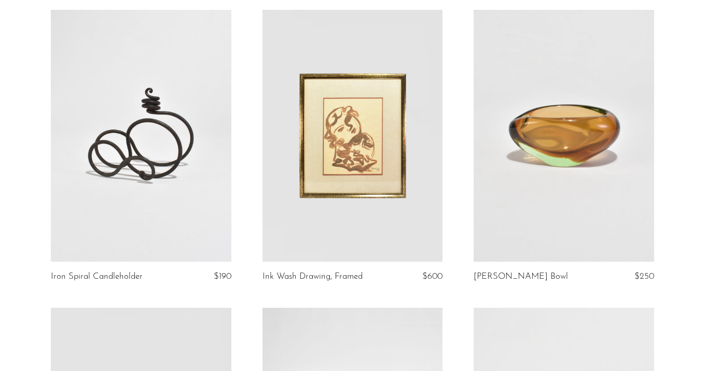
click at [502, 216] on link at bounding box center [564, 136] width 181 height 253
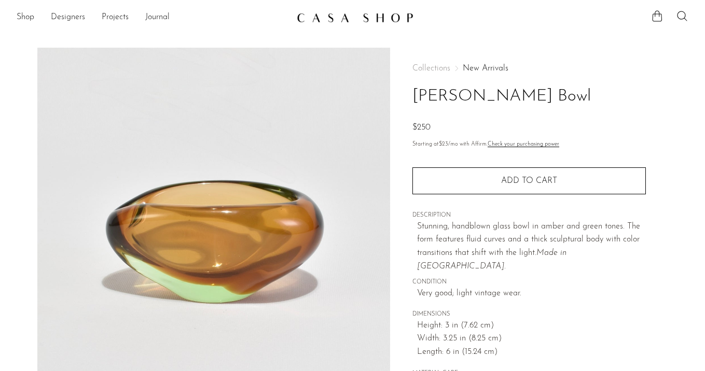
click at [489, 62] on div "Collections New Arrivals Amber Glass Bowl $250 Starting at $23 /mo with Affirm.…" at bounding box center [528, 222] width 233 height 349
click at [489, 66] on link "New Arrivals" at bounding box center [486, 68] width 46 height 8
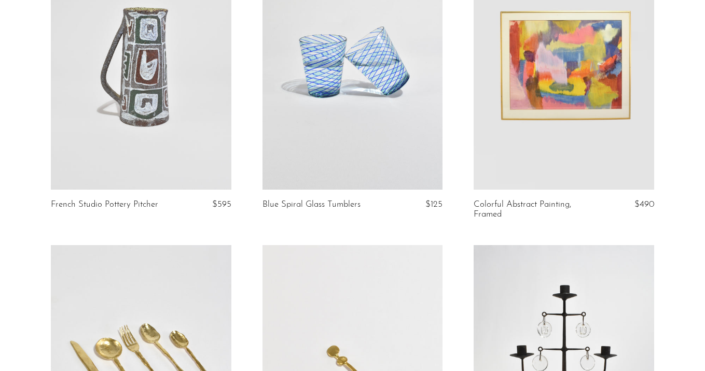
scroll to position [2291, 0]
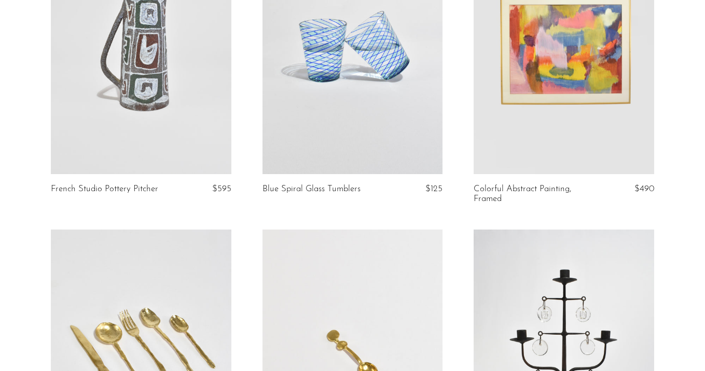
click at [123, 107] on link at bounding box center [141, 48] width 181 height 253
